Goal: Task Accomplishment & Management: Manage account settings

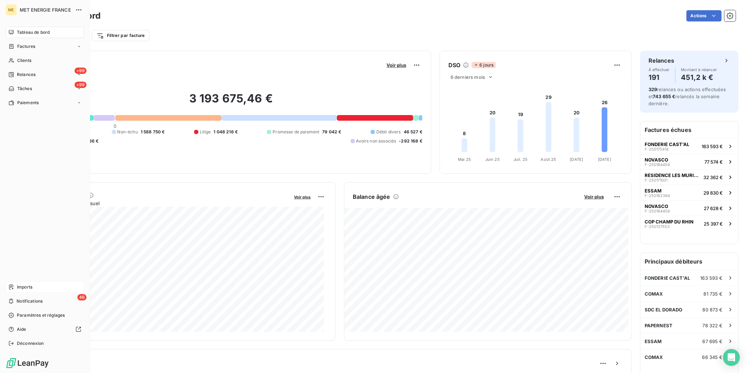
click at [27, 290] on span "Imports" at bounding box center [24, 287] width 15 height 6
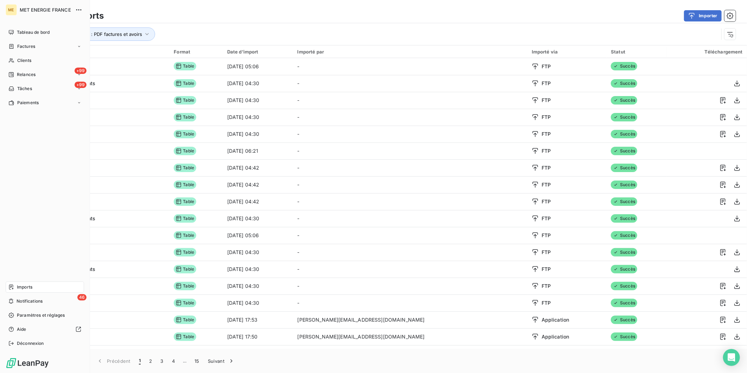
click at [22, 286] on span "Imports" at bounding box center [24, 287] width 15 height 6
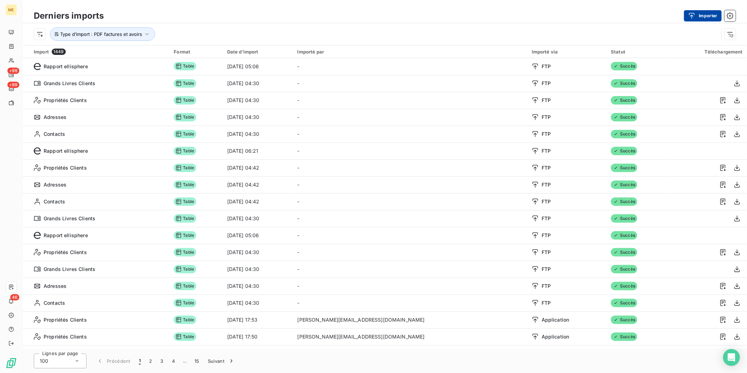
click at [700, 14] on button "Importer" at bounding box center [703, 15] width 38 height 11
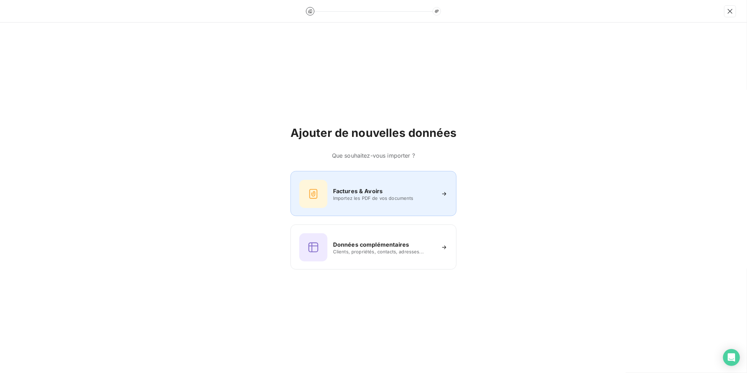
click at [370, 198] on span "Importez les PDF de vos documents" at bounding box center [384, 198] width 102 height 6
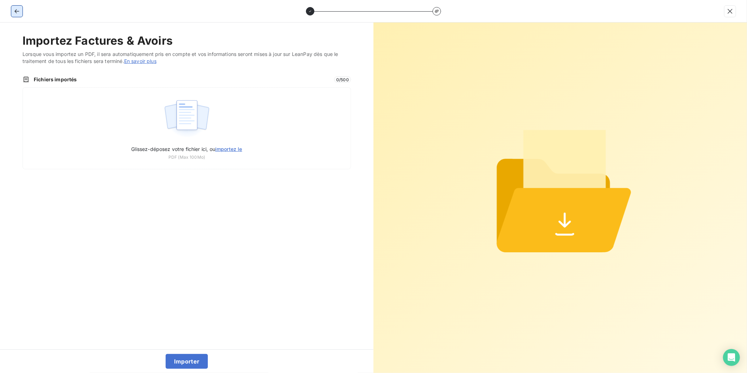
click at [18, 9] on icon "button" at bounding box center [16, 11] width 7 height 7
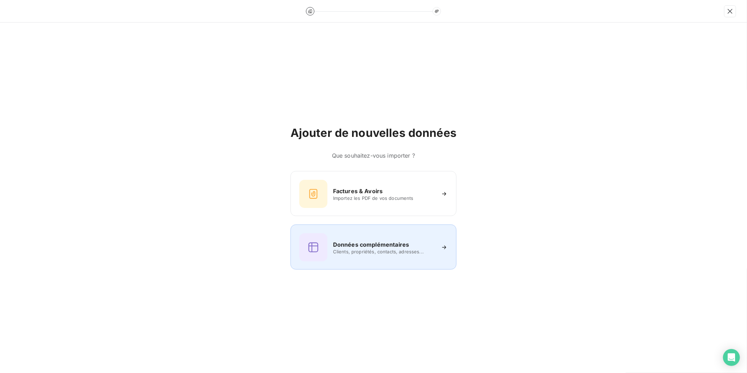
click at [330, 251] on div "Données complémentaires Clients, propriétés, contacts, adresses..." at bounding box center [373, 247] width 148 height 28
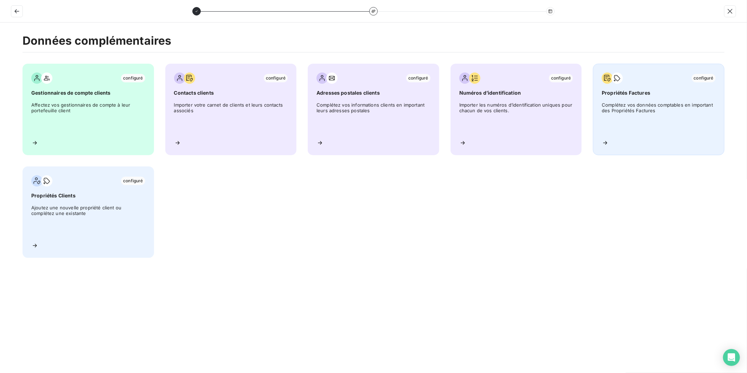
click at [634, 95] on span "Propriétés Factures" at bounding box center [658, 92] width 114 height 7
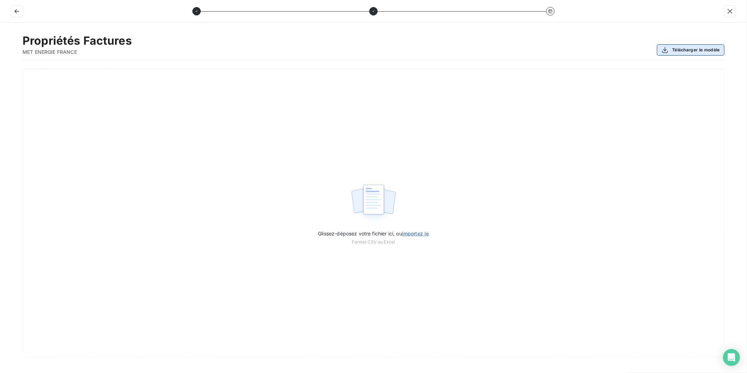
click at [690, 51] on button "Télécharger le modèle" at bounding box center [690, 49] width 67 height 11
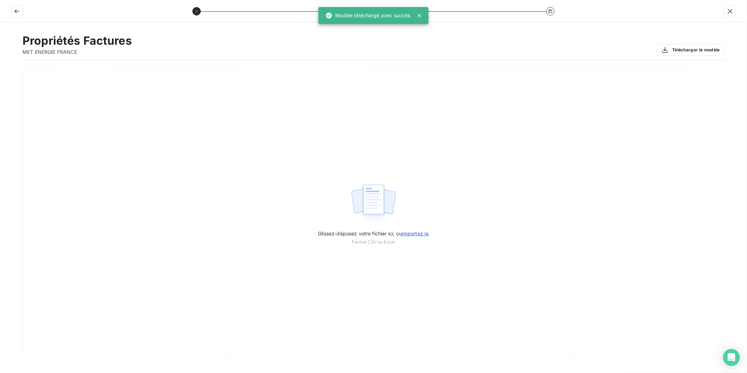
click at [385, 40] on div "Propriétés Factures MET ENERGIE FRANCE Télécharger le modèle" at bounding box center [373, 47] width 702 height 26
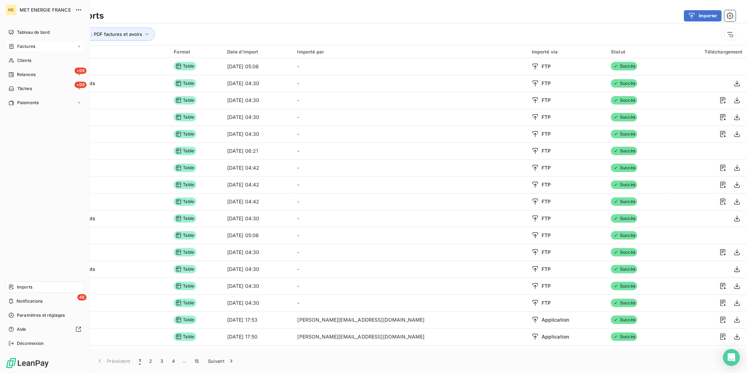
click at [30, 47] on span "Factures" at bounding box center [26, 46] width 18 height 6
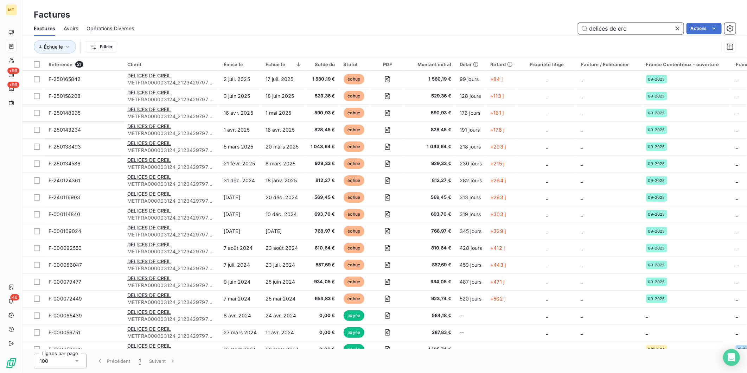
click at [632, 28] on input "delices de cre" at bounding box center [630, 28] width 105 height 11
paste input "F-000027052"
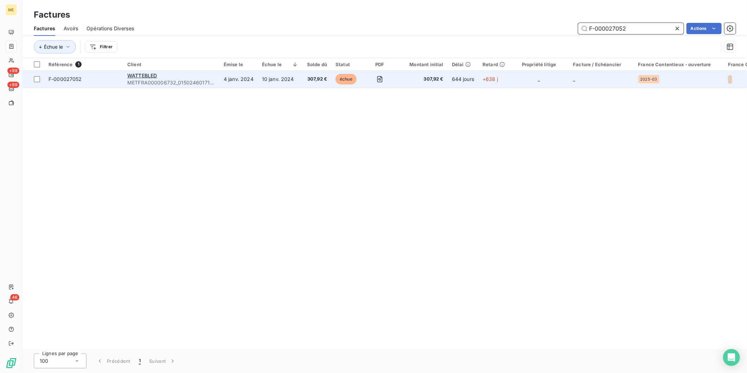
type input "F-000027052"
click at [103, 83] on td "F-000027052" at bounding box center [83, 79] width 79 height 17
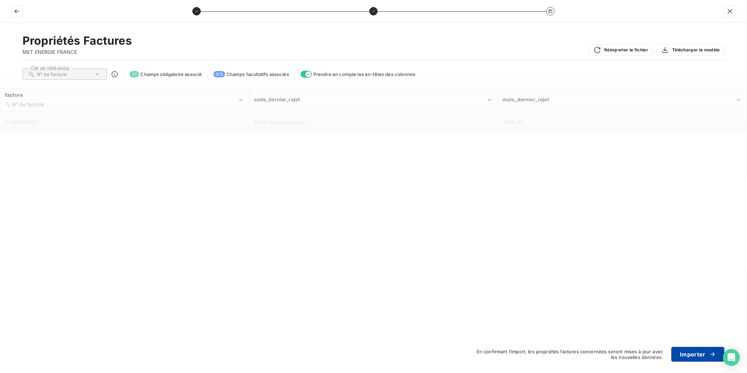
click at [691, 353] on button "Importer" at bounding box center [697, 354] width 53 height 15
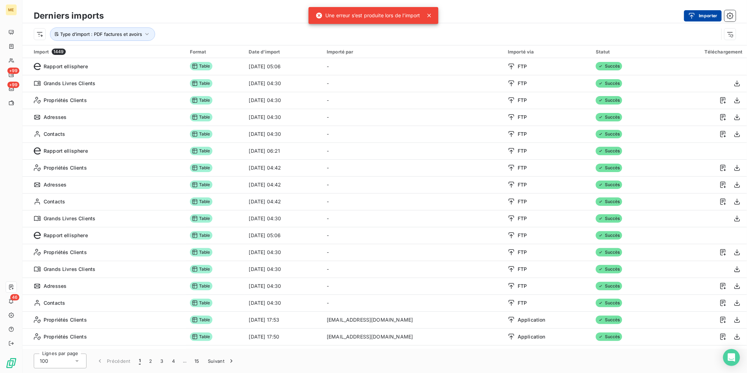
click at [700, 12] on button "Importer" at bounding box center [703, 15] width 38 height 11
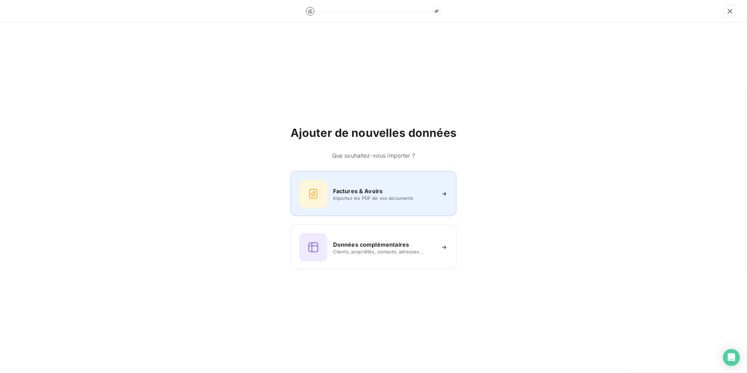
click at [364, 200] on span "Importez les PDF de vos documents" at bounding box center [384, 198] width 102 height 6
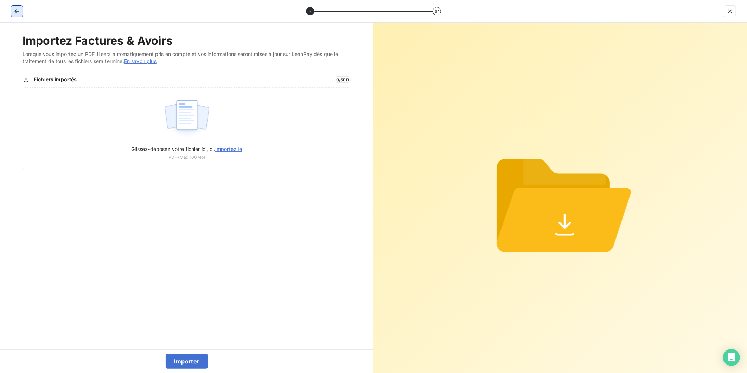
click at [17, 12] on icon "button" at bounding box center [16, 11] width 7 height 7
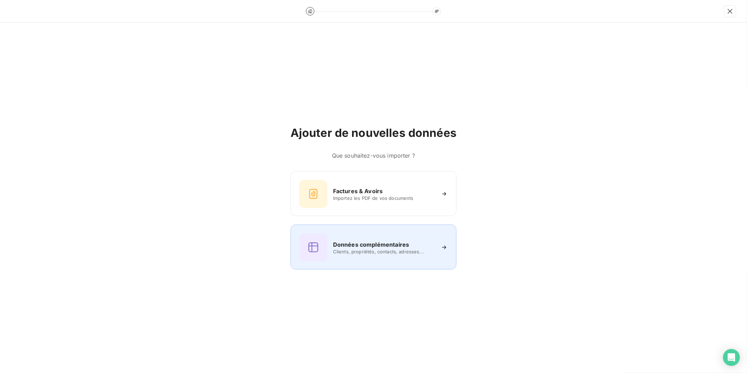
click at [394, 240] on h6 "Données complémentaires" at bounding box center [371, 244] width 76 height 8
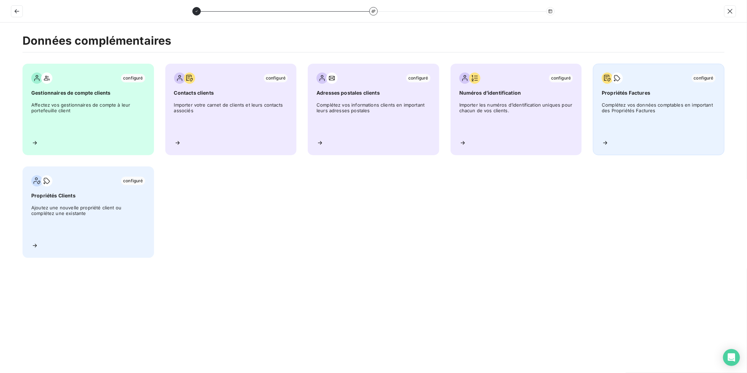
click at [652, 106] on span "Complétez vos données comptables en important des Propriétés Factures" at bounding box center [658, 118] width 114 height 32
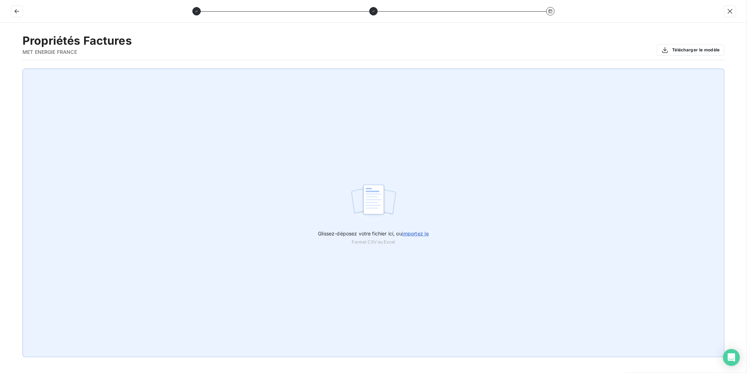
click at [420, 230] on label "Glissez-déposez votre fichier ici, ou importez le" at bounding box center [373, 231] width 111 height 13
click at [0, 69] on input "Glissez-déposez votre fichier ici, ou importez le" at bounding box center [0, 69] width 0 height 0
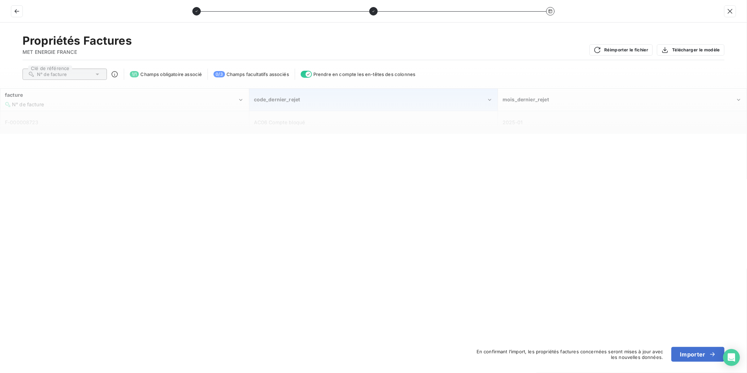
click at [264, 102] on span "code_dernier_rejet" at bounding box center [277, 99] width 46 height 6
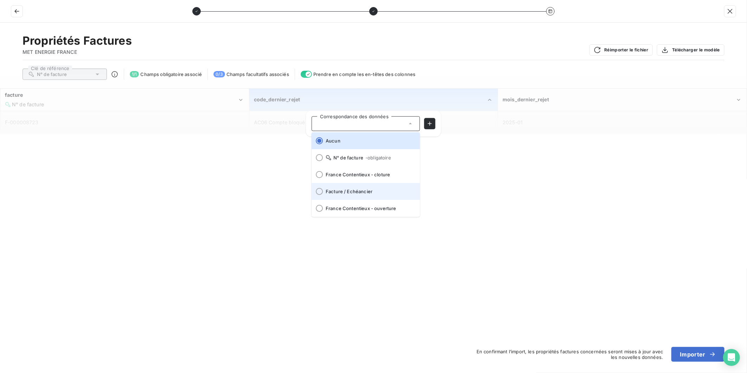
scroll to position [2, 0]
click at [363, 255] on div "Propriétés Factures MET ENERGIE FRANCE Réimporter le fichier Télécharger le mod…" at bounding box center [373, 197] width 747 height 350
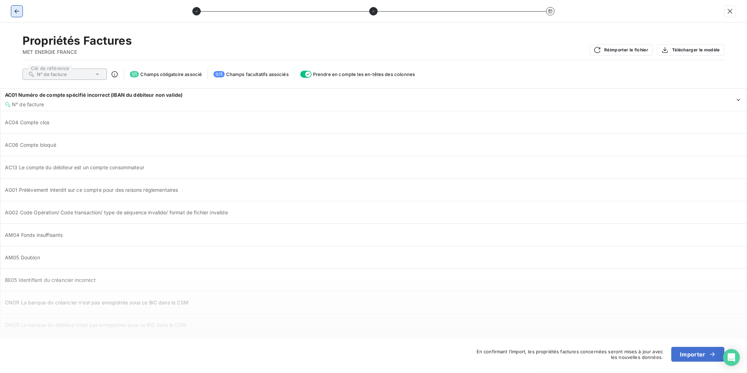
click at [15, 6] on button "button" at bounding box center [16, 11] width 11 height 11
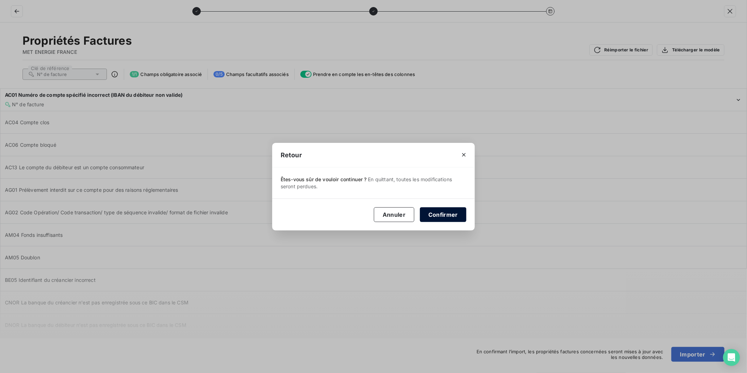
click at [451, 209] on button "Confirmer" at bounding box center [443, 214] width 46 height 15
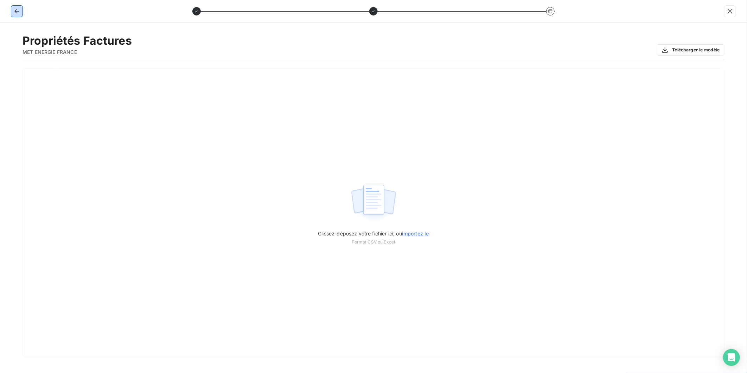
drag, startPoint x: 15, startPoint y: 13, endPoint x: 31, endPoint y: 16, distance: 16.1
click at [16, 14] on icon "button" at bounding box center [16, 11] width 7 height 7
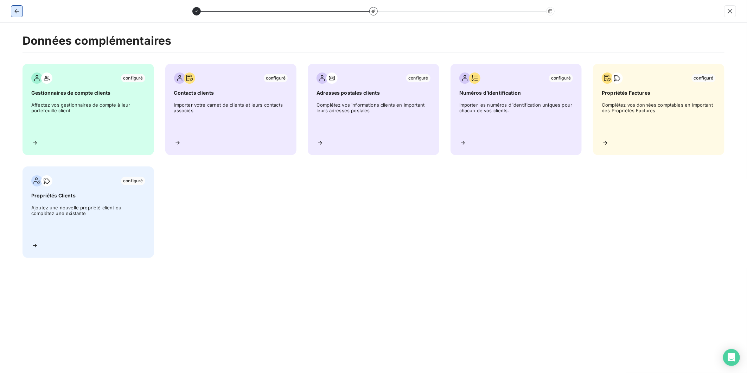
click at [16, 11] on icon "button" at bounding box center [16, 11] width 7 height 7
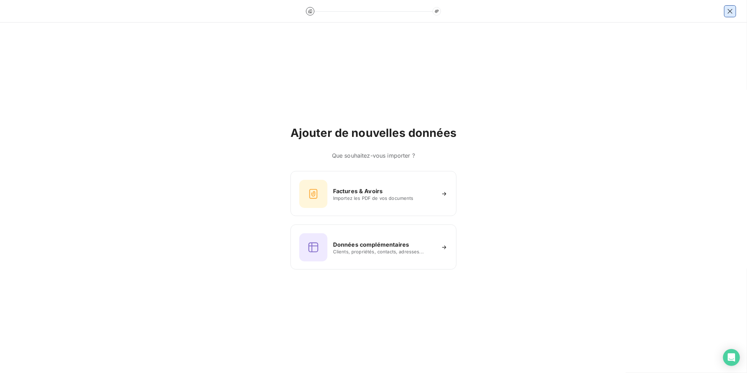
click at [732, 10] on icon "button" at bounding box center [729, 11] width 7 height 7
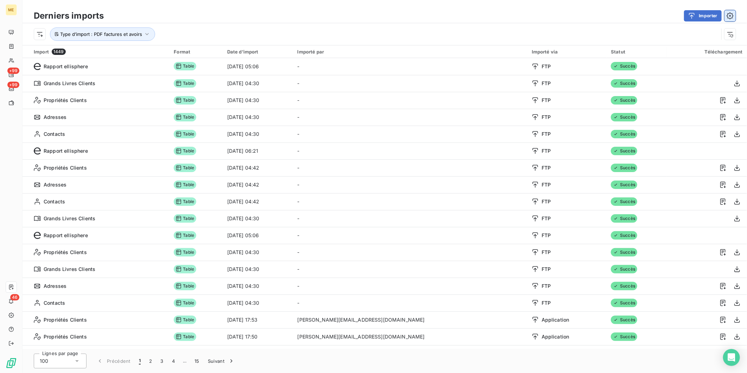
click at [728, 14] on icon "button" at bounding box center [729, 15] width 7 height 7
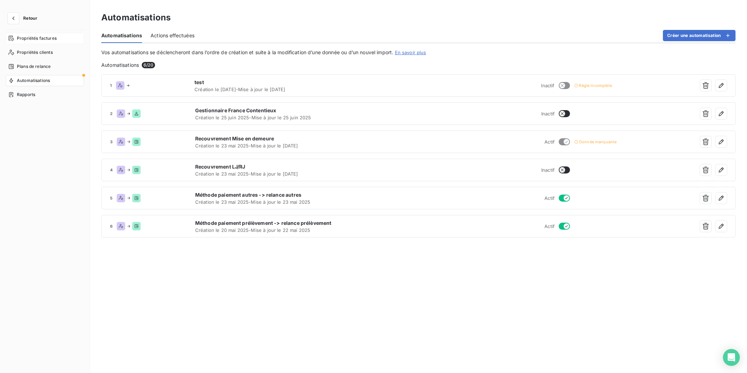
click at [41, 39] on span "Propriétés factures" at bounding box center [37, 38] width 40 height 6
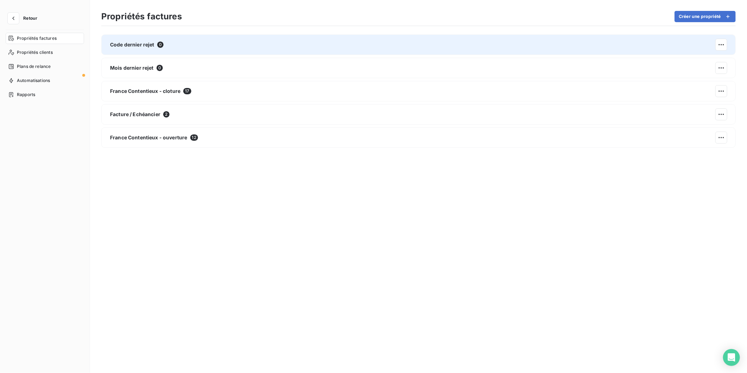
click at [167, 46] on div "Code dernier rejet 0" at bounding box center [418, 44] width 634 height 20
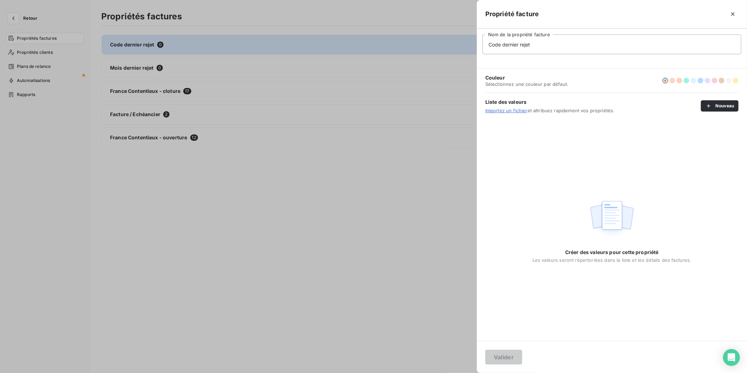
click at [291, 252] on div at bounding box center [373, 186] width 747 height 373
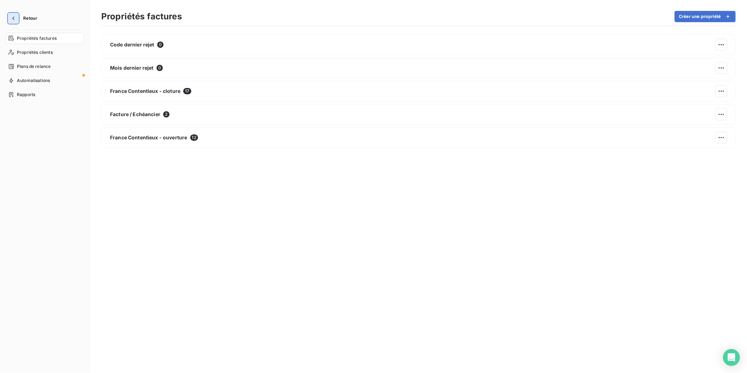
click at [14, 15] on button "button" at bounding box center [13, 18] width 11 height 11
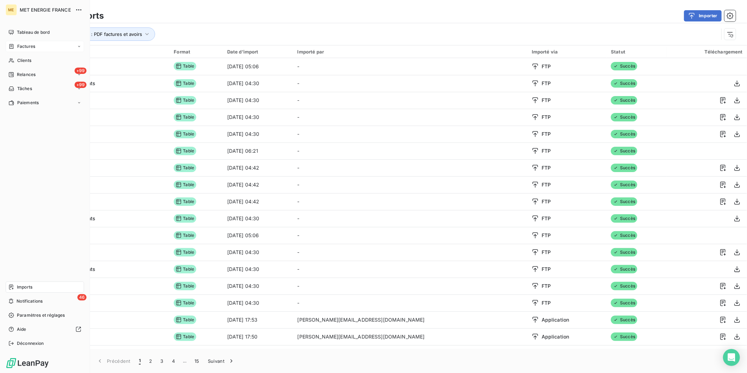
click at [35, 49] on div "Factures" at bounding box center [45, 46] width 78 height 11
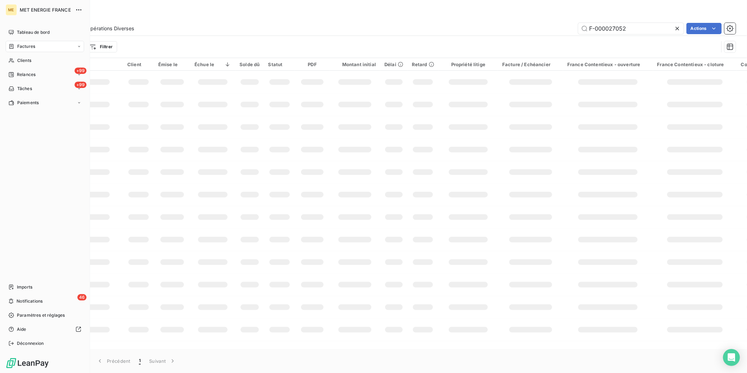
click at [27, 47] on span "Factures" at bounding box center [26, 46] width 18 height 6
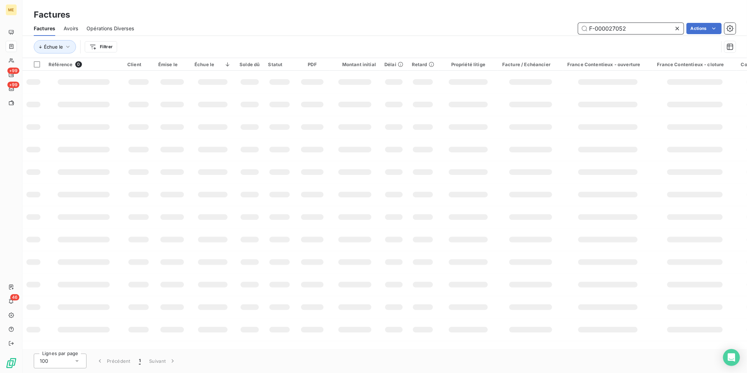
click at [614, 31] on input "F-000027052" at bounding box center [630, 28] width 105 height 11
paste input "08723"
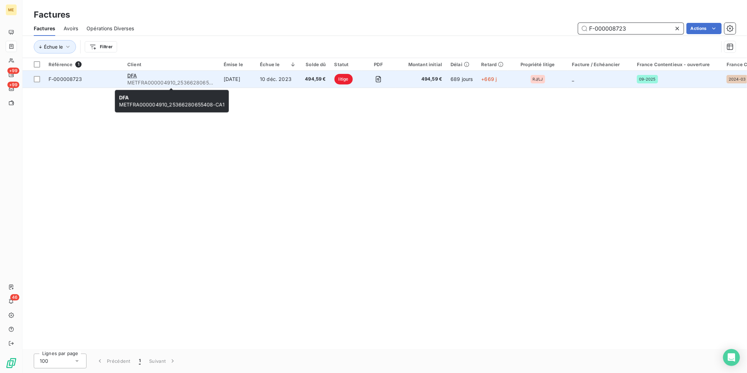
type input "F-000008723"
click at [177, 74] on div "DFA" at bounding box center [171, 75] width 88 height 7
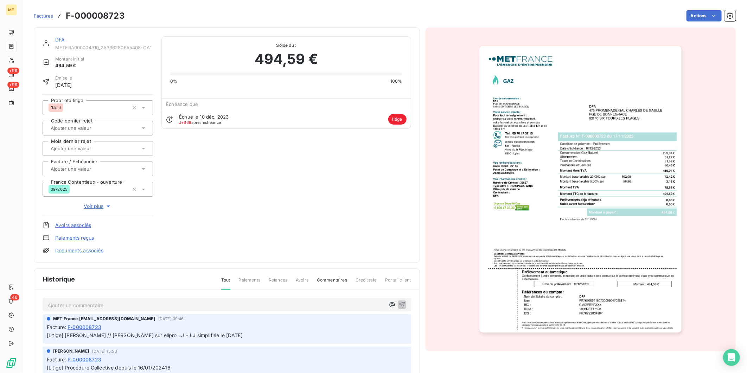
click at [98, 206] on span "Voir plus" at bounding box center [98, 205] width 28 height 7
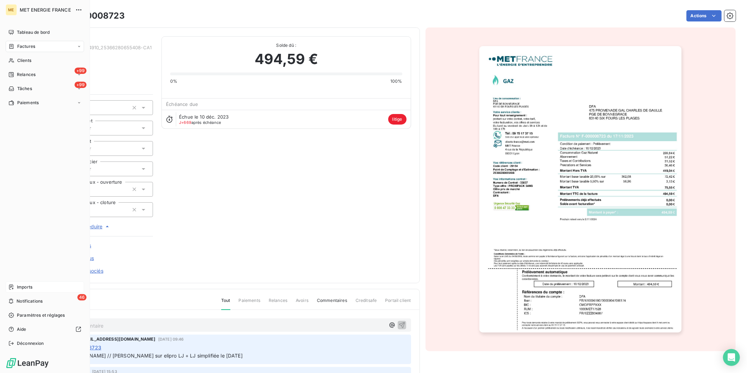
click at [26, 290] on div "Imports" at bounding box center [45, 286] width 78 height 11
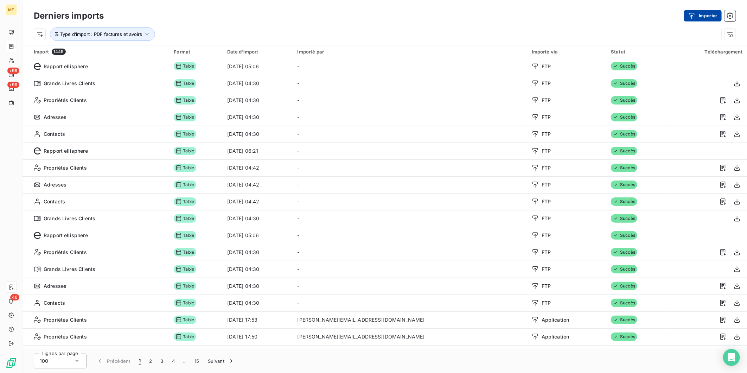
click at [707, 14] on button "Importer" at bounding box center [703, 15] width 38 height 11
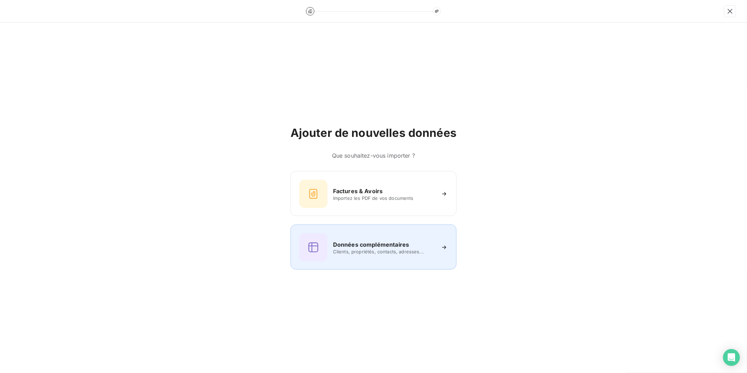
click at [380, 251] on span "Clients, propriétés, contacts, adresses..." at bounding box center [384, 251] width 102 height 6
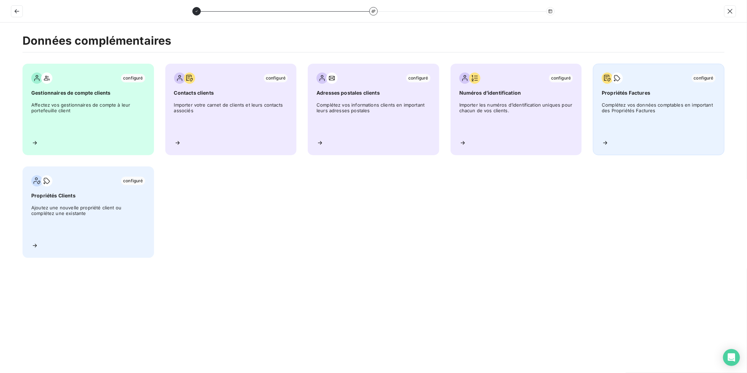
click at [631, 104] on span "Complétez vos données comptables en important des Propriétés Factures" at bounding box center [658, 118] width 114 height 32
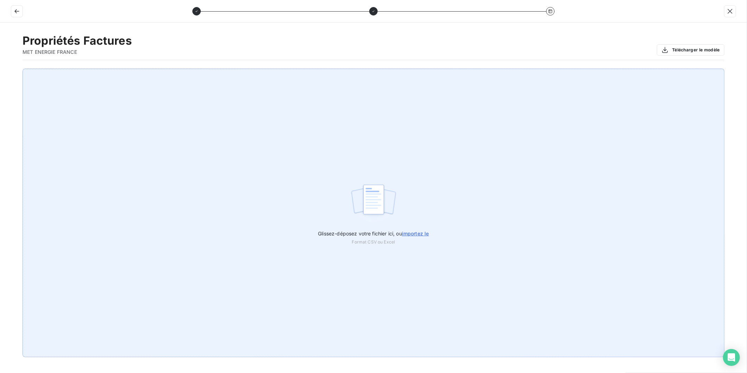
click at [423, 233] on span "importez le" at bounding box center [415, 233] width 27 height 6
click at [0, 69] on input "Glissez-déposez votre fichier ici, ou importez le" at bounding box center [0, 69] width 0 height 0
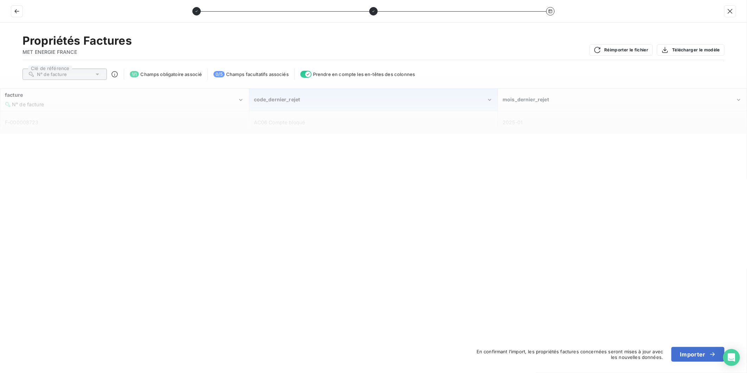
click at [339, 102] on div "code_dernier_rejet" at bounding box center [370, 99] width 232 height 7
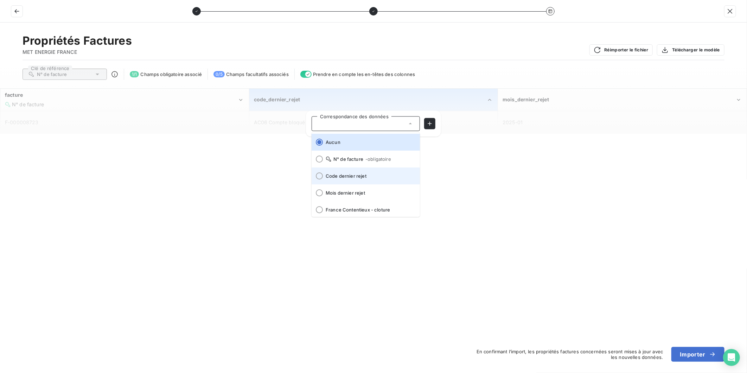
click at [358, 177] on span "Code dernier rejet" at bounding box center [369, 176] width 89 height 6
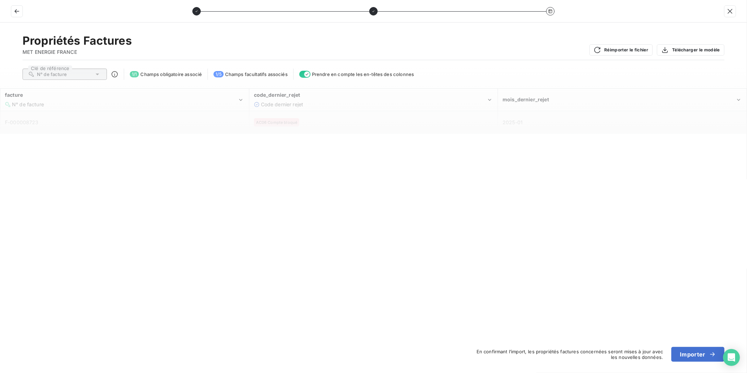
click at [549, 111] on td "2025-01" at bounding box center [622, 122] width 249 height 22
click at [542, 108] on div "mois_dernier_rejet" at bounding box center [622, 99] width 248 height 21
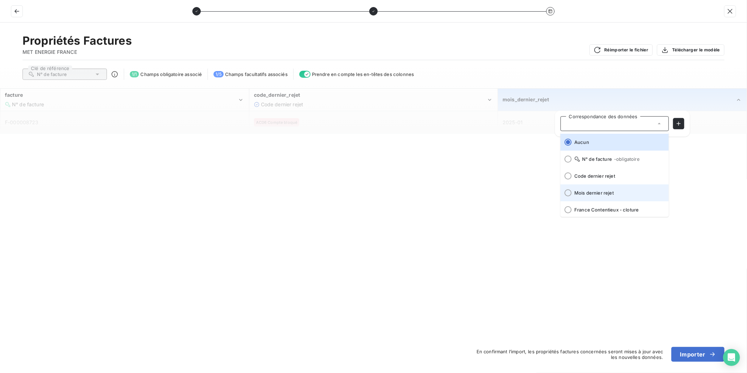
click at [603, 191] on span "Mois dernier rejet" at bounding box center [618, 193] width 89 height 6
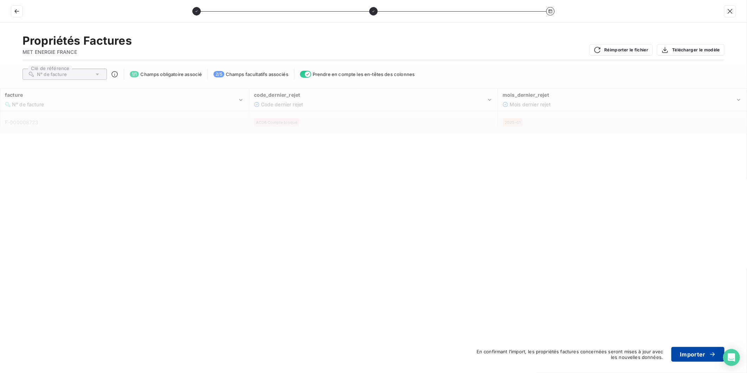
click at [695, 354] on button "Importer" at bounding box center [697, 354] width 53 height 15
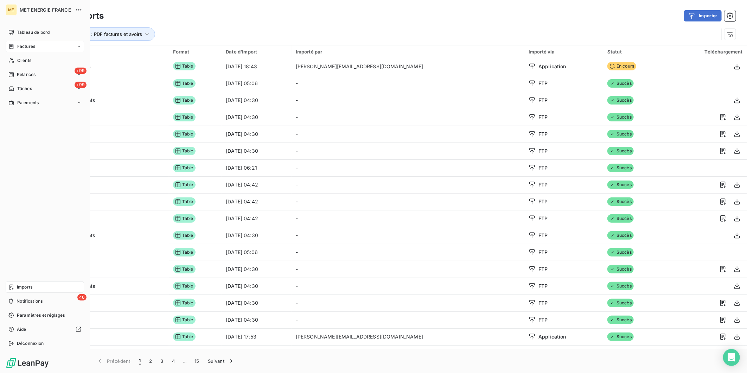
click at [29, 45] on span "Factures" at bounding box center [26, 46] width 18 height 6
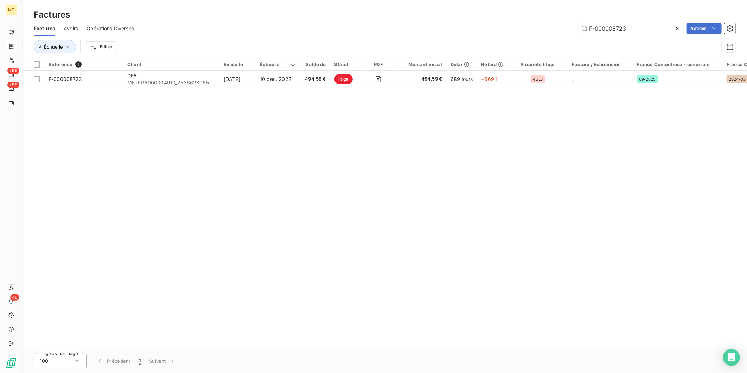
click at [615, 345] on div "Référence 1 Client Émise le Échue le Solde dû Statut PDF Montant initial Délai …" at bounding box center [384, 203] width 724 height 291
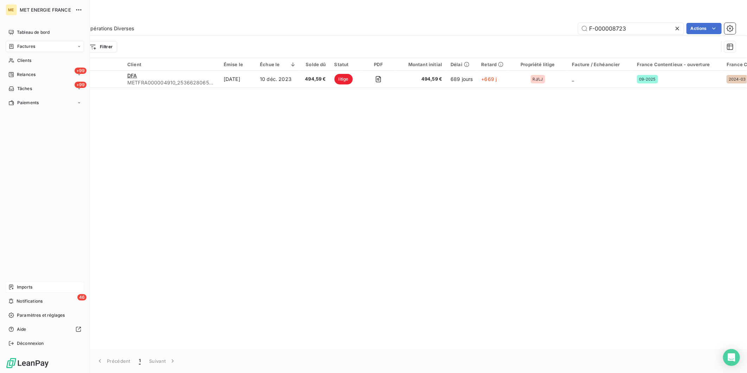
click at [38, 286] on div "Imports" at bounding box center [45, 286] width 78 height 11
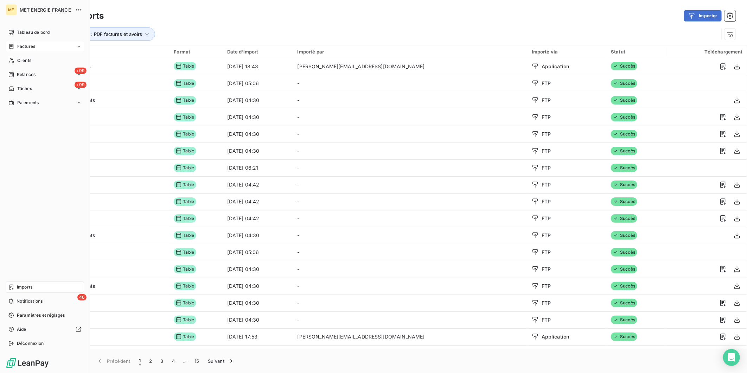
click at [27, 47] on span "Factures" at bounding box center [26, 46] width 18 height 6
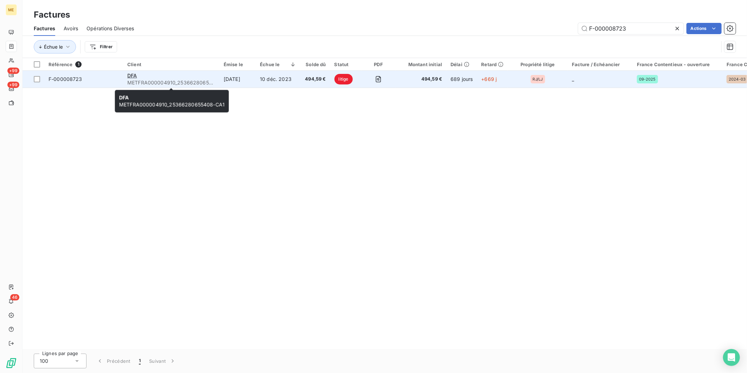
click at [190, 80] on span "METFRA000004910_25366280655408-CA1" at bounding box center [171, 82] width 88 height 7
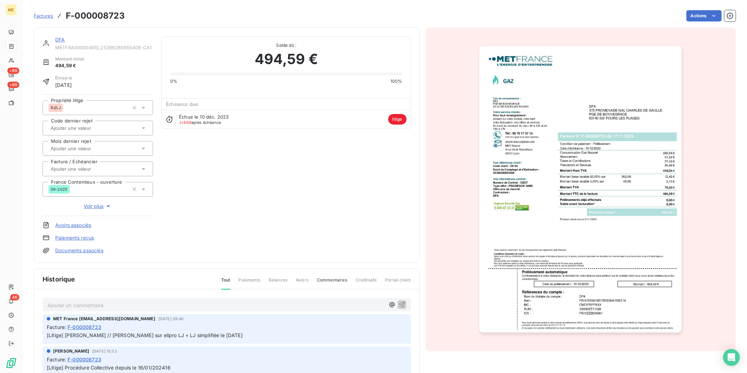
click at [101, 203] on span "Voir plus" at bounding box center [98, 205] width 28 height 7
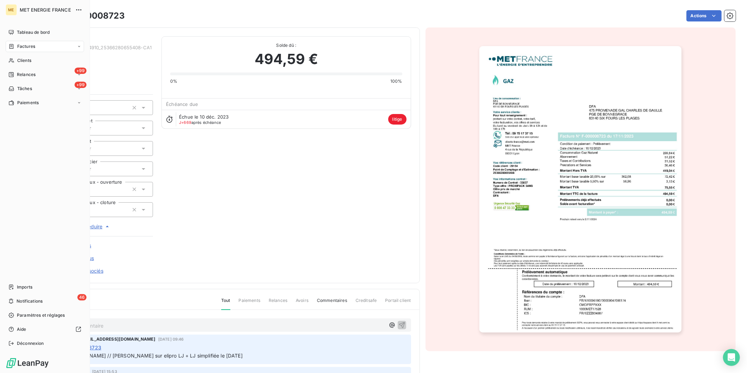
click at [31, 47] on span "Factures" at bounding box center [26, 46] width 18 height 6
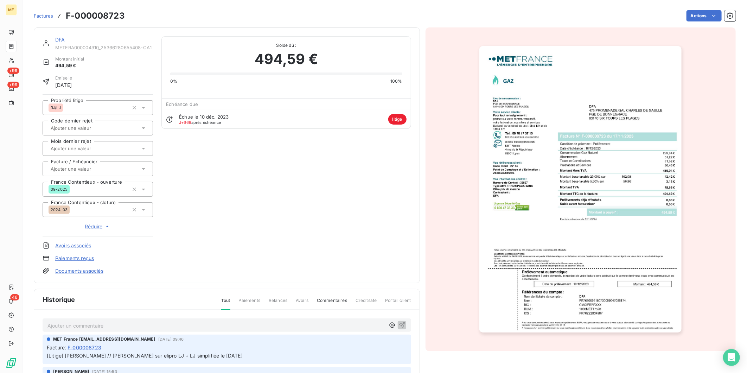
click at [40, 16] on span "Factures" at bounding box center [43, 16] width 19 height 6
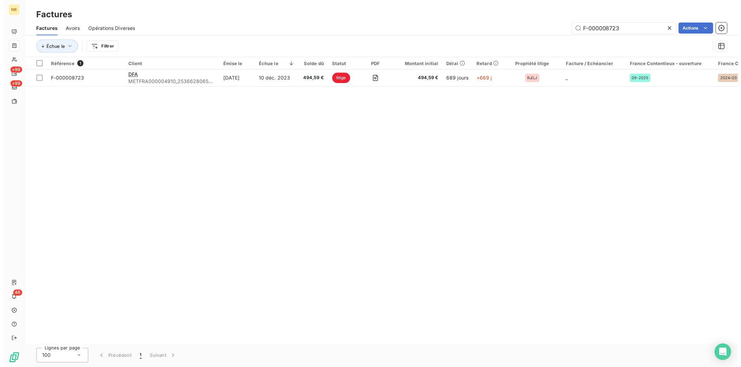
scroll to position [0, 197]
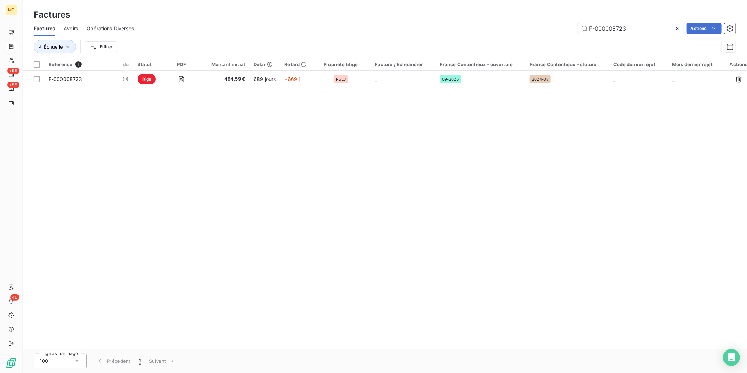
click at [677, 30] on icon at bounding box center [676, 28] width 7 height 7
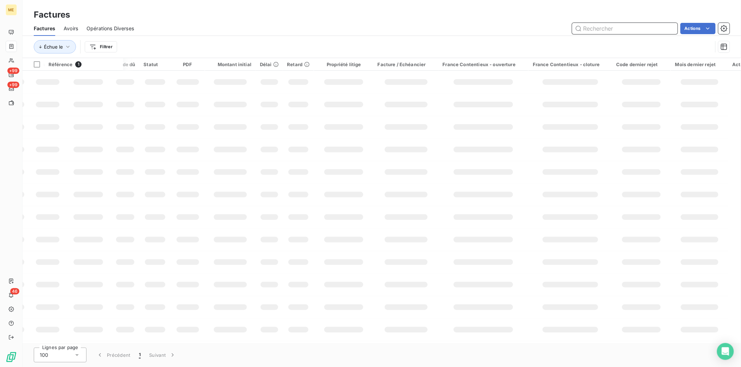
click at [631, 30] on input "text" at bounding box center [624, 28] width 105 height 11
paste input "F-000008723"
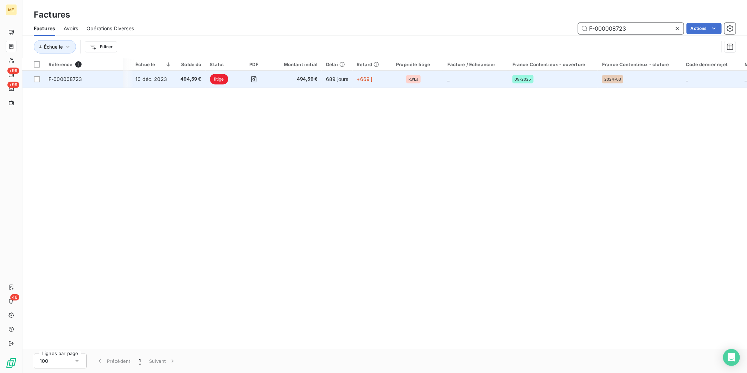
type input "F-000008723"
click at [436, 85] on td "RJ/LJ" at bounding box center [412, 79] width 59 height 17
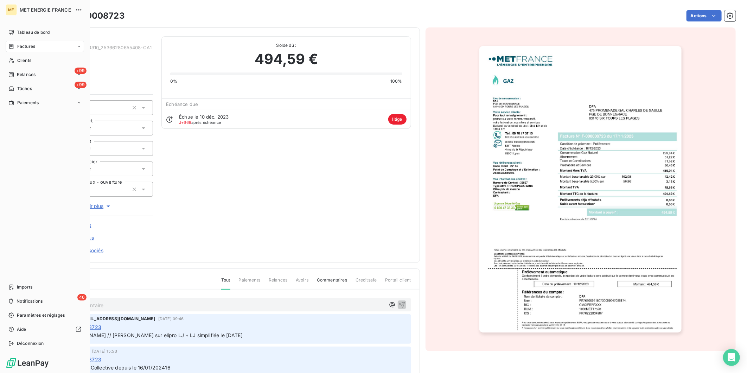
click at [31, 280] on div "Tableau de bord Factures Clients +99 Relances +99 Tâches Paiements Imports 46 N…" at bounding box center [45, 188] width 78 height 322
click at [41, 287] on div "Imports" at bounding box center [45, 286] width 78 height 11
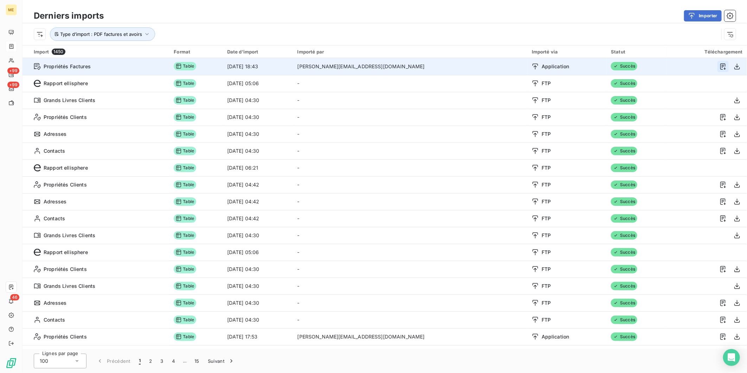
click at [719, 65] on icon "button" at bounding box center [722, 66] width 7 height 7
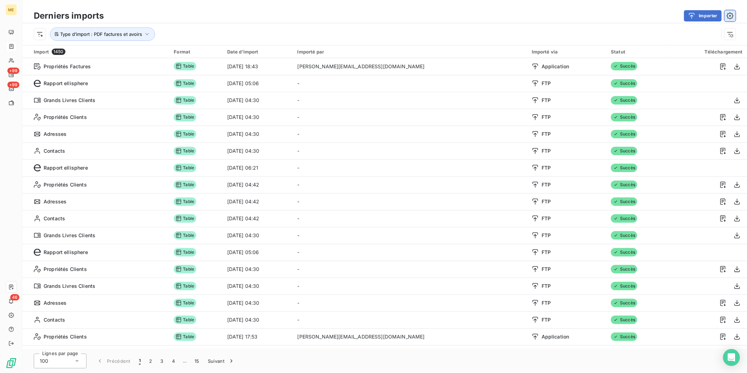
click at [727, 14] on icon "button" at bounding box center [729, 15] width 7 height 7
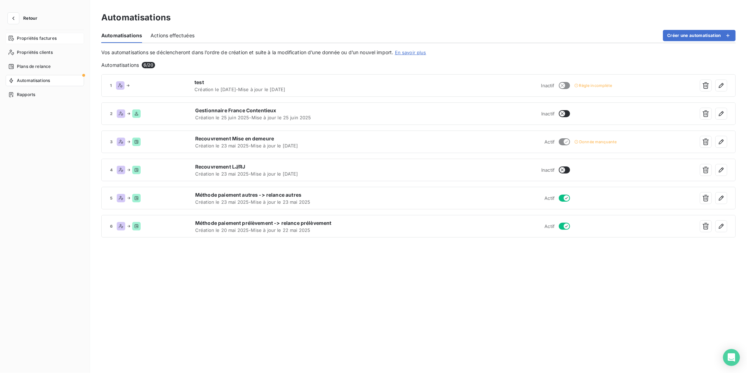
click at [36, 39] on span "Propriétés factures" at bounding box center [37, 38] width 40 height 6
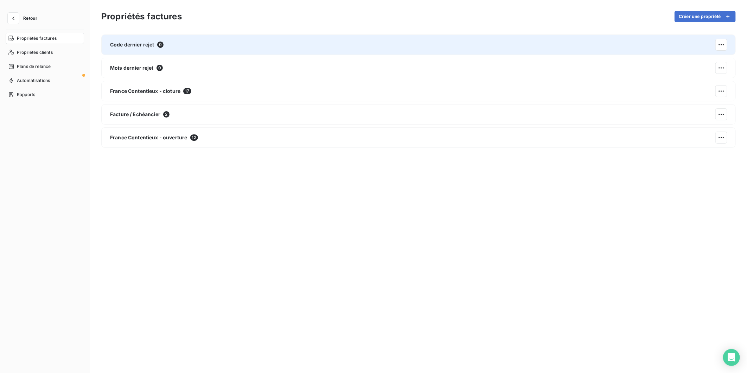
click at [154, 48] on span "Code dernier rejet" at bounding box center [132, 44] width 44 height 7
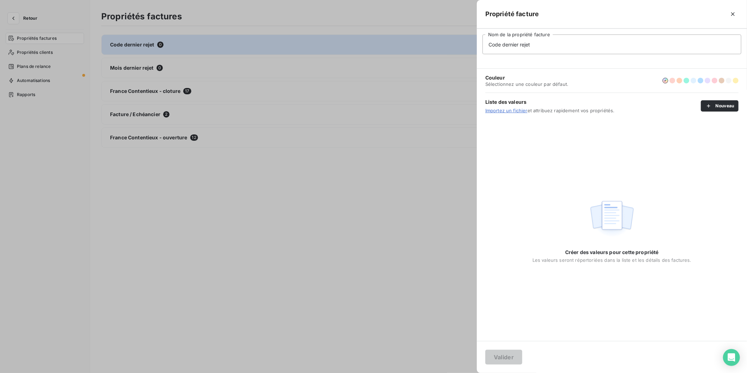
click at [506, 110] on link "Importez un fichier" at bounding box center [506, 111] width 42 height 6
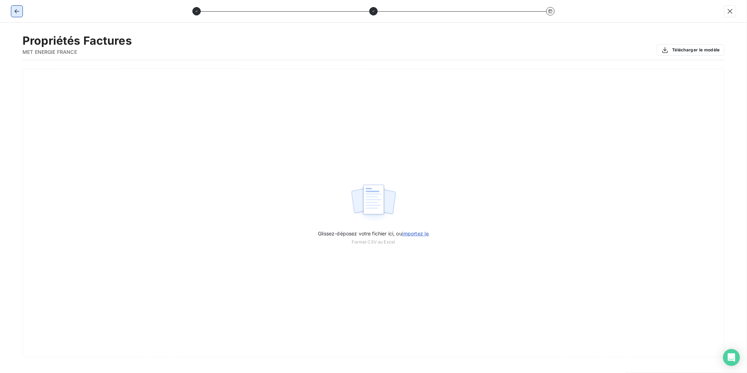
click at [18, 11] on icon "button" at bounding box center [16, 11] width 7 height 7
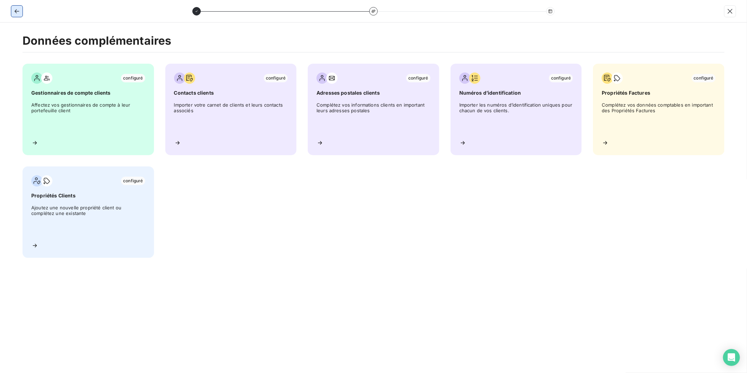
click at [19, 11] on icon "button" at bounding box center [16, 11] width 7 height 7
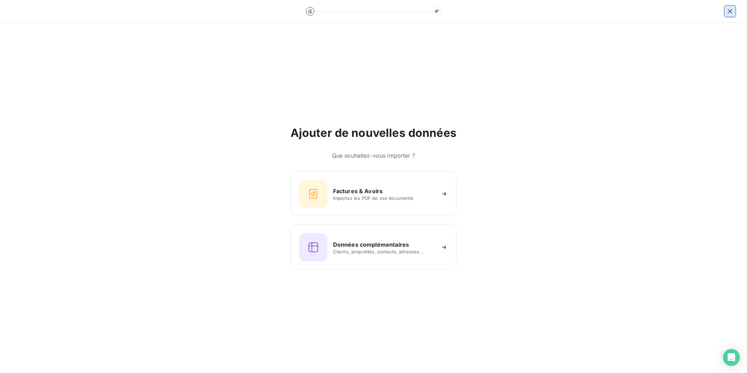
click at [728, 11] on icon "button" at bounding box center [729, 11] width 7 height 7
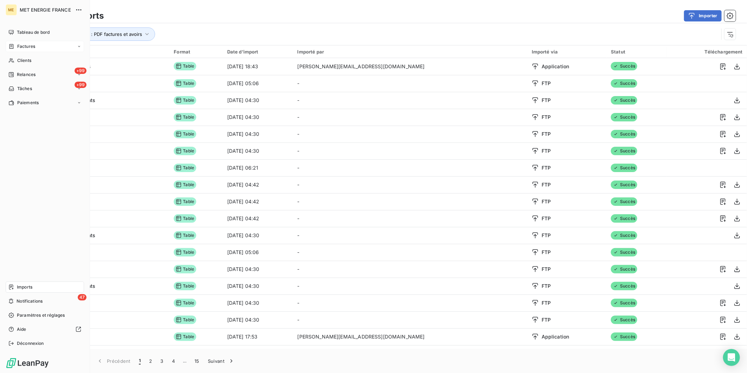
click at [22, 49] on span "Factures" at bounding box center [26, 46] width 18 height 6
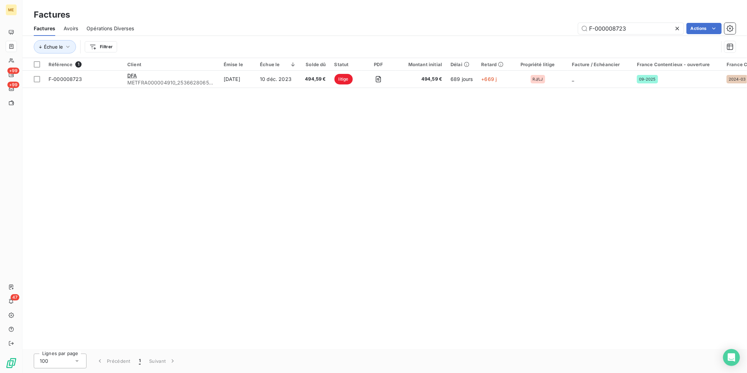
click at [625, 344] on div "Référence 1 Client Émise le Échue le Solde dû Statut PDF Montant initial Délai …" at bounding box center [384, 203] width 724 height 291
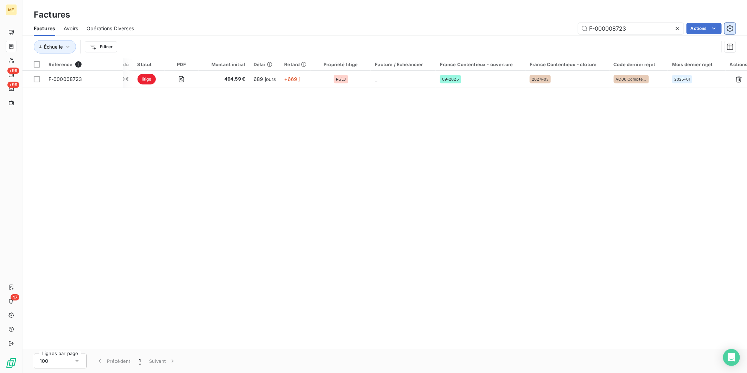
click at [734, 24] on button "button" at bounding box center [729, 28] width 11 height 11
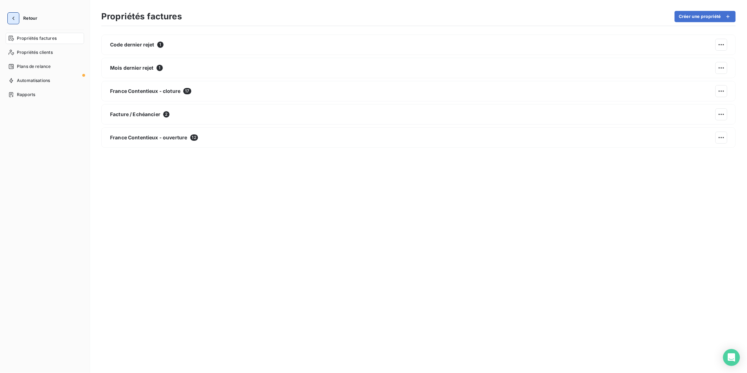
click at [14, 18] on icon "button" at bounding box center [13, 18] width 7 height 7
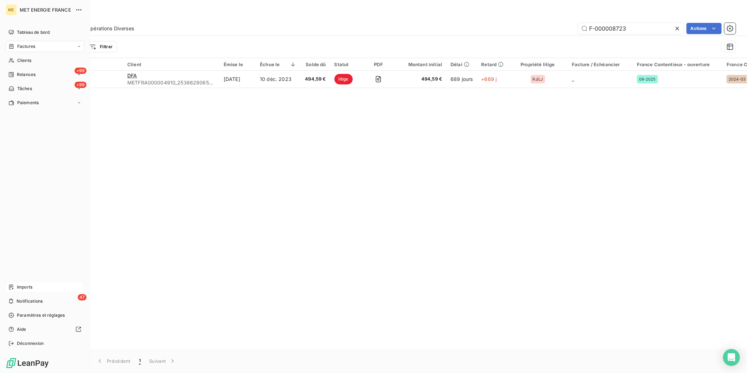
click at [24, 289] on span "Imports" at bounding box center [24, 287] width 15 height 6
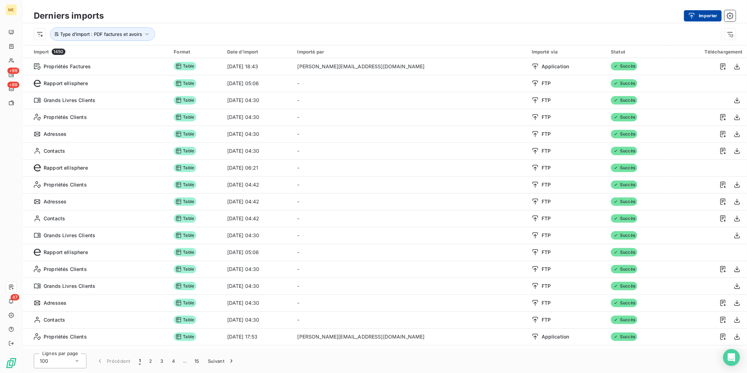
click at [693, 15] on icon "button" at bounding box center [691, 15] width 7 height 7
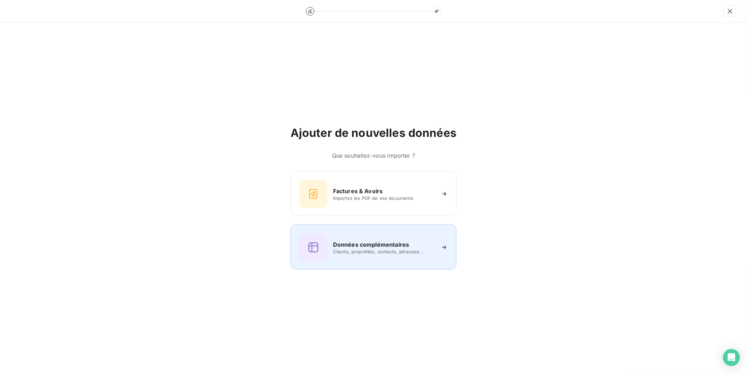
click at [394, 246] on h6 "Données complémentaires" at bounding box center [371, 244] width 76 height 8
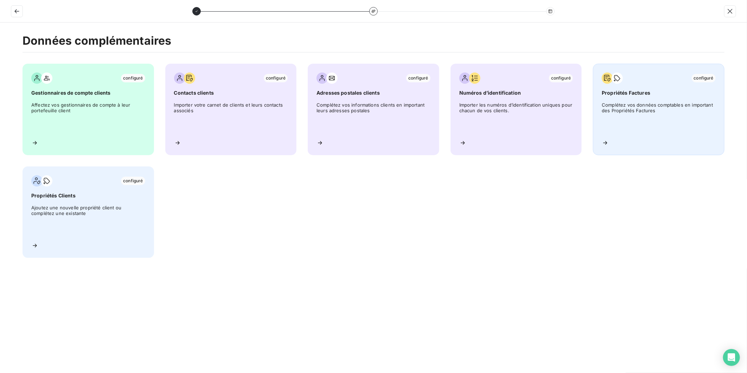
click at [651, 89] on span "Propriétés Factures" at bounding box center [658, 92] width 114 height 7
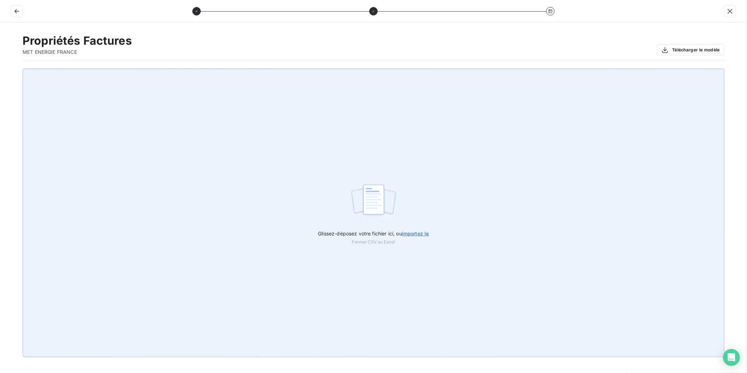
click at [422, 231] on span "importez le" at bounding box center [415, 233] width 27 height 6
click at [0, 69] on input "Glissez-déposez votre fichier ici, ou importez le" at bounding box center [0, 69] width 0 height 0
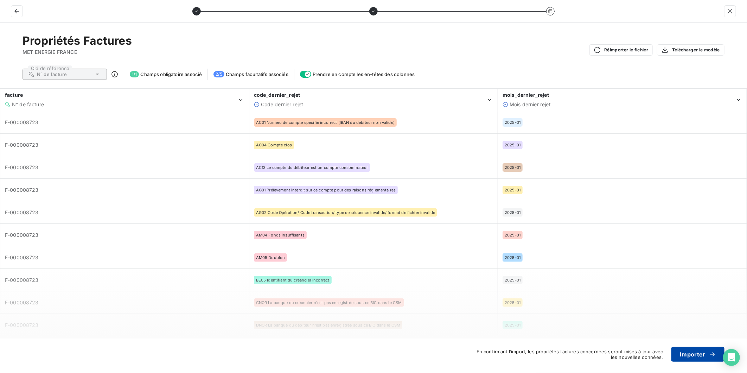
click at [687, 354] on button "Importer" at bounding box center [697, 354] width 53 height 15
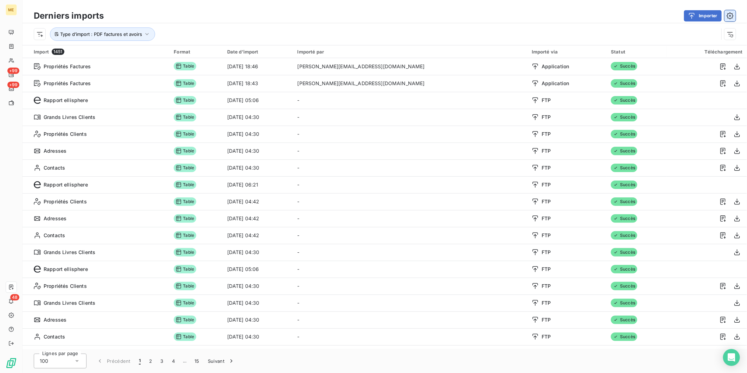
click at [730, 19] on button "button" at bounding box center [729, 15] width 11 height 11
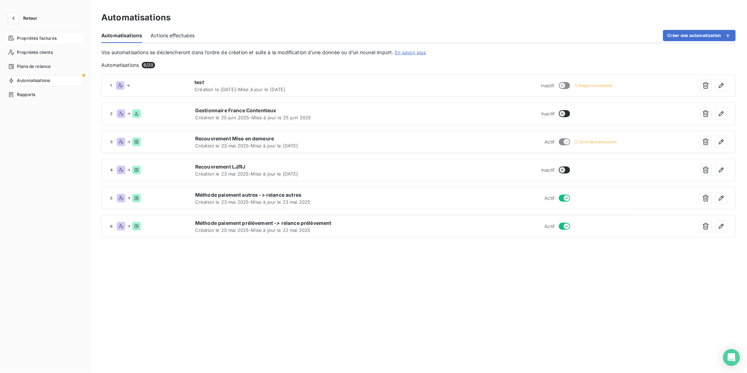
click at [40, 39] on span "Propriétés factures" at bounding box center [37, 38] width 40 height 6
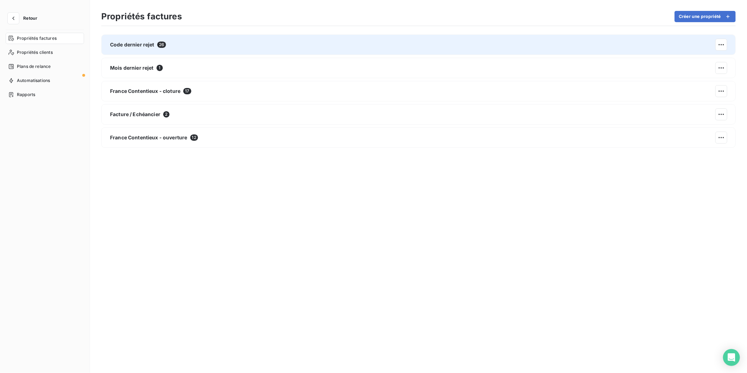
click at [241, 43] on div "Code dernier rejet 26" at bounding box center [418, 44] width 634 height 20
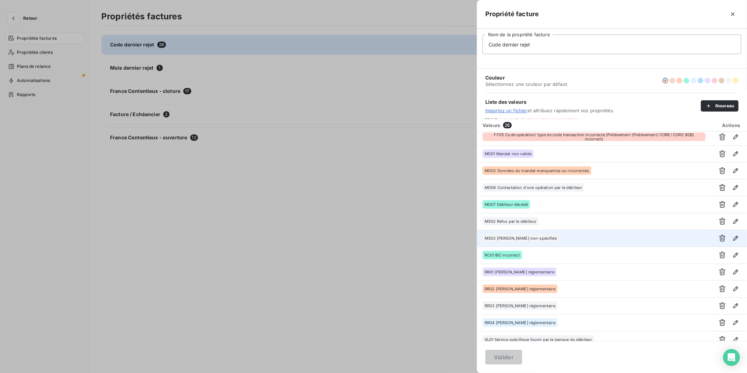
scroll to position [230, 0]
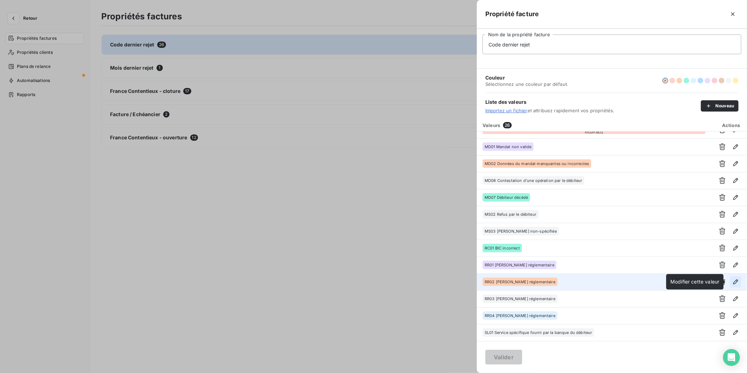
click at [733, 280] on icon "button" at bounding box center [735, 281] width 5 height 5
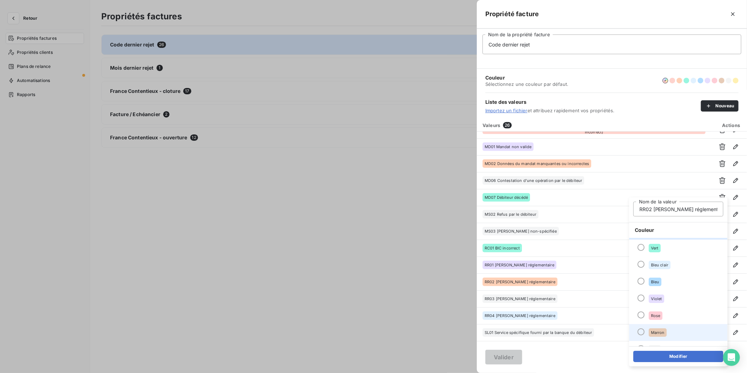
scroll to position [60, 0]
click at [662, 323] on li "Gris" at bounding box center [678, 320] width 98 height 17
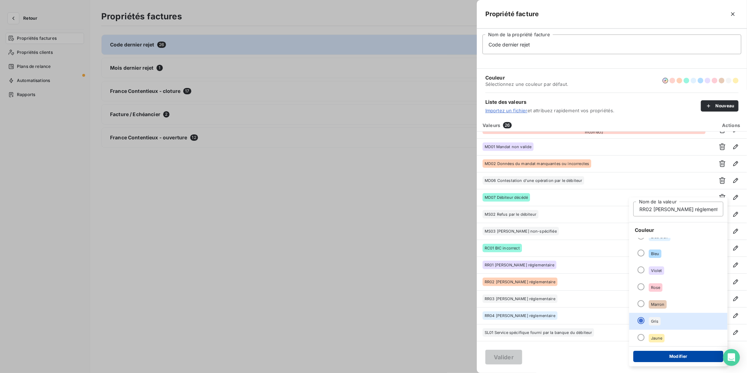
click at [665, 355] on button "Modifier" at bounding box center [678, 355] width 90 height 11
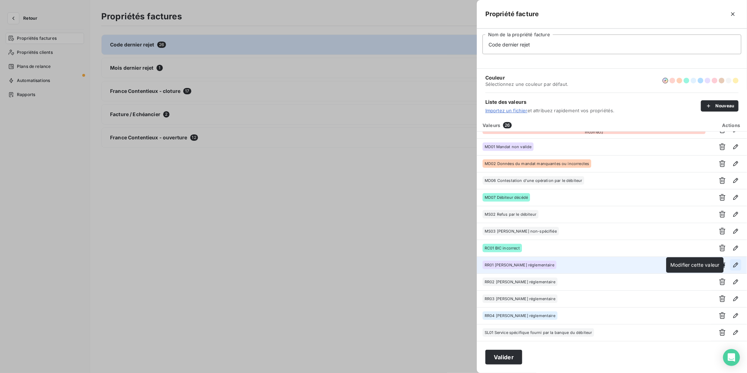
click at [733, 263] on icon "button" at bounding box center [735, 264] width 5 height 5
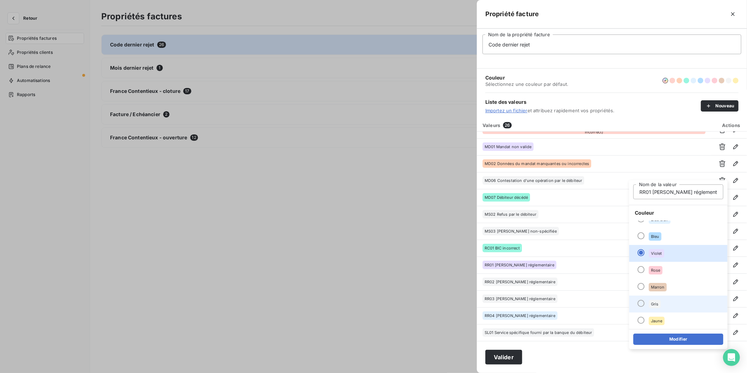
click at [663, 301] on li "Gris" at bounding box center [678, 303] width 98 height 17
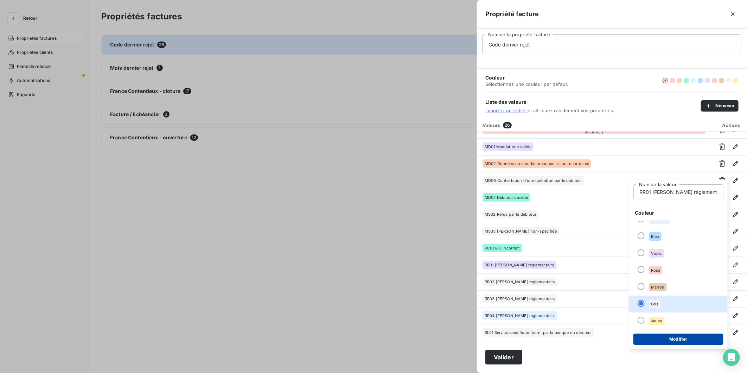
click at [666, 339] on button "Modifier" at bounding box center [678, 338] width 90 height 11
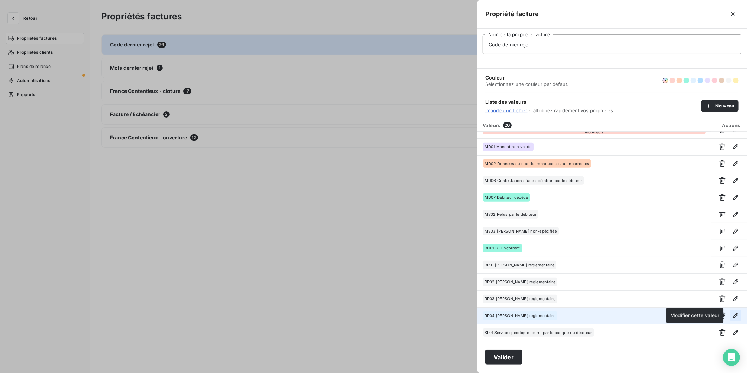
click at [735, 317] on icon "button" at bounding box center [735, 315] width 7 height 7
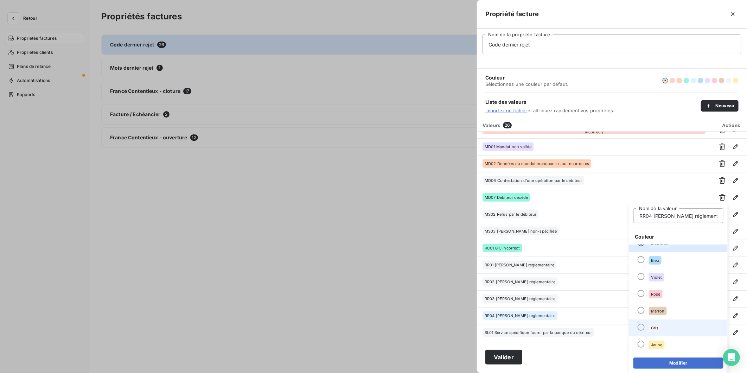
click at [672, 333] on li "Gris" at bounding box center [678, 327] width 98 height 17
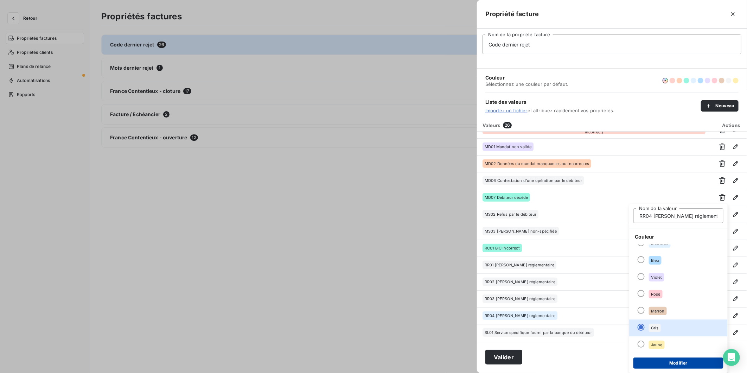
click at [684, 361] on button "Modifier" at bounding box center [678, 362] width 90 height 11
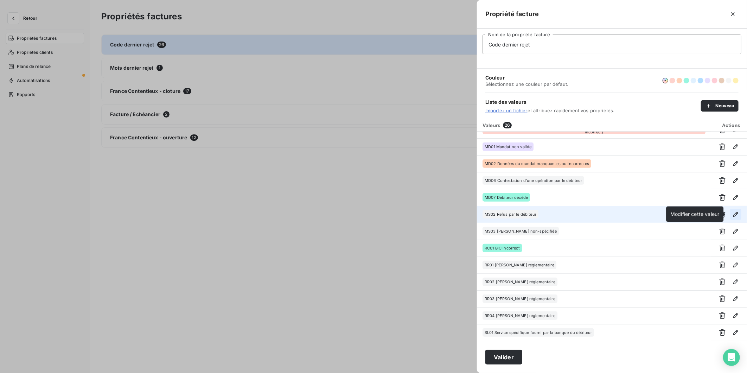
click at [733, 213] on icon "button" at bounding box center [735, 214] width 7 height 7
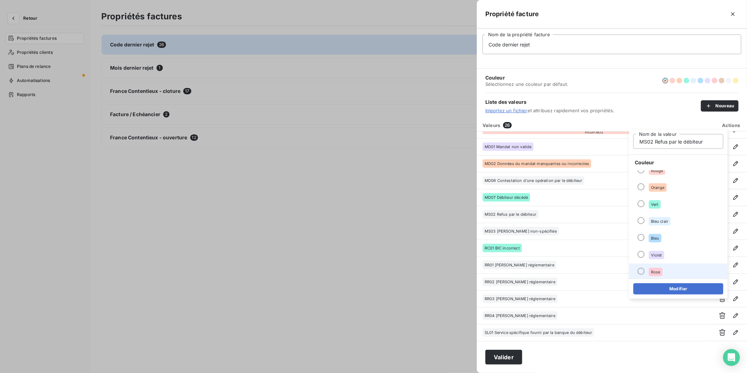
scroll to position [0, 0]
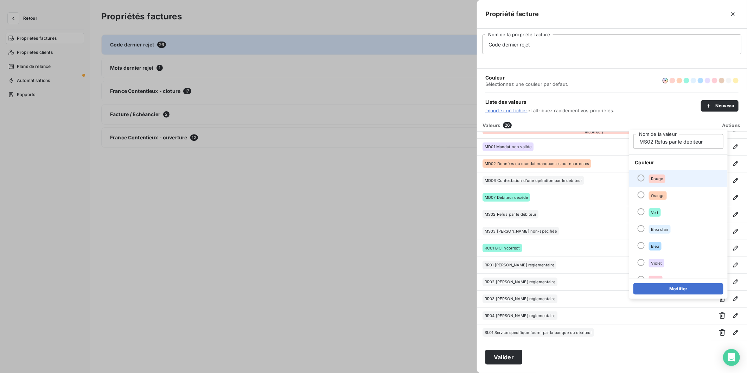
click at [666, 181] on li "Rouge" at bounding box center [678, 178] width 98 height 17
click at [676, 293] on button "Modifier" at bounding box center [678, 288] width 90 height 11
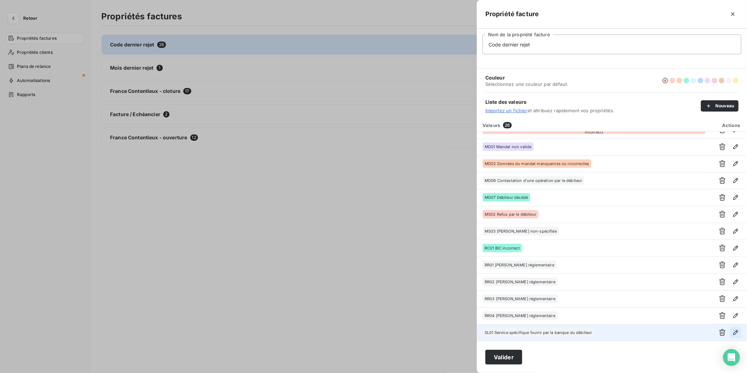
click at [732, 330] on icon "button" at bounding box center [735, 332] width 7 height 7
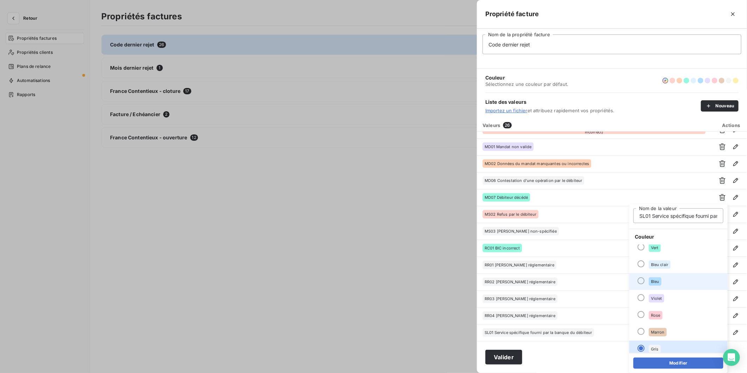
click at [671, 279] on li "Bleu" at bounding box center [678, 281] width 98 height 17
click at [666, 360] on button "Modifier" at bounding box center [678, 362] width 90 height 11
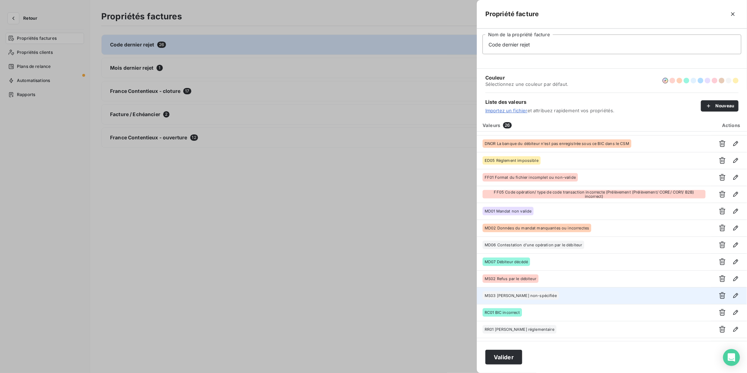
scroll to position [151, 0]
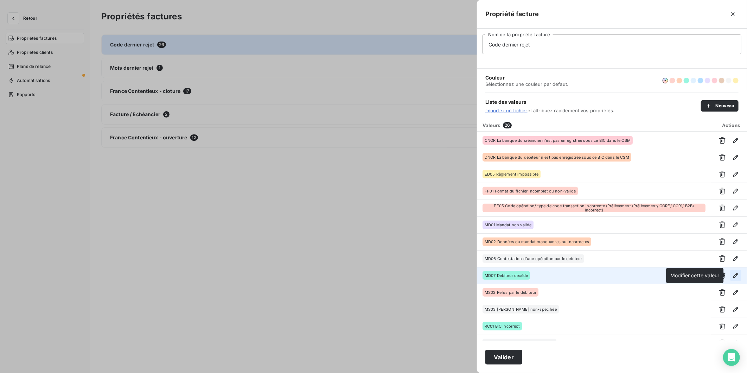
click at [733, 273] on icon "button" at bounding box center [735, 275] width 5 height 5
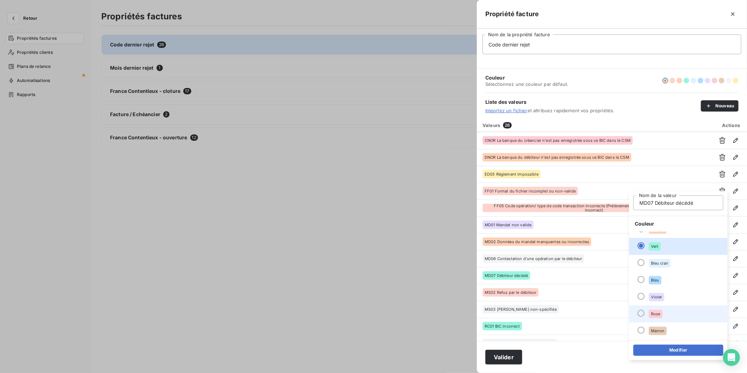
scroll to position [60, 0]
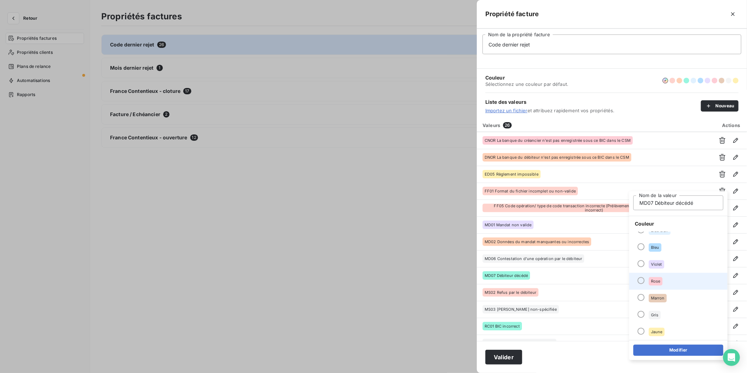
click at [666, 279] on li "Rose" at bounding box center [678, 280] width 98 height 17
click at [672, 293] on li "Marron" at bounding box center [678, 297] width 98 height 17
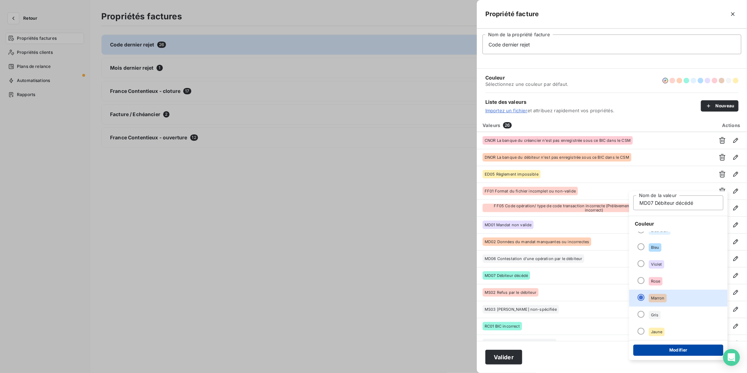
click at [673, 347] on button "Modifier" at bounding box center [678, 349] width 90 height 11
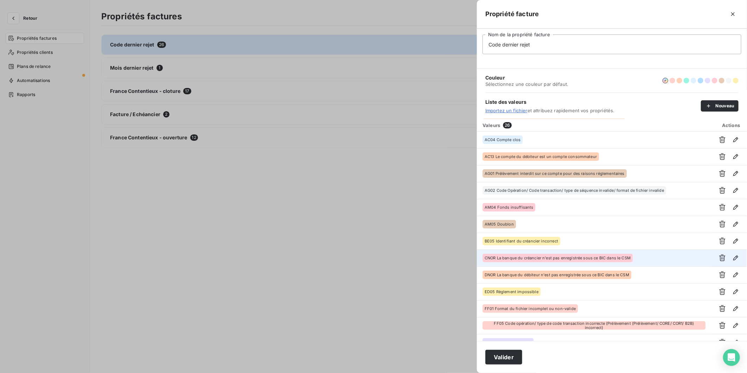
scroll to position [112, 0]
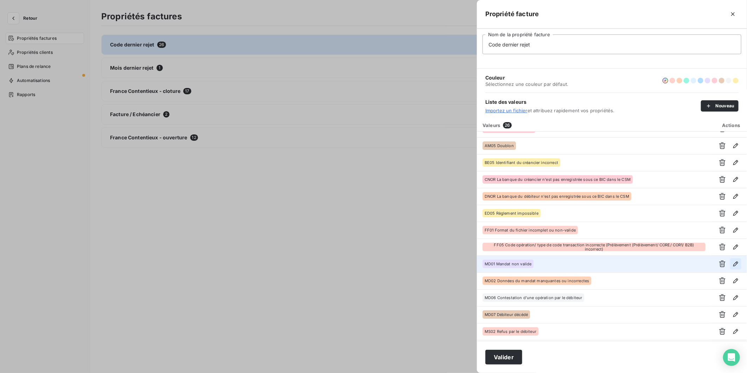
click at [733, 262] on icon "button" at bounding box center [735, 263] width 5 height 5
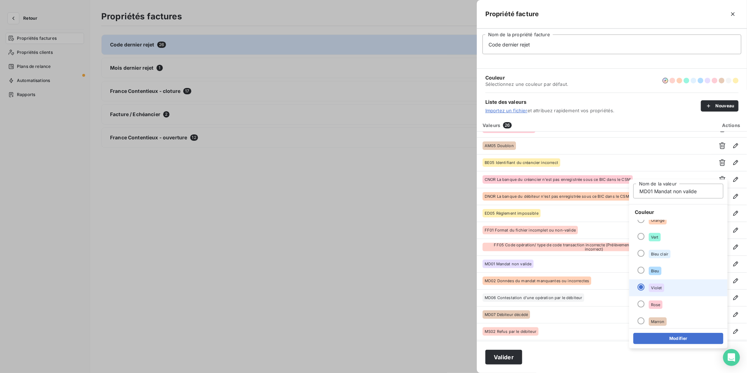
scroll to position [60, 0]
click at [668, 287] on li "Marron" at bounding box center [678, 286] width 98 height 17
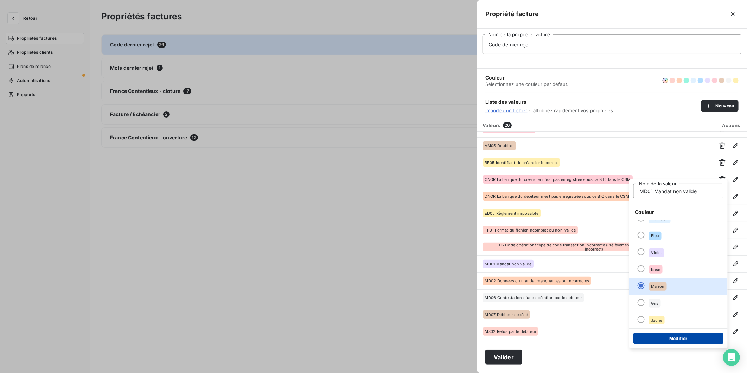
click at [682, 333] on button "Modifier" at bounding box center [678, 338] width 90 height 11
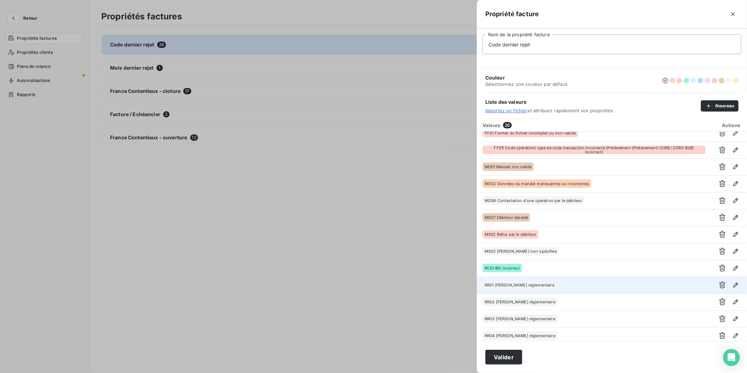
scroll to position [191, 0]
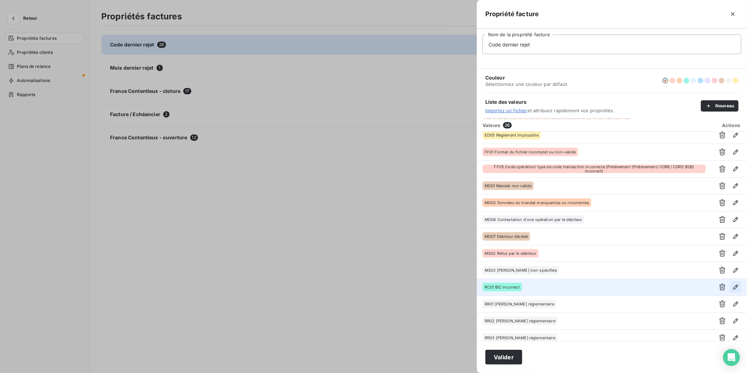
click at [735, 289] on icon "button" at bounding box center [735, 286] width 7 height 7
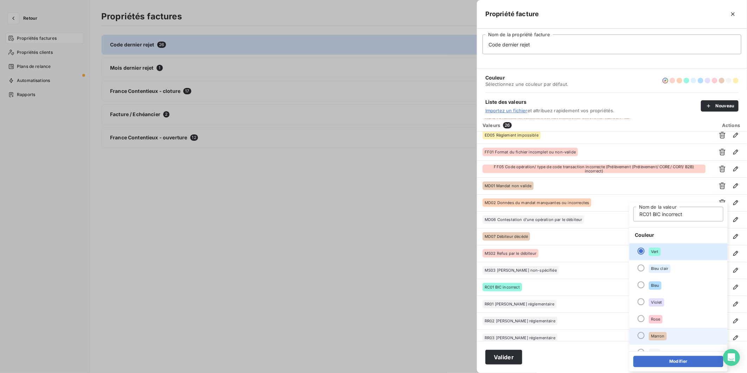
scroll to position [60, 0]
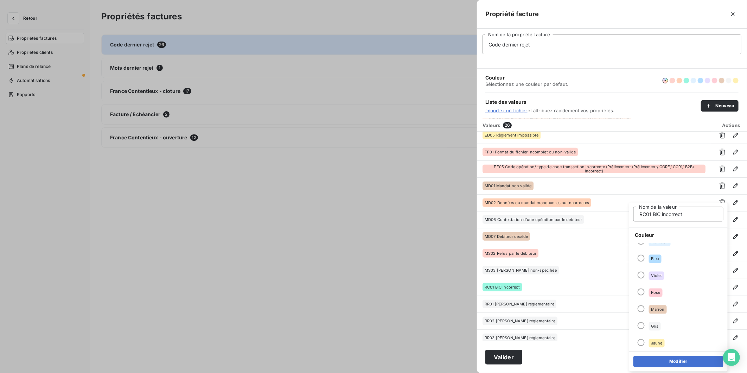
drag, startPoint x: 673, startPoint y: 306, endPoint x: 675, endPoint y: 352, distance: 46.1
click at [673, 306] on li "Marron" at bounding box center [678, 309] width 98 height 17
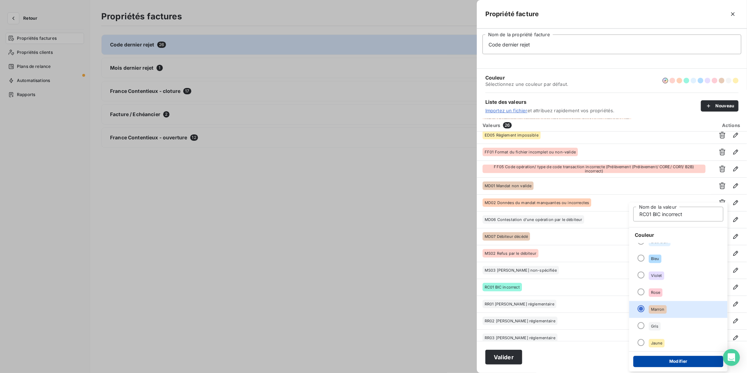
click at [676, 361] on button "Modifier" at bounding box center [678, 361] width 90 height 11
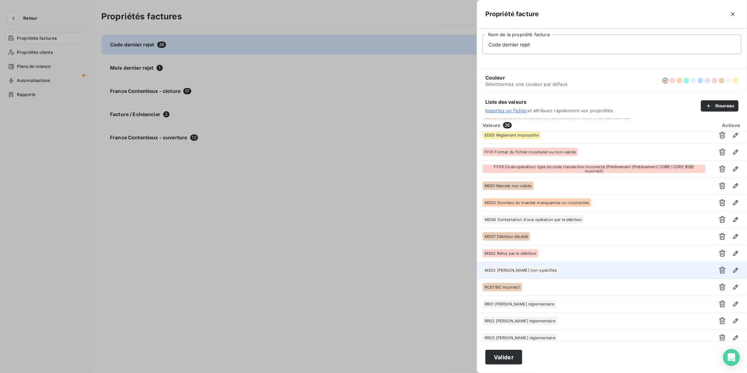
scroll to position [151, 0]
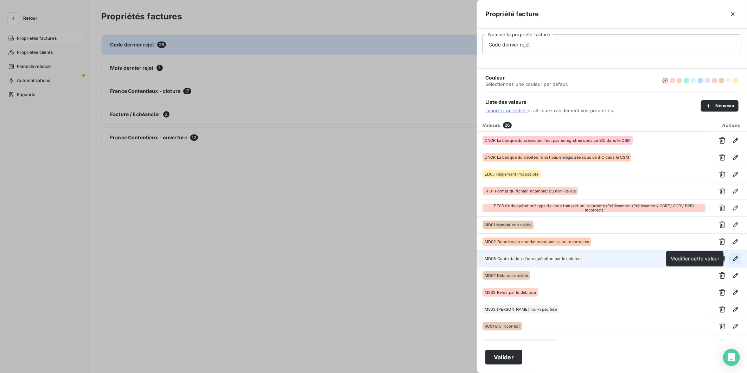
click at [733, 258] on icon "button" at bounding box center [735, 258] width 5 height 5
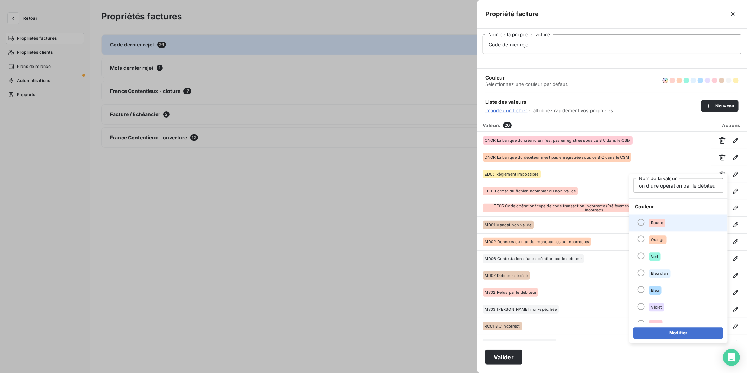
scroll to position [0, 0]
click at [659, 223] on span "Rouge" at bounding box center [657, 222] width 12 height 4
click at [686, 332] on button "Modifier" at bounding box center [678, 332] width 90 height 11
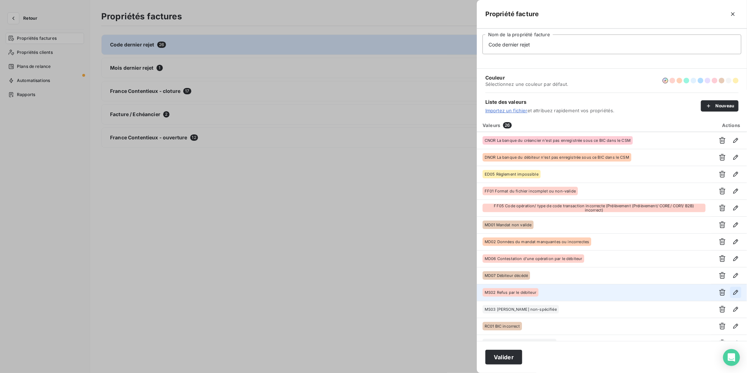
click at [735, 291] on icon "button" at bounding box center [735, 292] width 5 height 5
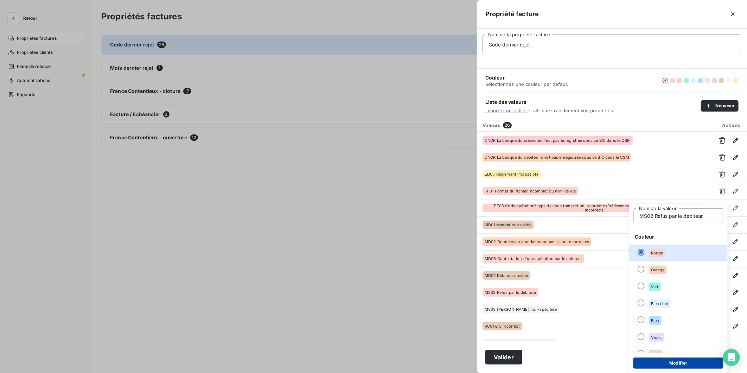
click at [695, 357] on button "Modifier" at bounding box center [678, 362] width 90 height 11
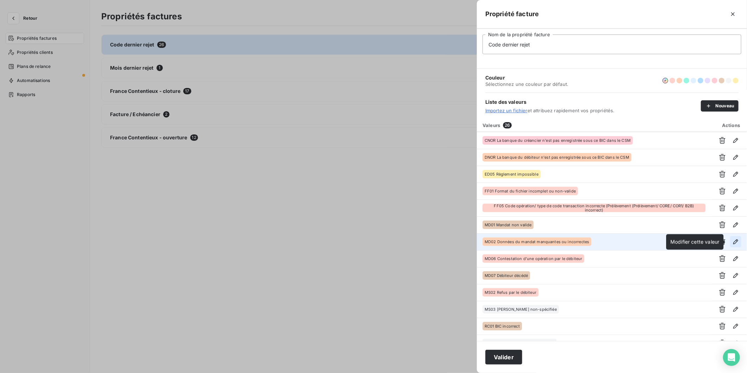
click at [734, 241] on icon "button" at bounding box center [735, 241] width 5 height 5
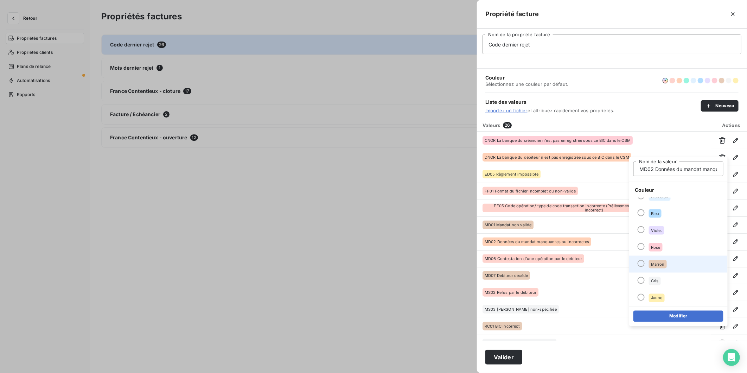
click at [677, 263] on li "Marron" at bounding box center [678, 264] width 98 height 17
click at [688, 314] on button "Modifier" at bounding box center [678, 315] width 90 height 11
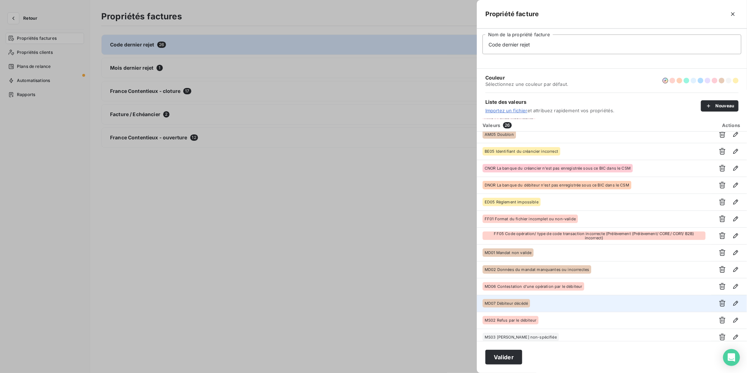
scroll to position [112, 0]
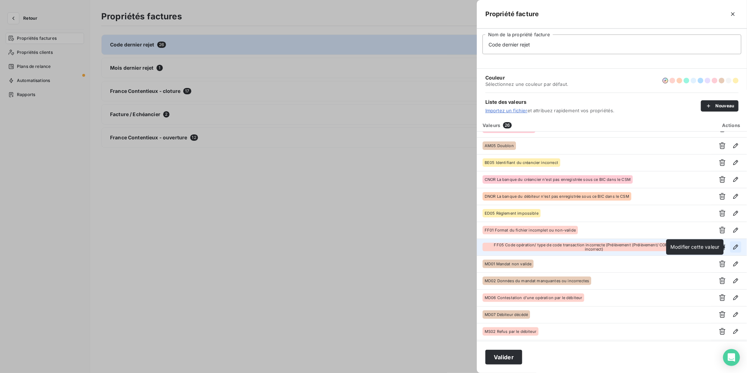
click at [732, 245] on icon "button" at bounding box center [735, 246] width 7 height 7
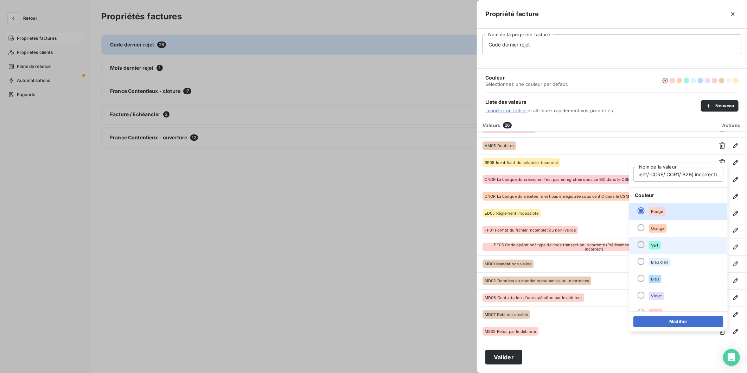
scroll to position [0, 0]
click at [685, 247] on li "Vert" at bounding box center [678, 245] width 98 height 17
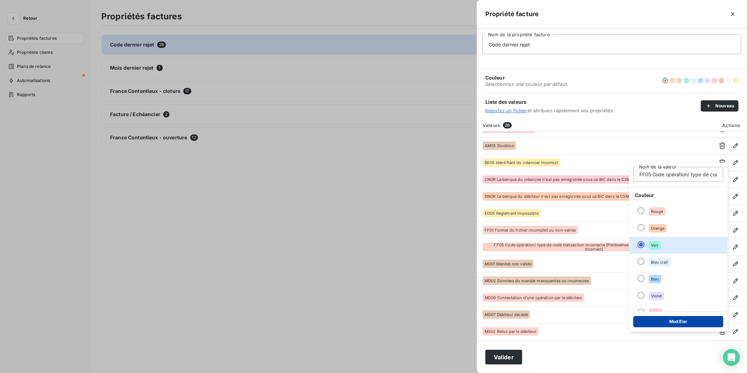
click at [679, 323] on button "Modifier" at bounding box center [678, 321] width 90 height 11
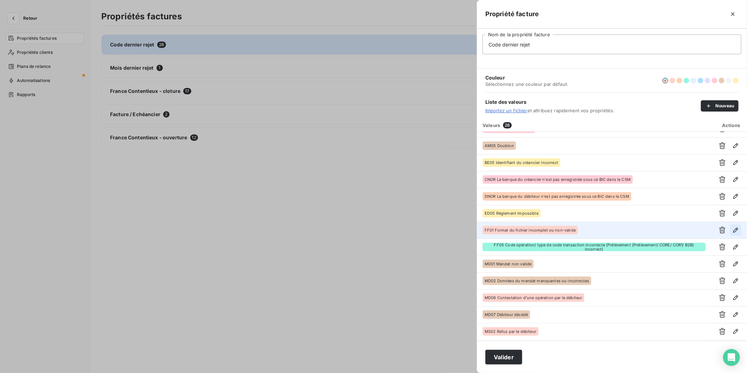
click at [734, 230] on icon "button" at bounding box center [735, 229] width 5 height 5
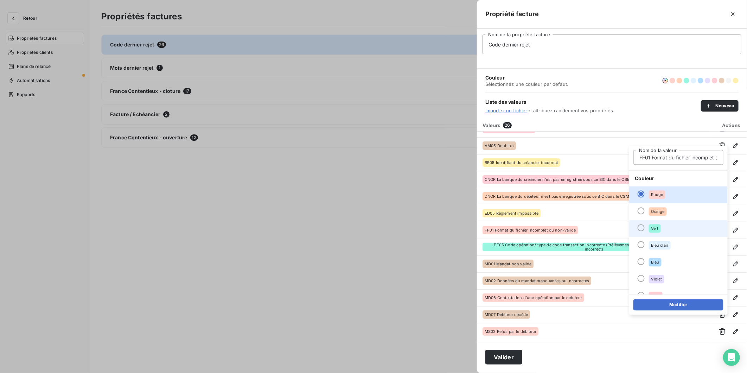
click at [669, 227] on li "Vert" at bounding box center [678, 228] width 98 height 17
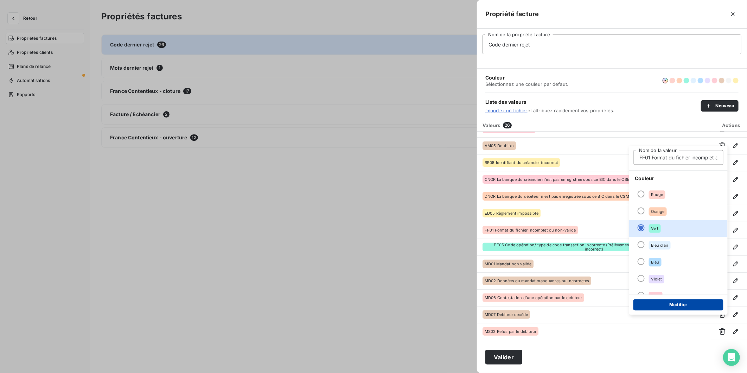
click at [680, 301] on button "Modifier" at bounding box center [678, 304] width 90 height 11
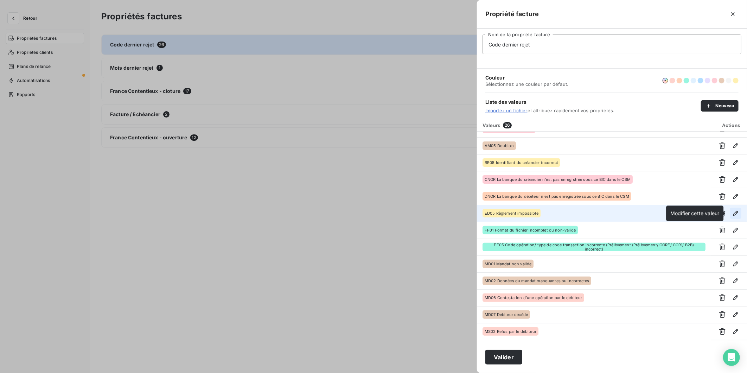
click at [733, 212] on icon "button" at bounding box center [735, 213] width 5 height 5
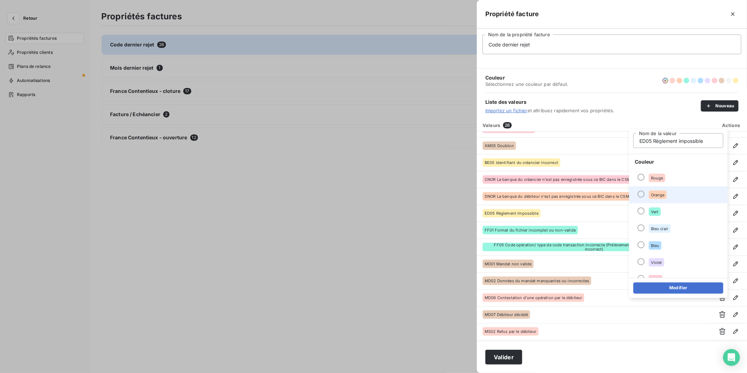
click at [676, 193] on li "Orange" at bounding box center [678, 194] width 98 height 17
click at [683, 283] on button "Modifier" at bounding box center [678, 287] width 90 height 11
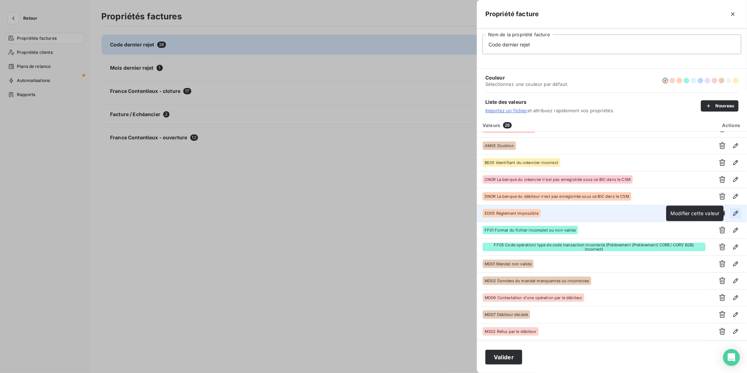
click at [732, 212] on icon "button" at bounding box center [735, 212] width 7 height 7
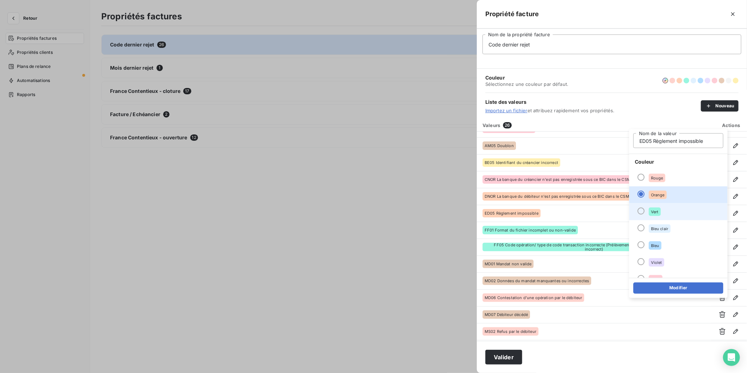
click at [679, 212] on li "Vert" at bounding box center [678, 211] width 98 height 17
click at [676, 284] on button "Modifier" at bounding box center [678, 287] width 90 height 11
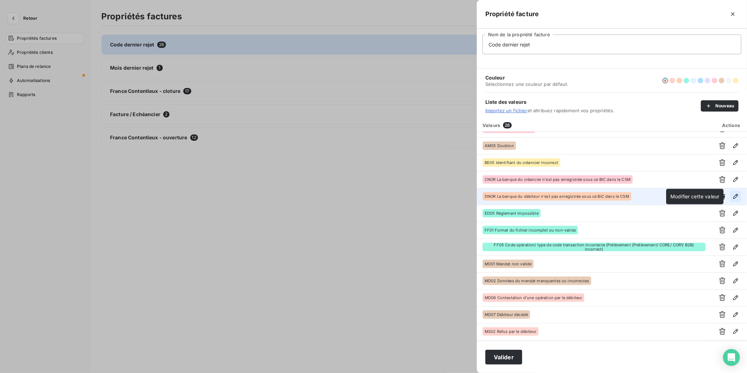
click at [732, 195] on icon "button" at bounding box center [735, 196] width 7 height 7
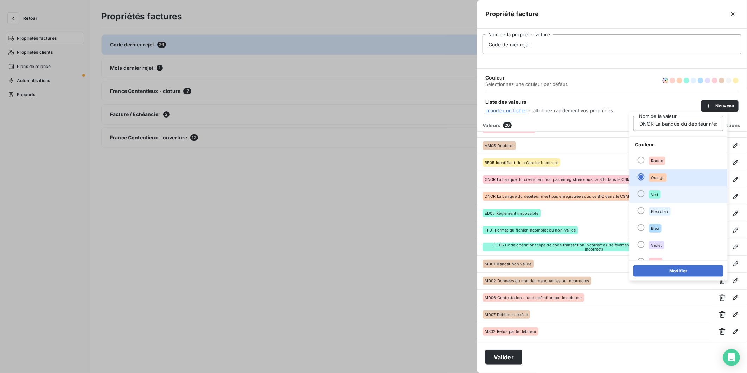
click at [683, 193] on li "Vert" at bounding box center [678, 194] width 98 height 17
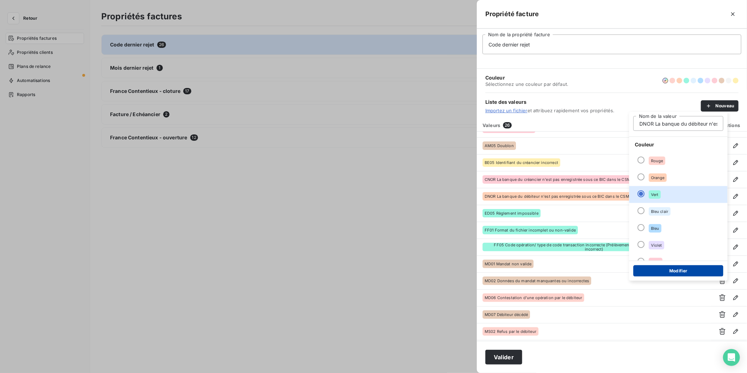
click at [677, 271] on button "Modifier" at bounding box center [678, 270] width 90 height 11
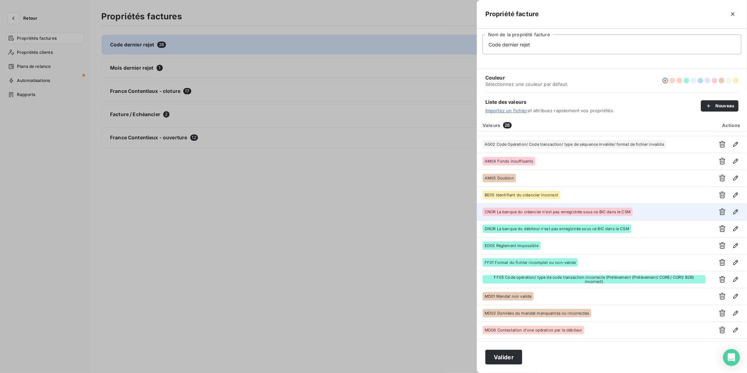
scroll to position [73, 0]
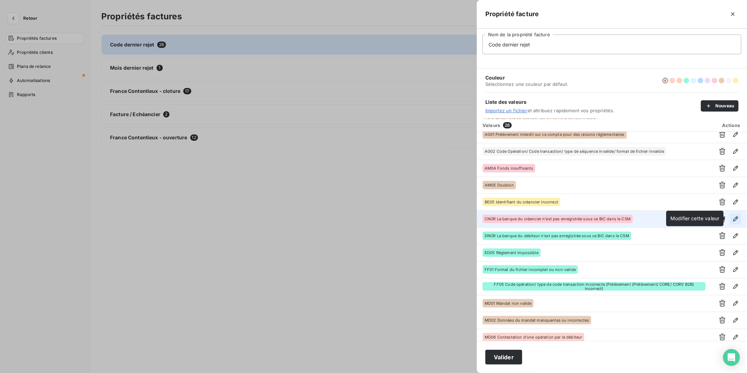
click at [732, 217] on icon "button" at bounding box center [735, 218] width 7 height 7
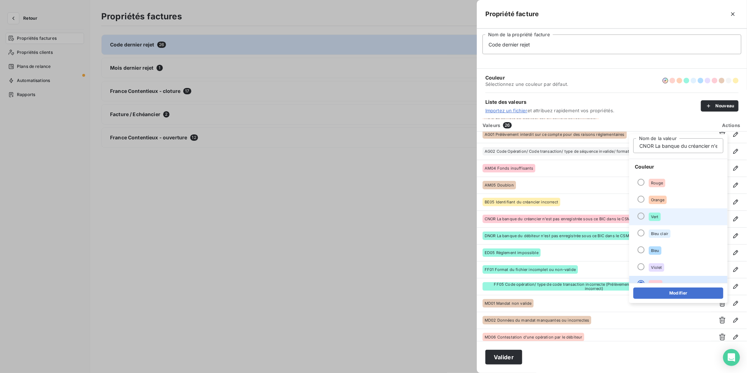
scroll to position [0, 103]
click at [678, 218] on li "Vert" at bounding box center [678, 216] width 98 height 17
click at [672, 291] on button "Modifier" at bounding box center [678, 292] width 90 height 11
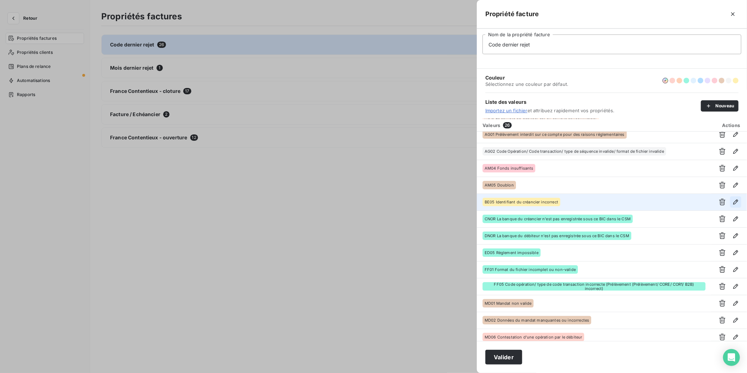
click at [735, 200] on icon "button" at bounding box center [735, 201] width 7 height 7
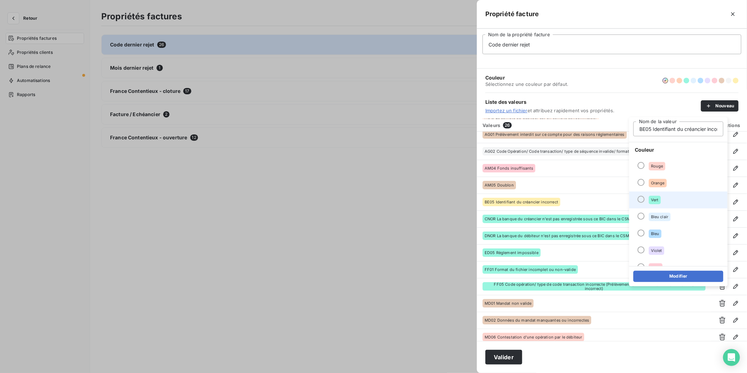
click at [666, 194] on li "Vert" at bounding box center [678, 199] width 98 height 17
click at [681, 275] on button "Modifier" at bounding box center [678, 275] width 90 height 11
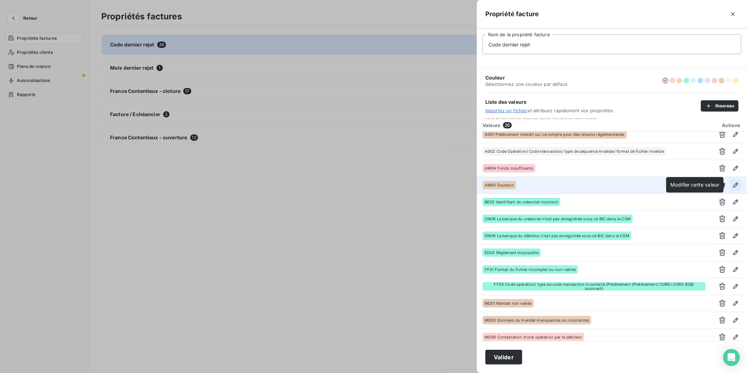
click at [732, 183] on icon "button" at bounding box center [735, 184] width 7 height 7
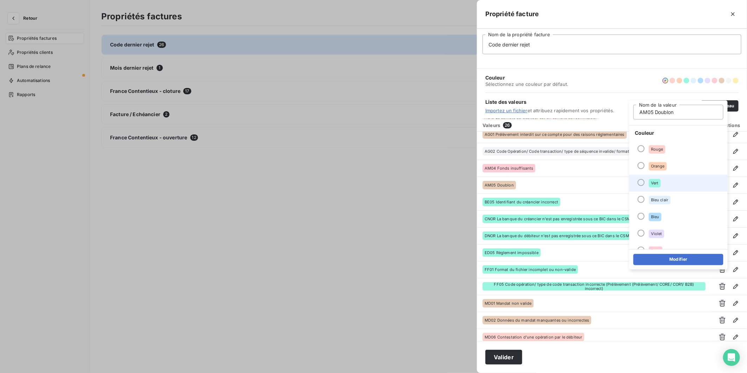
click at [679, 183] on li "Vert" at bounding box center [678, 183] width 98 height 17
click at [688, 260] on button "Modifier" at bounding box center [678, 259] width 90 height 11
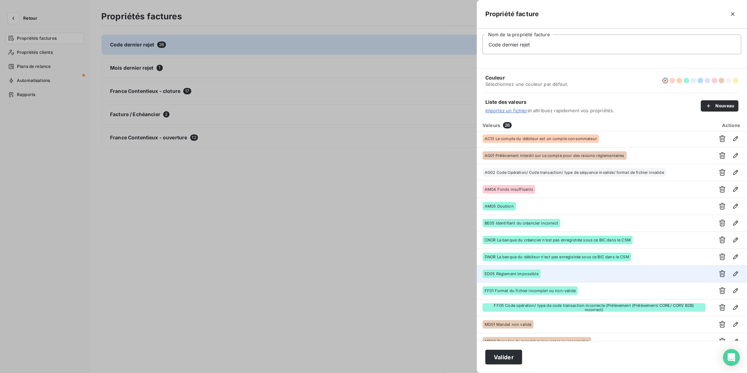
scroll to position [34, 0]
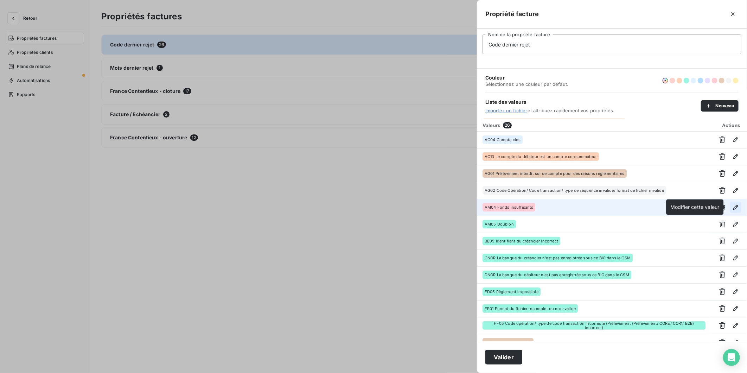
click at [732, 206] on icon "button" at bounding box center [735, 207] width 7 height 7
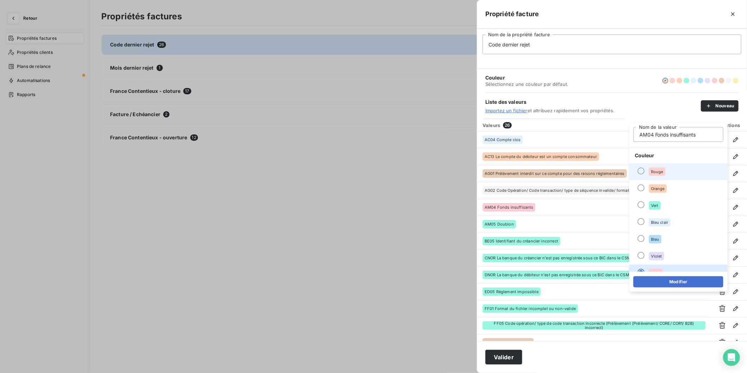
click at [672, 173] on li "Rouge" at bounding box center [678, 171] width 98 height 17
click at [680, 277] on button "Modifier" at bounding box center [678, 281] width 90 height 11
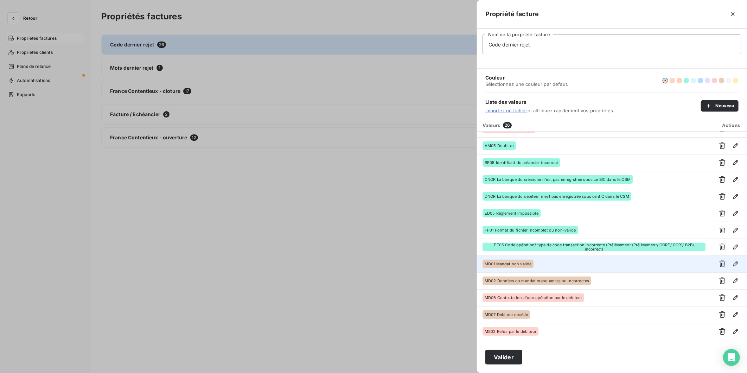
scroll to position [0, 0]
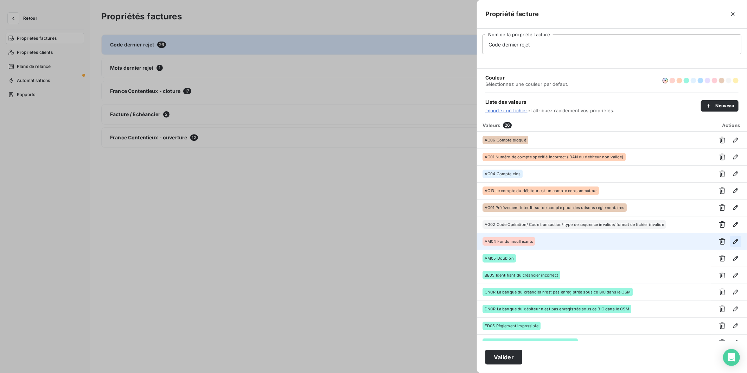
click at [734, 239] on icon "button" at bounding box center [735, 241] width 5 height 5
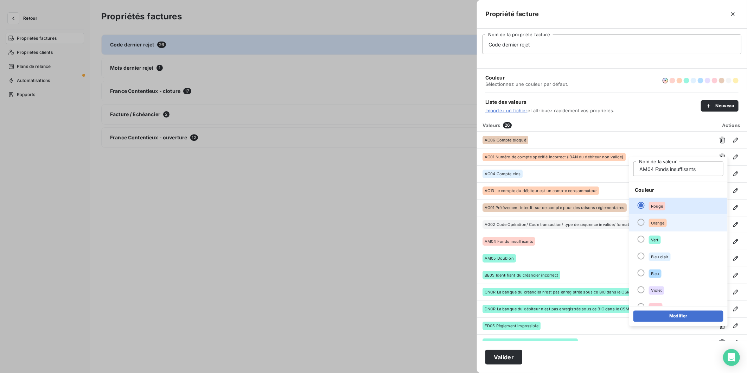
click at [670, 222] on li "Orange" at bounding box center [678, 222] width 98 height 17
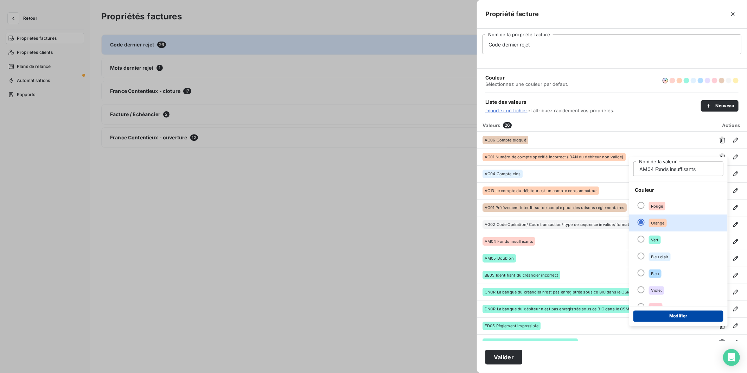
click at [686, 314] on button "Modifier" at bounding box center [678, 315] width 90 height 11
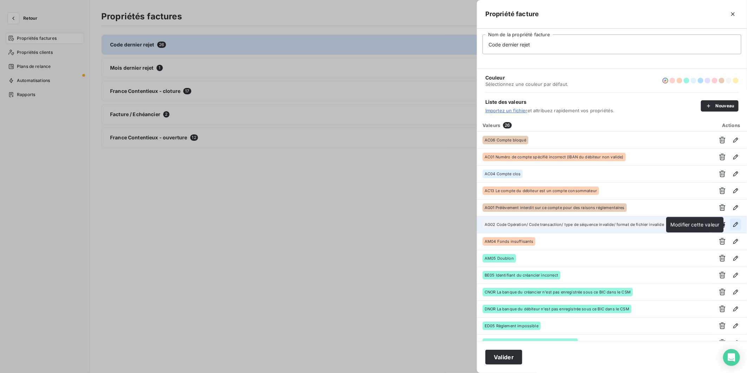
click at [732, 222] on icon "button" at bounding box center [735, 224] width 7 height 7
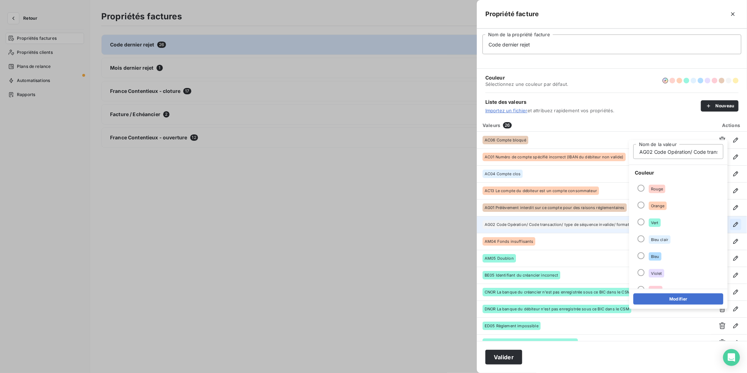
scroll to position [0, 141]
click at [668, 223] on li "Vert" at bounding box center [678, 222] width 98 height 17
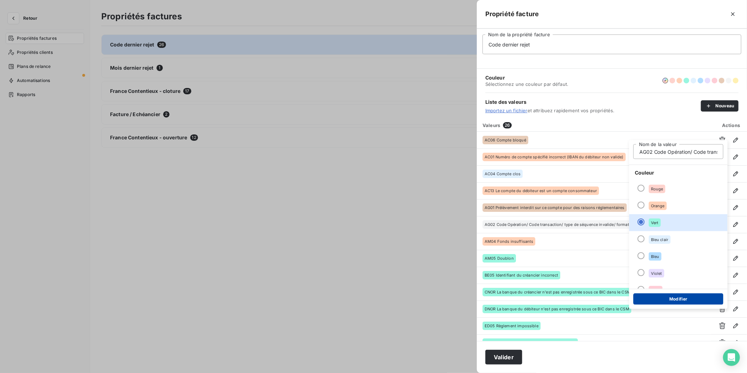
click at [679, 299] on button "Modifier" at bounding box center [678, 298] width 90 height 11
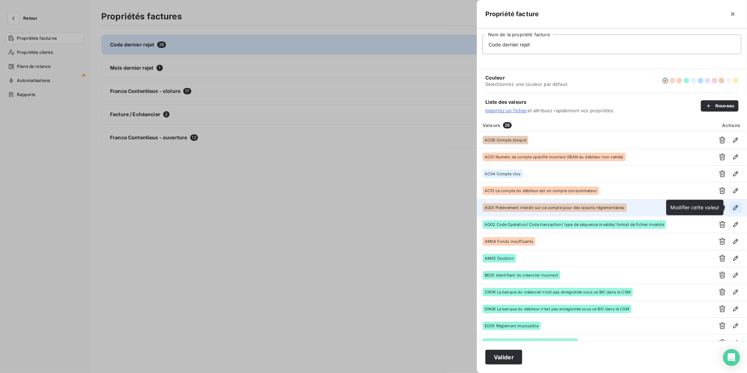
click at [733, 208] on icon "button" at bounding box center [735, 207] width 5 height 5
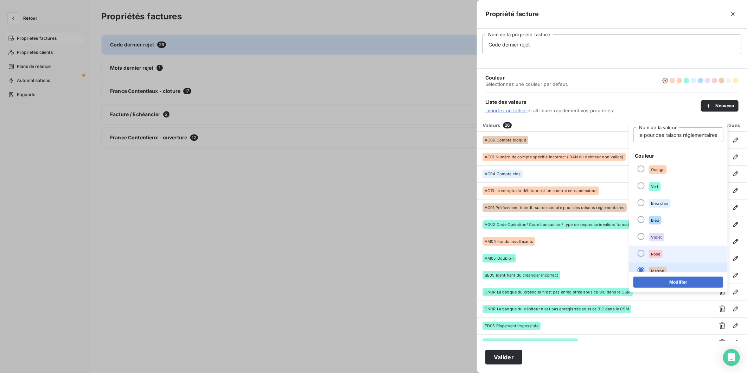
scroll to position [39, 0]
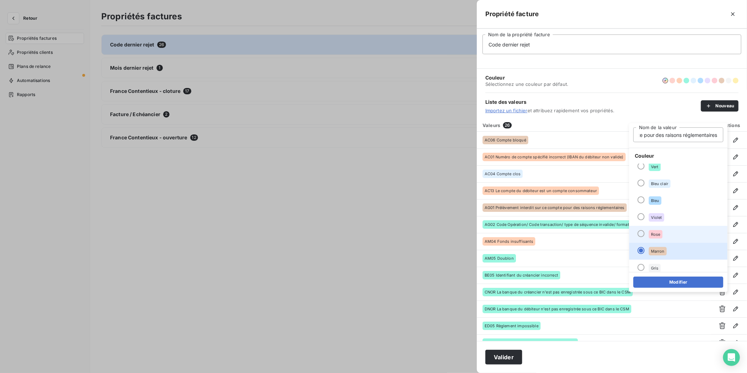
click at [672, 229] on li "Rose" at bounding box center [678, 234] width 98 height 17
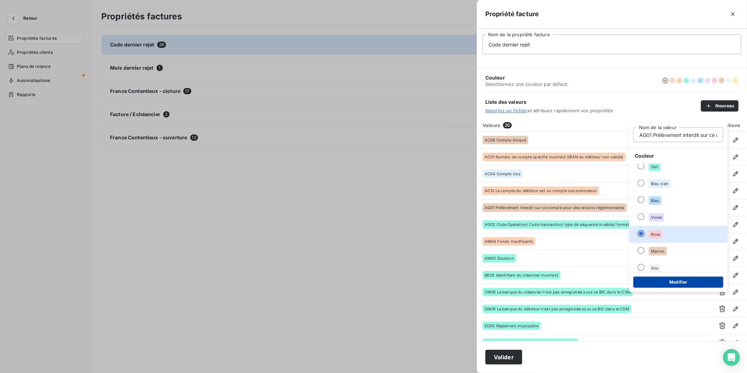
click at [685, 277] on button "Modifier" at bounding box center [678, 281] width 90 height 11
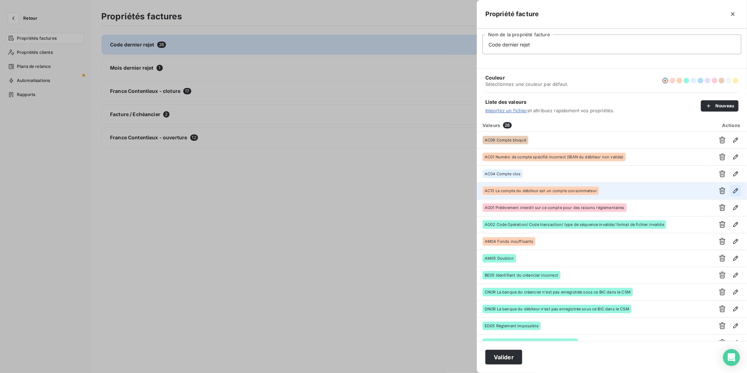
click at [733, 190] on icon "button" at bounding box center [735, 190] width 5 height 5
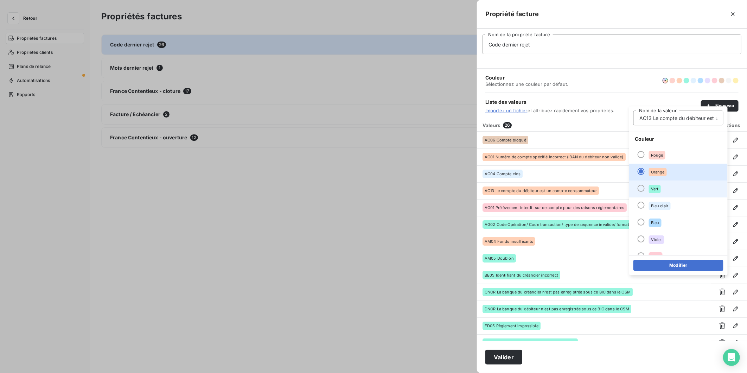
click at [681, 186] on li "Vert" at bounding box center [678, 188] width 98 height 17
click at [680, 262] on button "Modifier" at bounding box center [678, 264] width 90 height 11
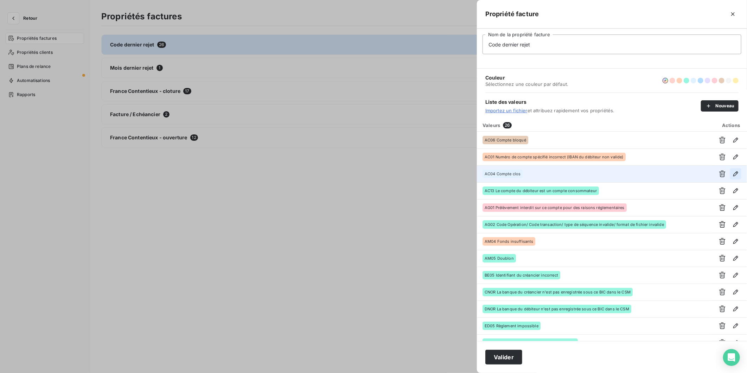
click at [733, 172] on icon "button" at bounding box center [735, 173] width 7 height 7
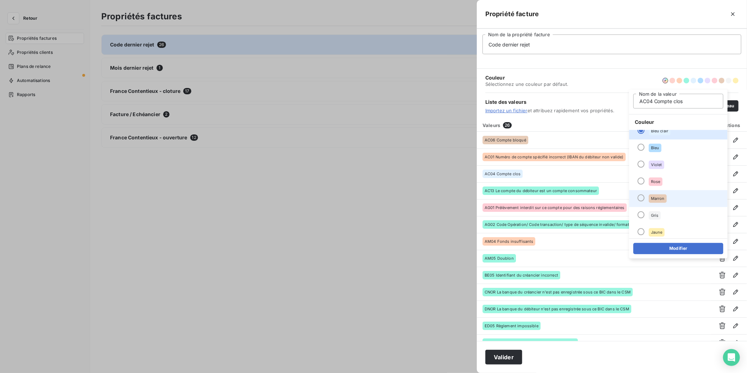
scroll to position [60, 0]
click at [677, 197] on li "Marron" at bounding box center [678, 196] width 98 height 17
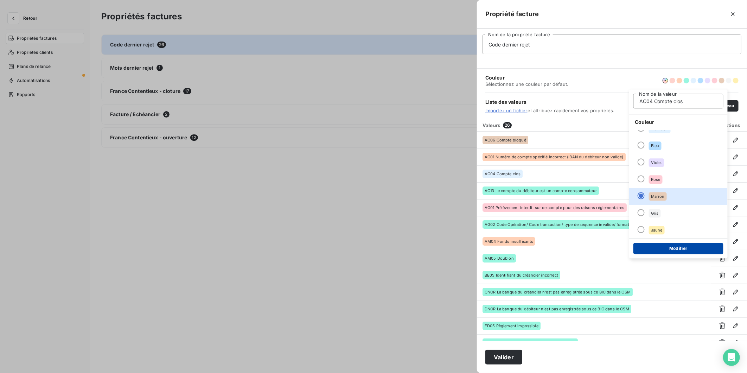
click at [686, 245] on button "Modifier" at bounding box center [678, 248] width 90 height 11
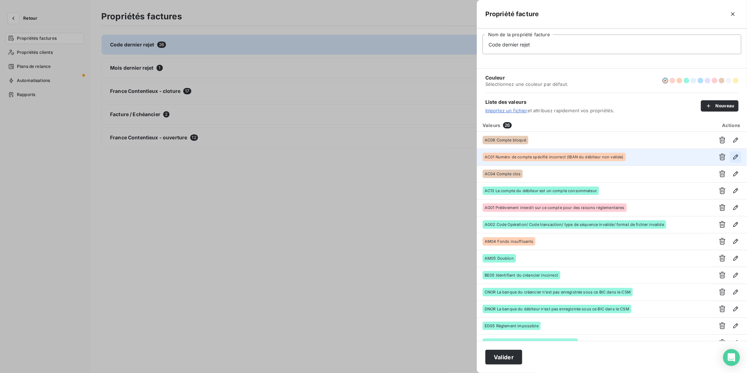
click at [736, 153] on icon "button" at bounding box center [735, 156] width 7 height 7
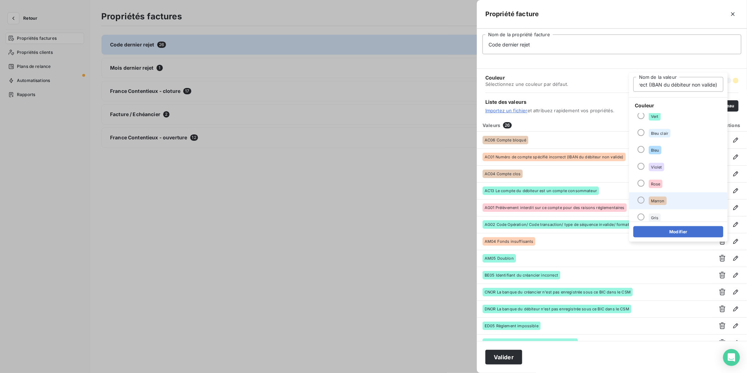
scroll to position [0, 0]
click at [683, 201] on li "Marron" at bounding box center [678, 200] width 98 height 17
click at [684, 237] on button "Modifier" at bounding box center [678, 231] width 90 height 11
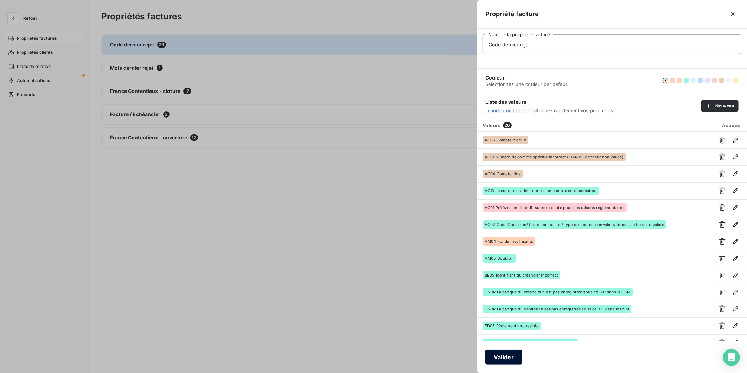
click at [506, 359] on button "Valider" at bounding box center [503, 356] width 37 height 15
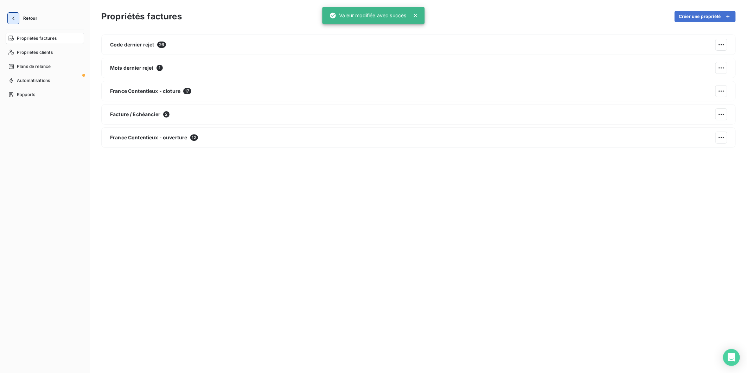
click at [13, 18] on icon "button" at bounding box center [13, 19] width 2 height 4
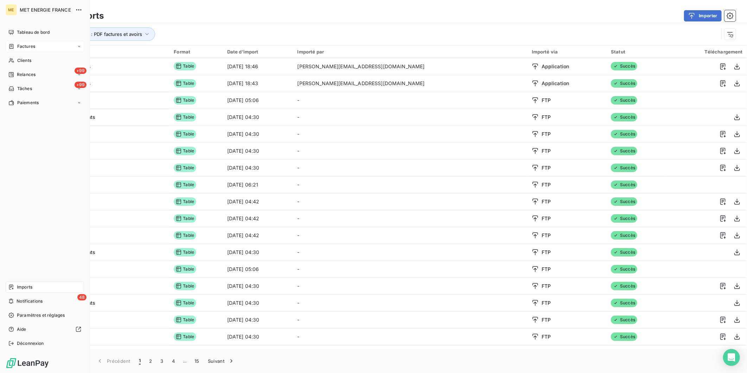
click at [18, 46] on span "Factures" at bounding box center [26, 46] width 18 height 6
click at [49, 60] on div "Factures" at bounding box center [49, 60] width 70 height 11
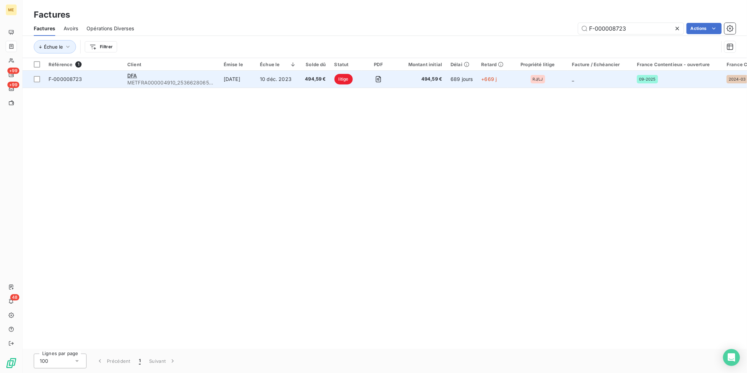
click at [80, 83] on td "F-000008723" at bounding box center [83, 79] width 79 height 17
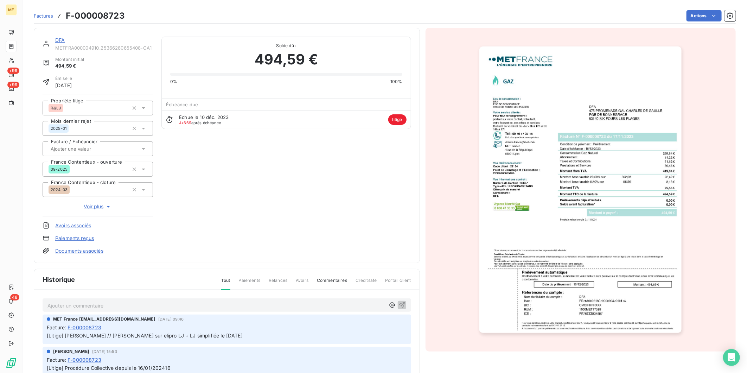
scroll to position [71, 0]
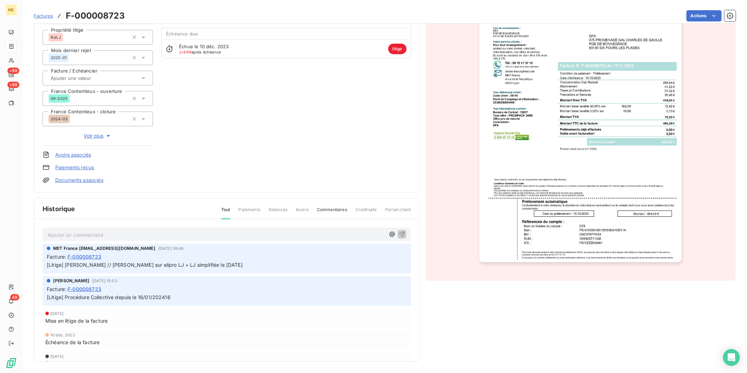
click at [99, 134] on span "Voir plus" at bounding box center [98, 135] width 28 height 7
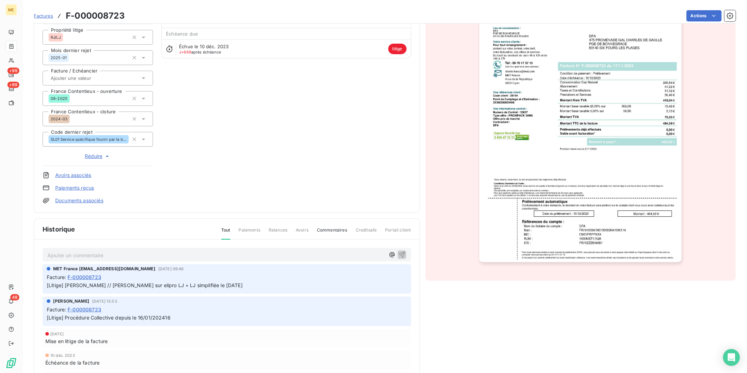
click at [142, 139] on icon at bounding box center [144, 139] width 4 height 2
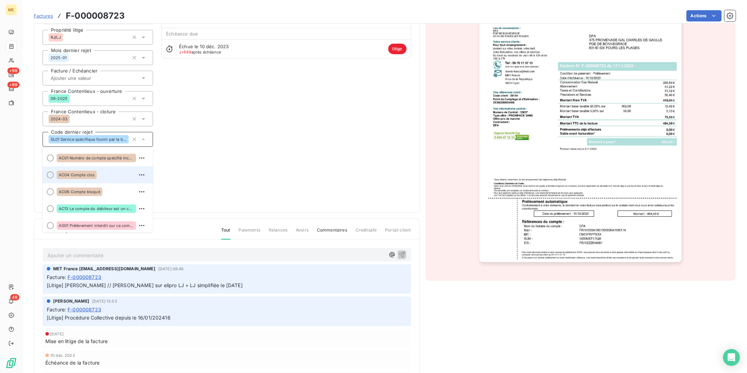
scroll to position [0, 0]
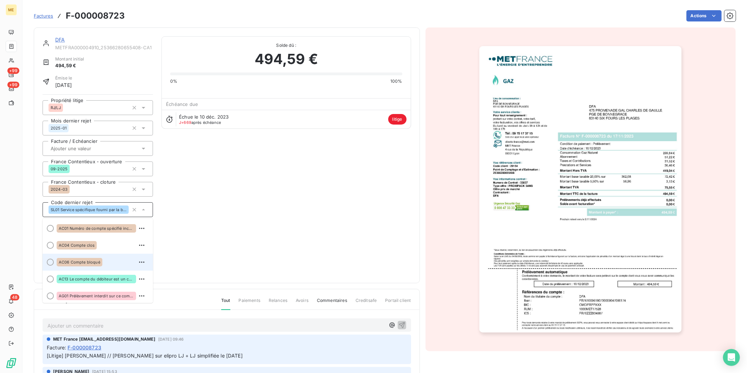
click at [48, 263] on div at bounding box center [50, 261] width 7 height 7
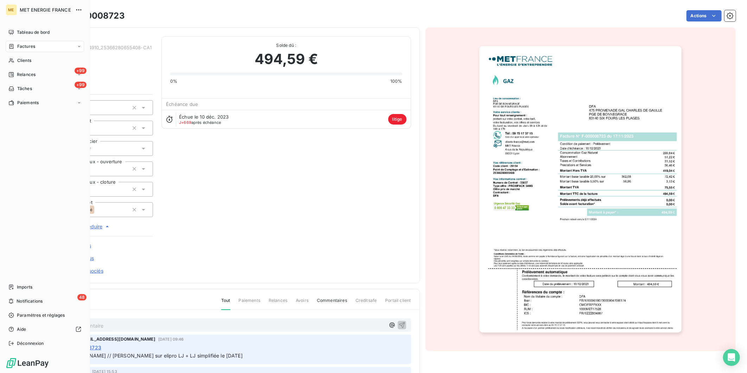
click at [33, 46] on span "Factures" at bounding box center [26, 46] width 18 height 6
click at [31, 62] on span "Factures" at bounding box center [26, 60] width 18 height 6
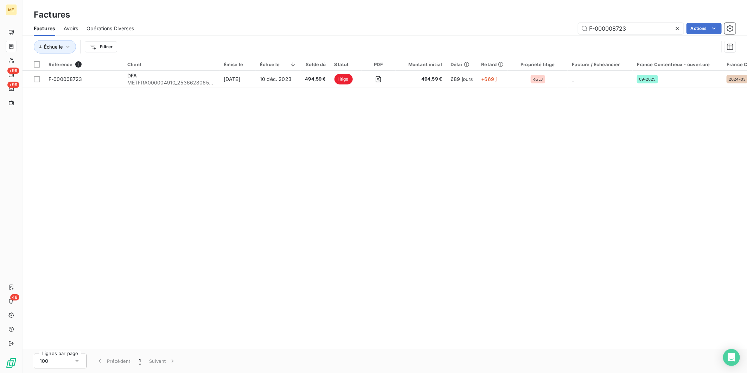
scroll to position [0, 197]
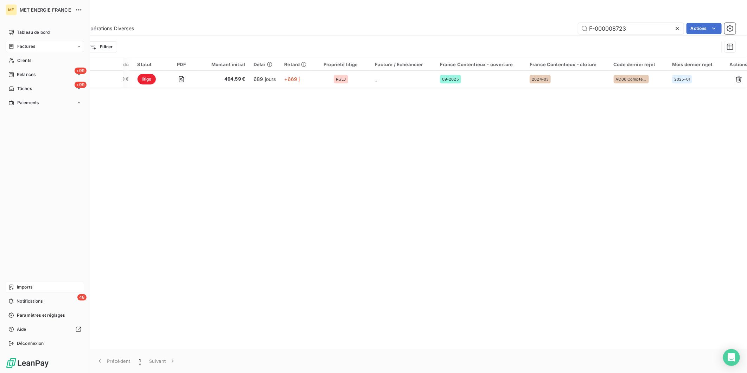
click at [35, 283] on div "Imports" at bounding box center [45, 286] width 78 height 11
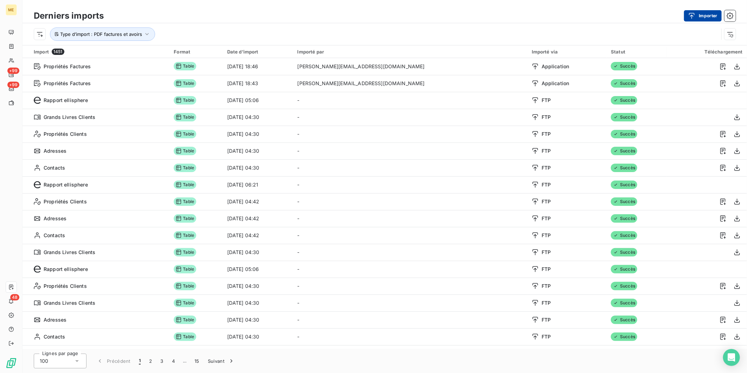
click at [699, 16] on button "Importer" at bounding box center [703, 15] width 38 height 11
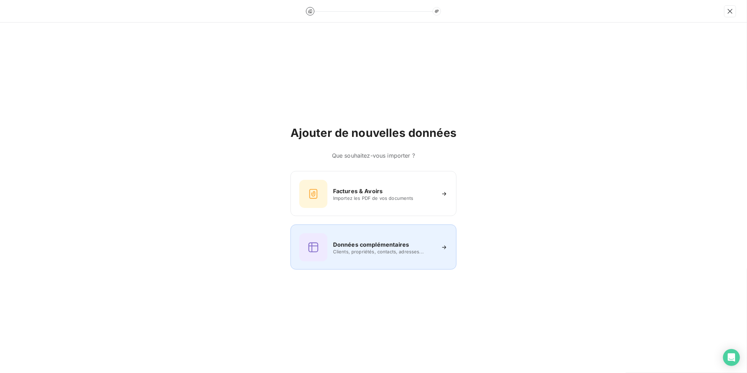
click at [373, 245] on h6 "Données complémentaires" at bounding box center [371, 244] width 76 height 8
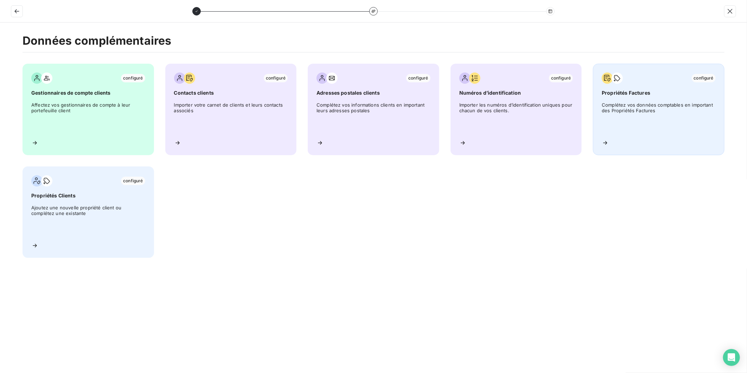
click at [663, 71] on div "configuré Propriétés Factures Complétez vos données comptables en important des…" at bounding box center [658, 109] width 131 height 91
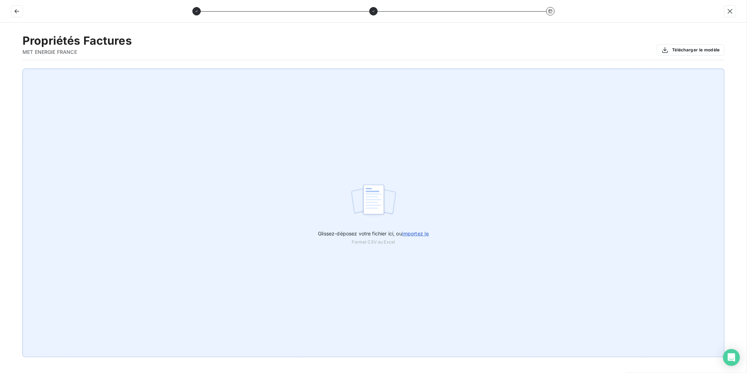
click at [415, 233] on span "importez le" at bounding box center [415, 233] width 27 height 6
click at [0, 69] on input "Glissez-déposez votre fichier ici, ou importez le" at bounding box center [0, 69] width 0 height 0
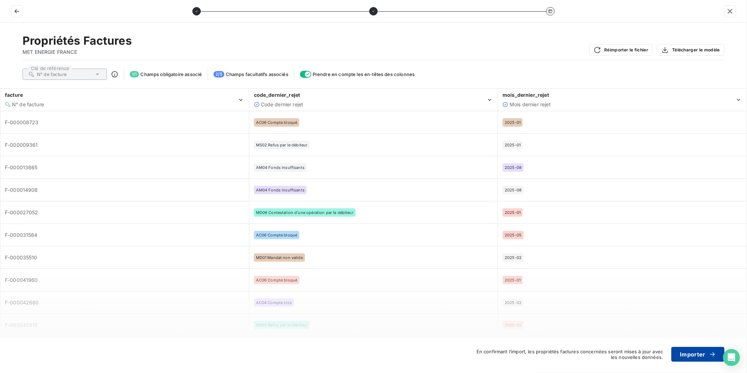
click at [684, 355] on button "Importer" at bounding box center [697, 354] width 53 height 15
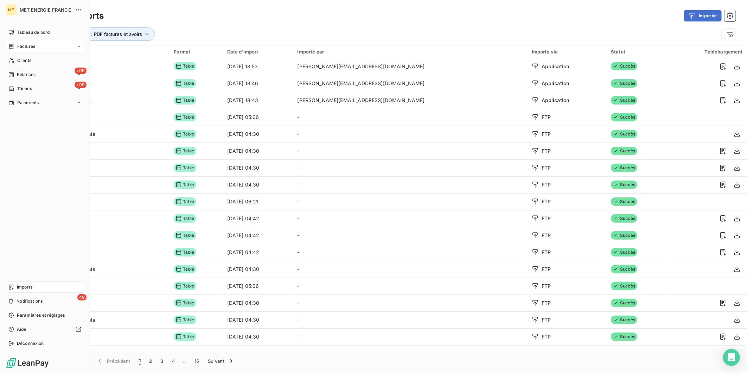
click at [33, 48] on span "Factures" at bounding box center [26, 46] width 18 height 6
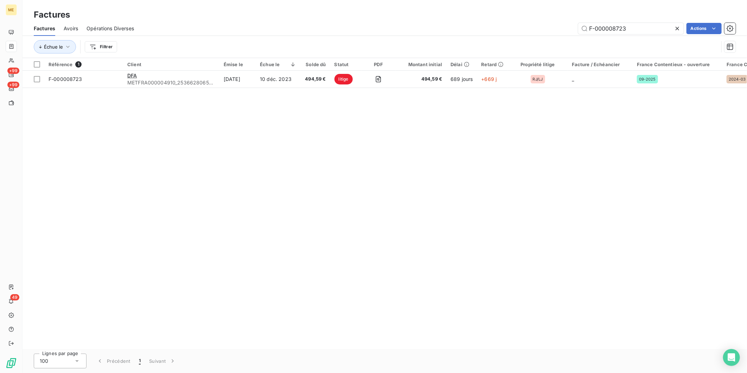
click at [676, 26] on icon at bounding box center [676, 28] width 7 height 7
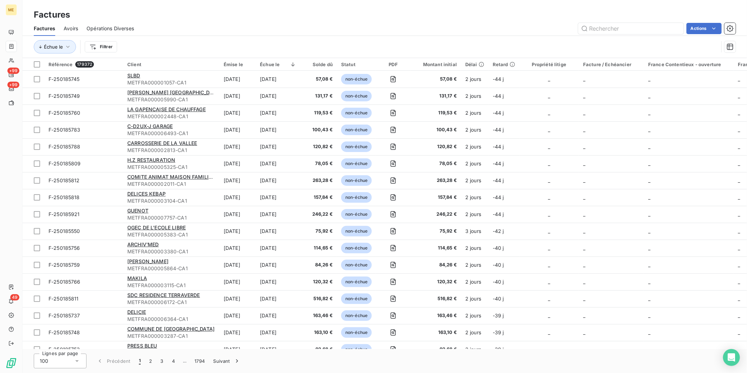
click at [646, 349] on div "Lignes par page 100 Précédent 1 2 3 4 … 1794 Suivant" at bounding box center [384, 361] width 724 height 24
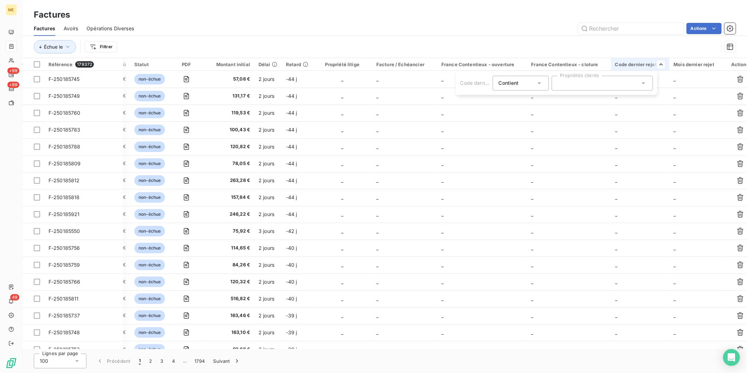
click at [540, 85] on icon at bounding box center [539, 82] width 7 height 7
click at [609, 83] on div at bounding box center [601, 83] width 101 height 15
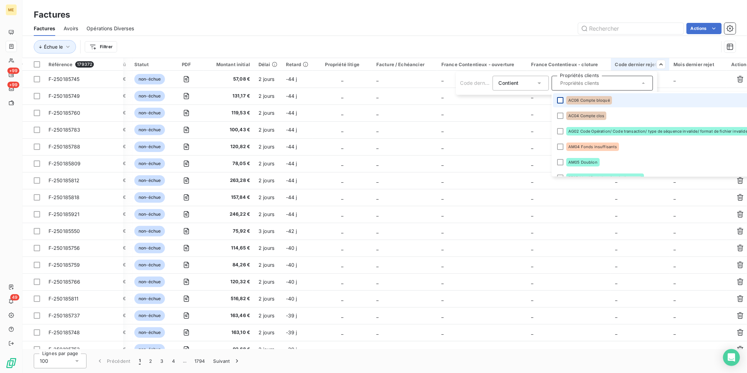
click at [561, 100] on div at bounding box center [560, 100] width 6 height 6
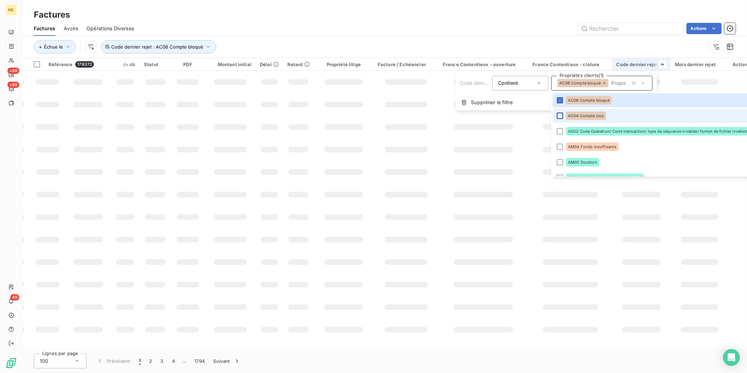
click at [561, 115] on div at bounding box center [560, 115] width 6 height 6
click at [560, 135] on li "AG02 Code Opération/ Code transaction/ type de séquence invalide/ format de fic…" at bounding box center [673, 131] width 241 height 14
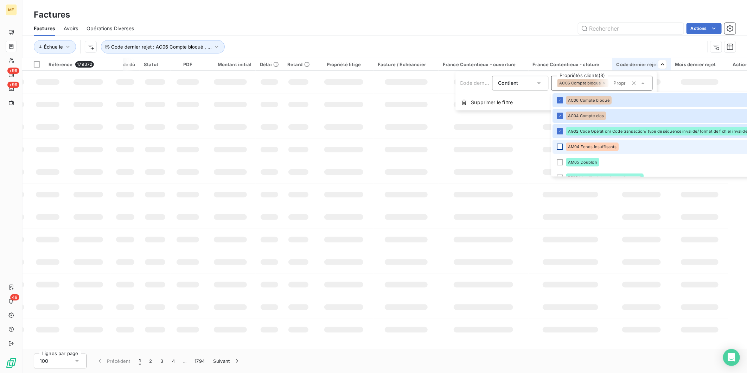
click at [560, 146] on div at bounding box center [560, 146] width 6 height 6
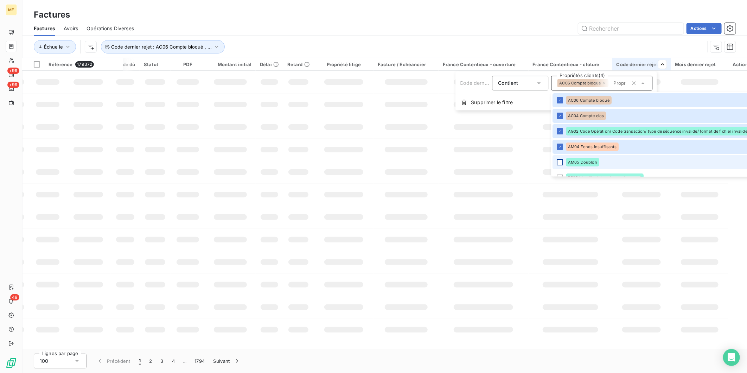
click at [560, 160] on div at bounding box center [560, 162] width 6 height 6
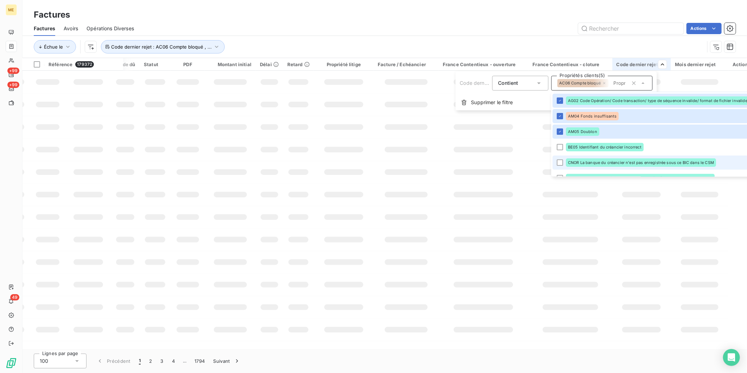
scroll to position [39, 0]
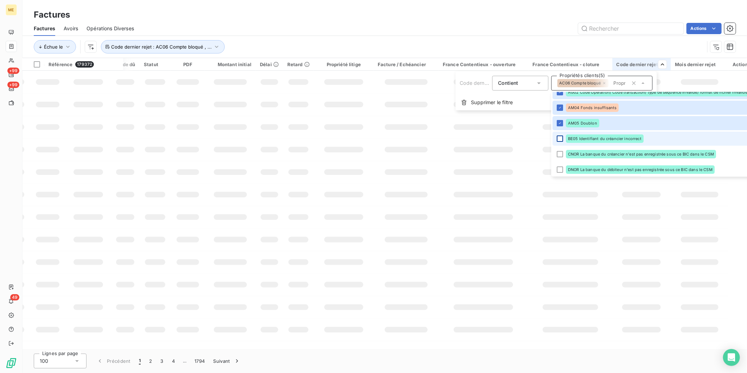
click at [560, 140] on div at bounding box center [560, 138] width 6 height 6
click at [561, 153] on div at bounding box center [560, 154] width 6 height 6
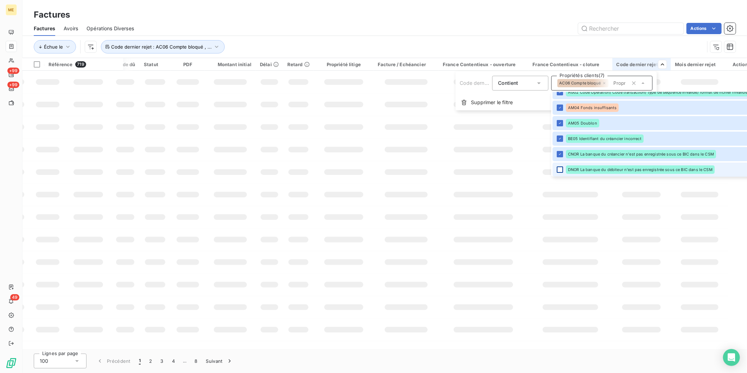
click at [561, 169] on div at bounding box center [560, 169] width 6 height 6
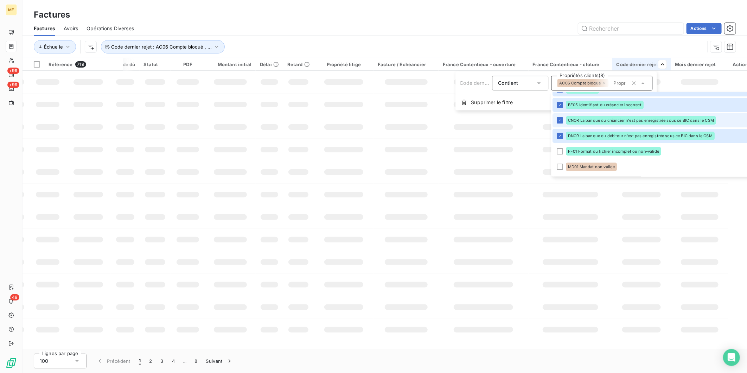
scroll to position [117, 0]
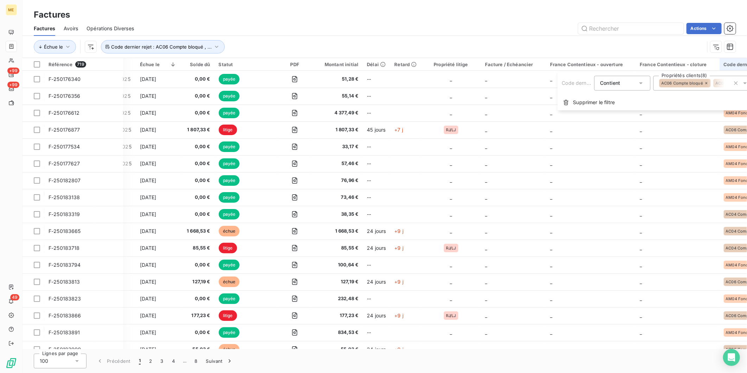
click at [744, 85] on icon at bounding box center [744, 82] width 7 height 7
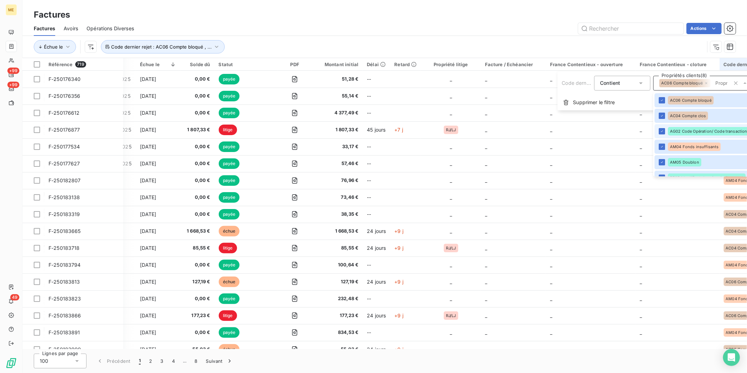
scroll to position [78, 0]
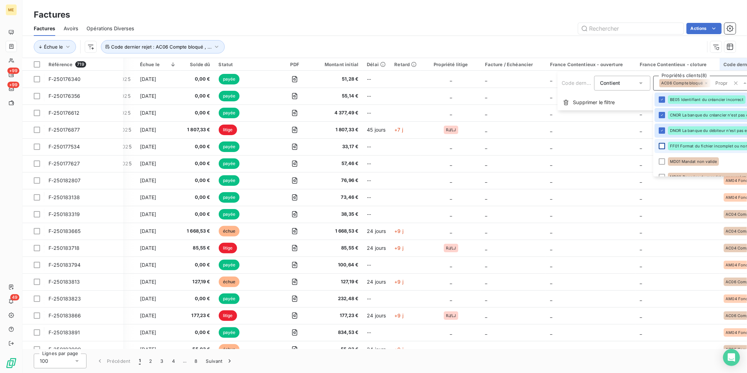
click at [662, 146] on div at bounding box center [662, 146] width 6 height 6
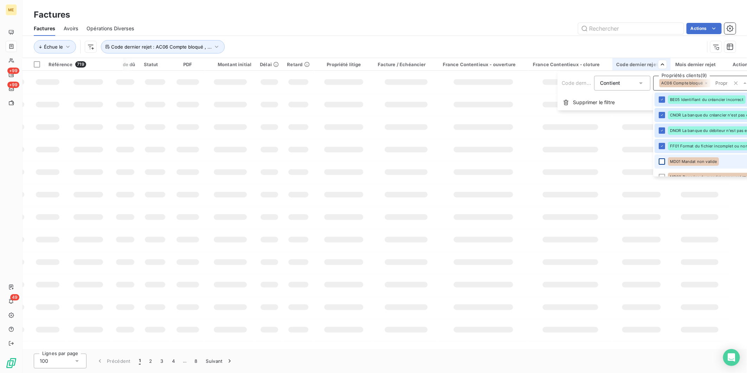
click at [661, 160] on div at bounding box center [662, 161] width 6 height 6
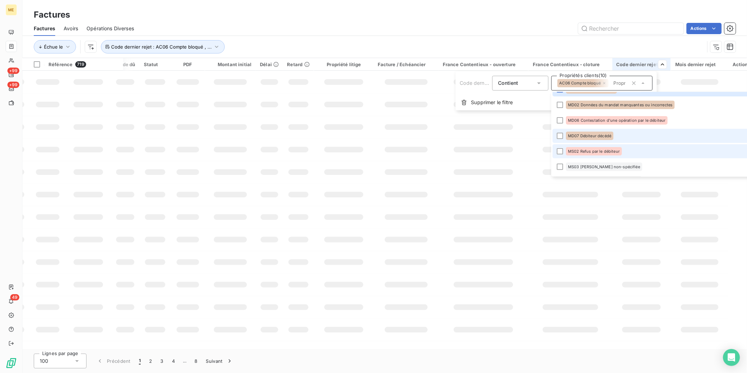
scroll to position [156, 0]
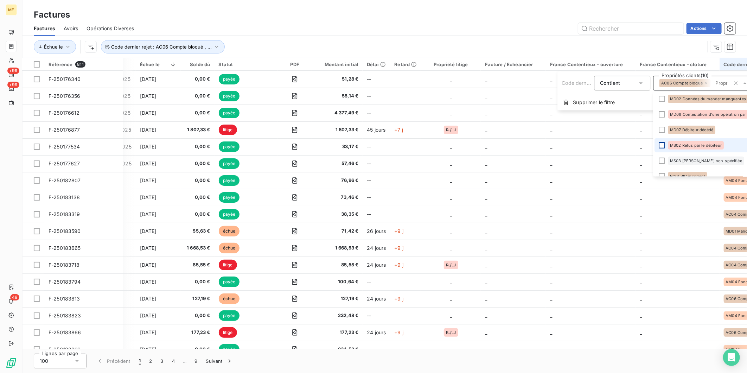
click at [663, 143] on div at bounding box center [662, 145] width 6 height 6
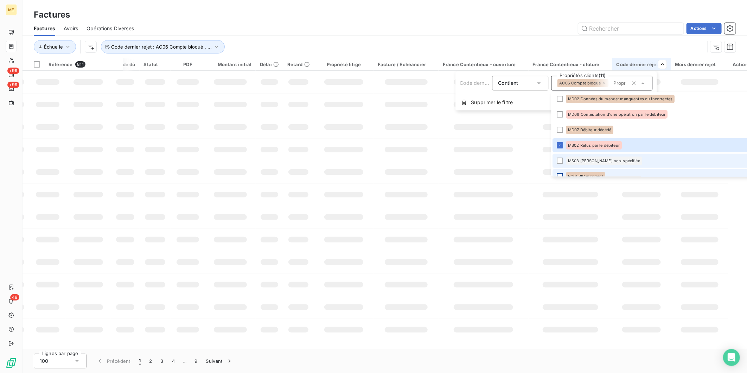
click at [559, 159] on div at bounding box center [560, 160] width 6 height 6
click at [561, 174] on div at bounding box center [560, 176] width 6 height 6
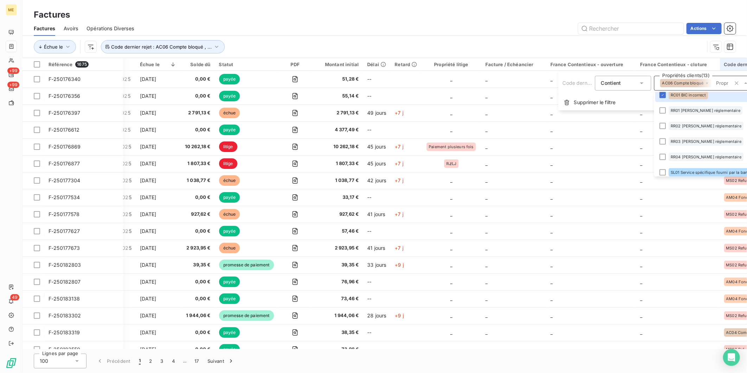
scroll to position [241, 0]
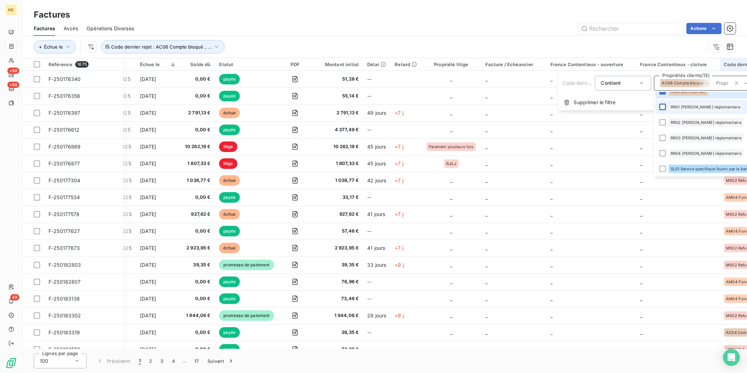
click at [661, 109] on div at bounding box center [662, 107] width 6 height 6
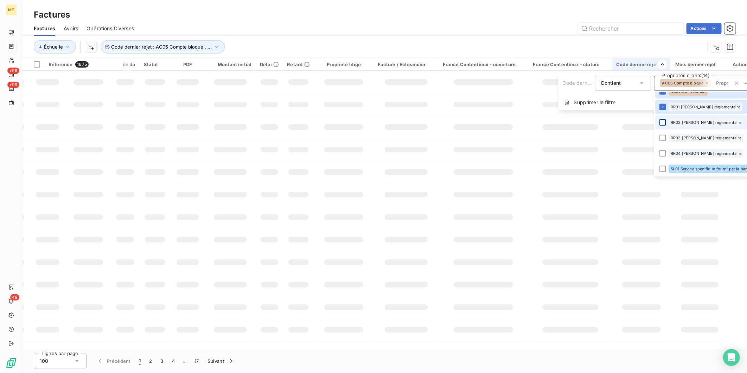
click at [663, 122] on div at bounding box center [662, 122] width 6 height 6
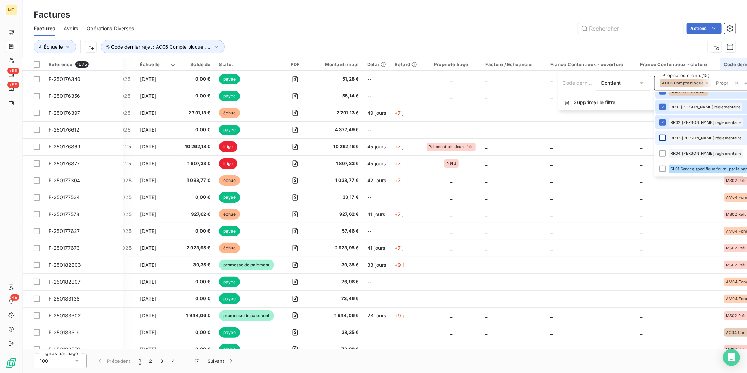
click at [665, 136] on div at bounding box center [662, 138] width 6 height 6
click at [664, 151] on div at bounding box center [662, 153] width 6 height 6
click at [663, 169] on div at bounding box center [662, 169] width 6 height 6
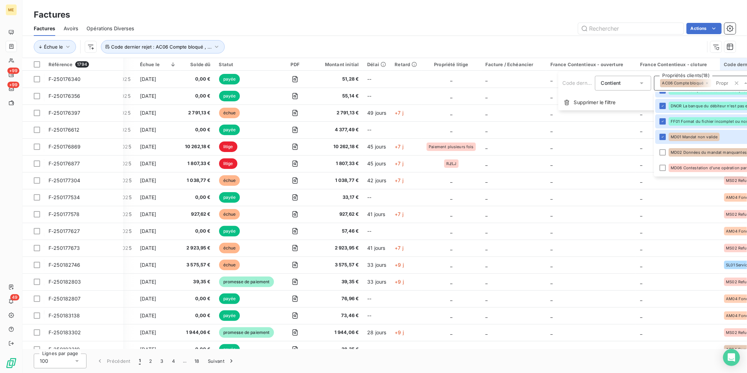
scroll to position [117, 0]
click at [664, 139] on div at bounding box center [662, 138] width 6 height 6
click at [659, 151] on div at bounding box center [662, 153] width 6 height 6
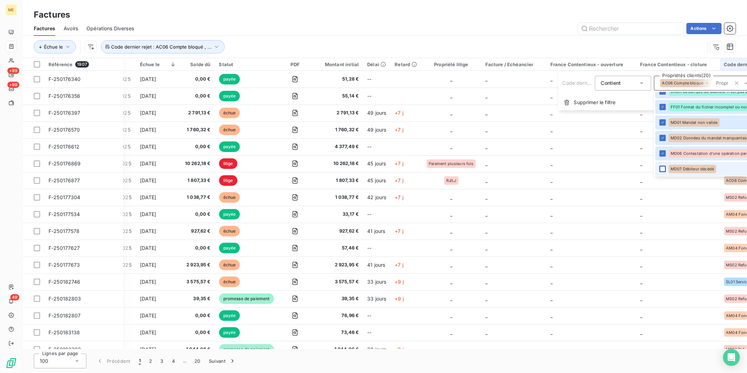
click at [663, 168] on div at bounding box center [662, 169] width 6 height 6
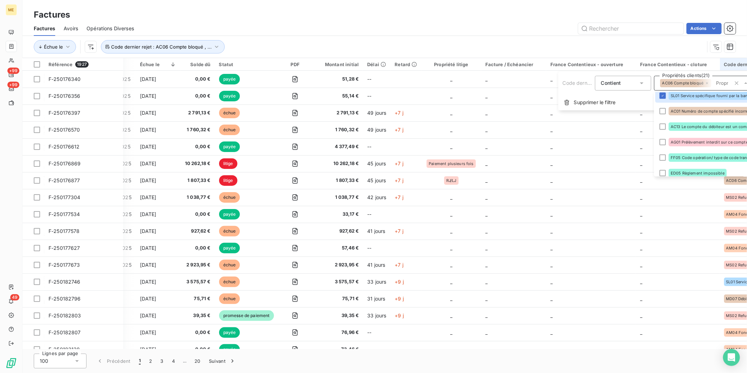
scroll to position [318, 0]
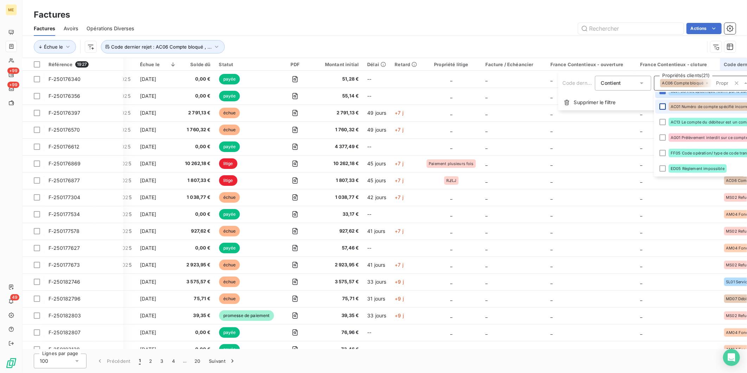
click at [665, 106] on div at bounding box center [662, 106] width 6 height 6
click at [661, 121] on div at bounding box center [662, 122] width 6 height 6
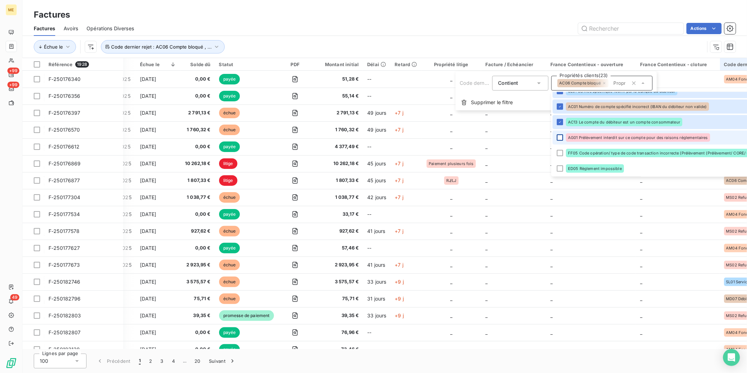
click at [557, 135] on html "ME +99 +99 49 Factures Factures Avoirs Opérations Diverses Actions Échue le Cod…" at bounding box center [373, 186] width 747 height 373
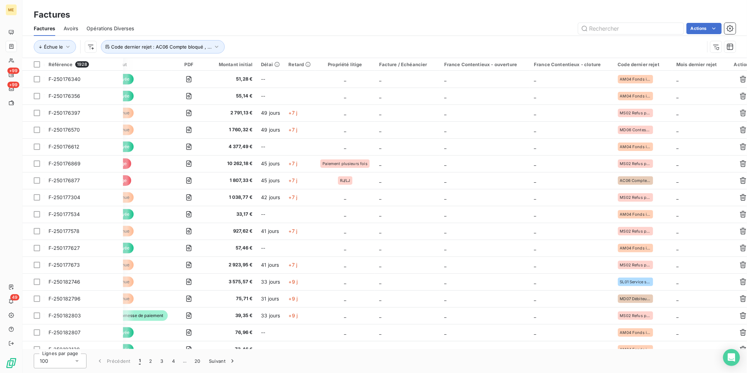
scroll to position [0, 235]
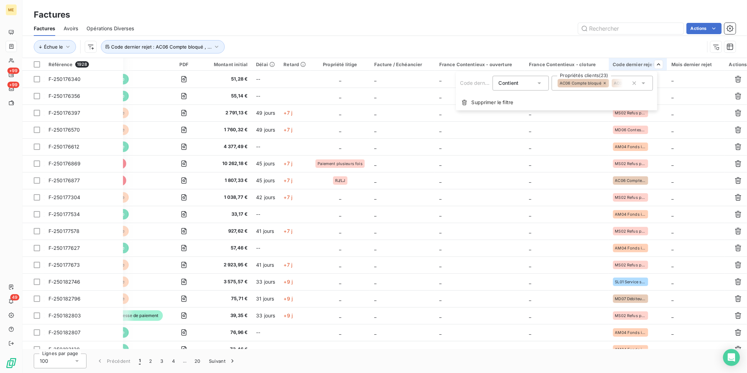
click at [644, 82] on icon at bounding box center [643, 82] width 7 height 7
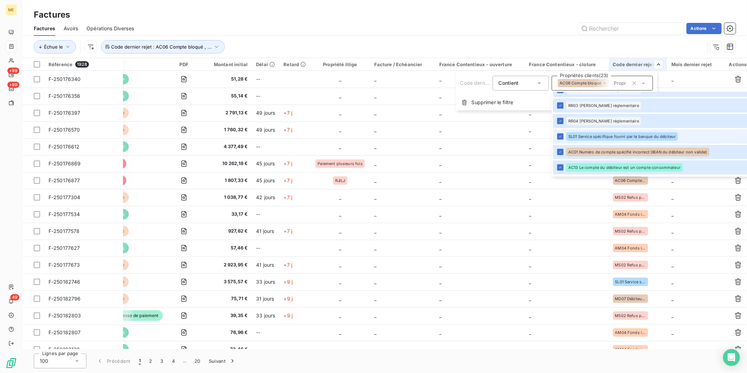
scroll to position [318, 0]
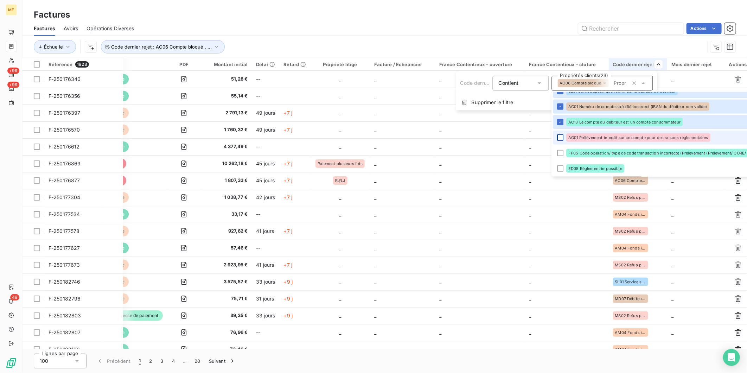
click at [560, 136] on div at bounding box center [560, 137] width 6 height 6
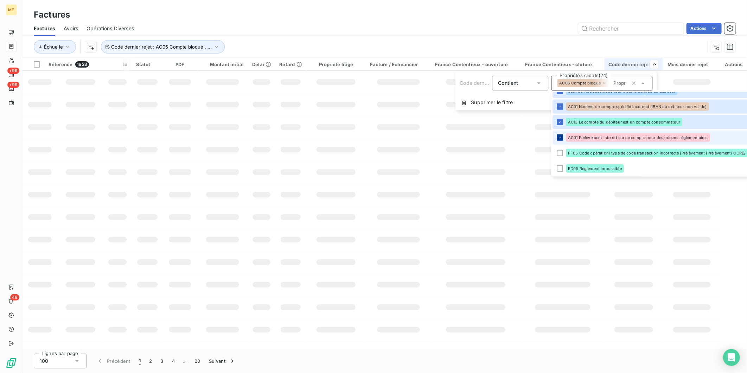
scroll to position [0, 124]
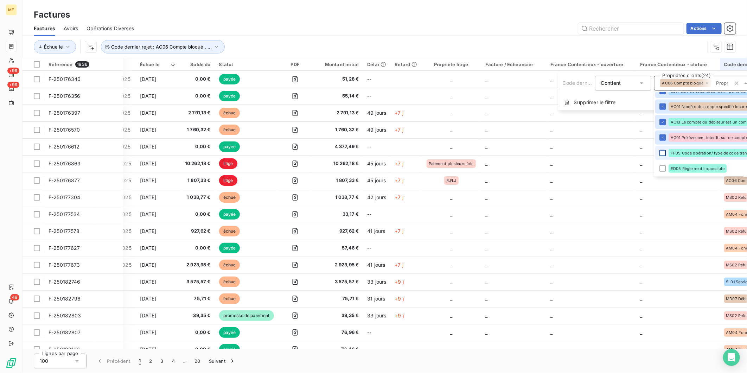
click at [560, 151] on html "ME +99 +99 49 Factures Factures Avoirs Opérations Diverses Actions Échue le Cod…" at bounding box center [373, 186] width 747 height 373
click at [665, 153] on div at bounding box center [662, 153] width 6 height 6
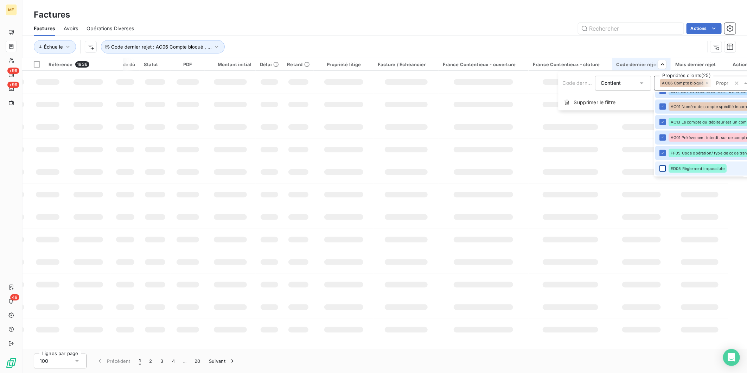
click at [663, 167] on div at bounding box center [662, 168] width 6 height 6
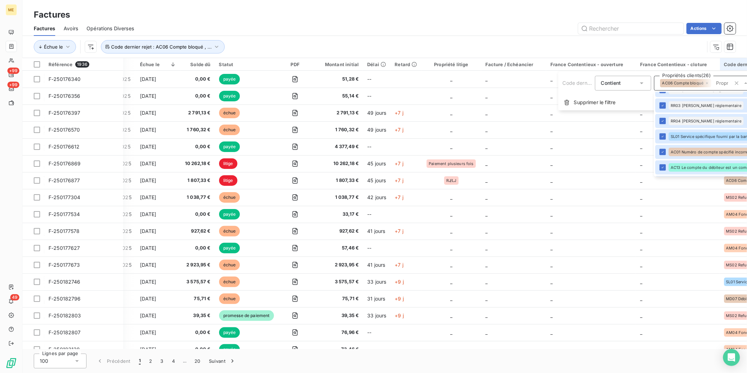
scroll to position [318, 0]
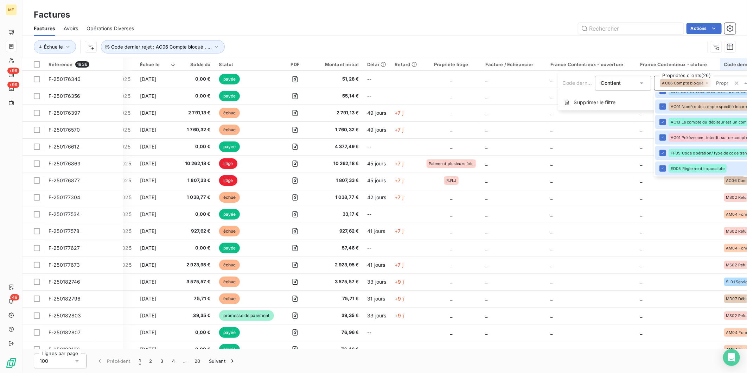
click at [494, 12] on html "ME +99 +99 49 Factures Factures Avoirs Opérations Diverses Actions Échue le Cod…" at bounding box center [373, 186] width 747 height 373
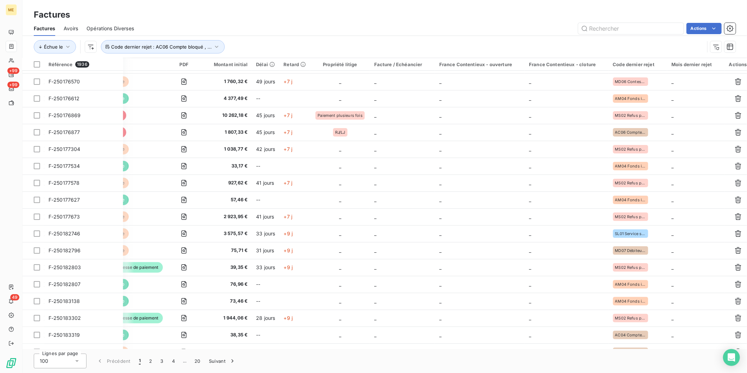
scroll to position [0, 235]
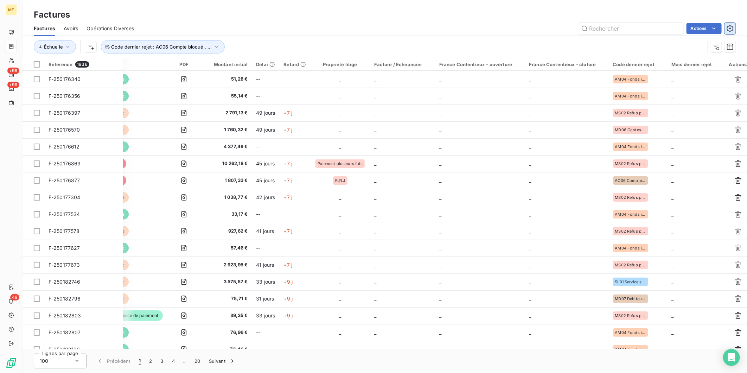
click at [730, 26] on icon "button" at bounding box center [729, 28] width 7 height 7
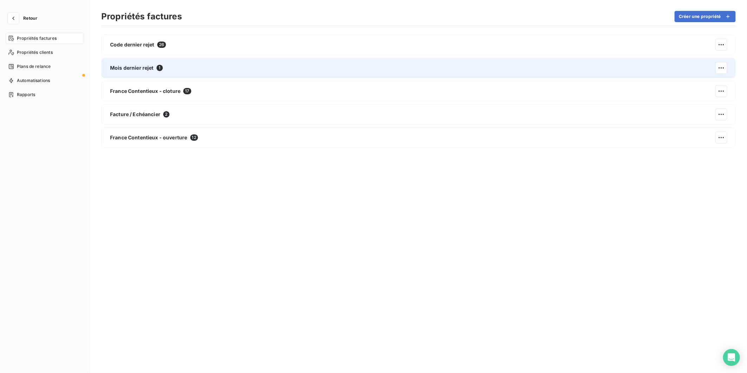
click at [181, 73] on div "Mois dernier rejet 1" at bounding box center [418, 68] width 634 height 20
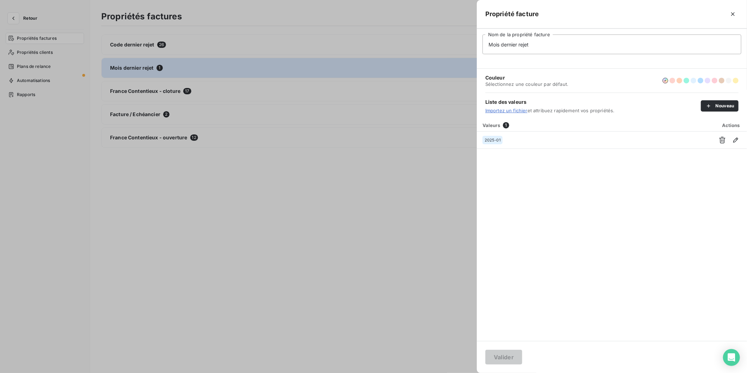
click at [381, 202] on div at bounding box center [373, 186] width 747 height 373
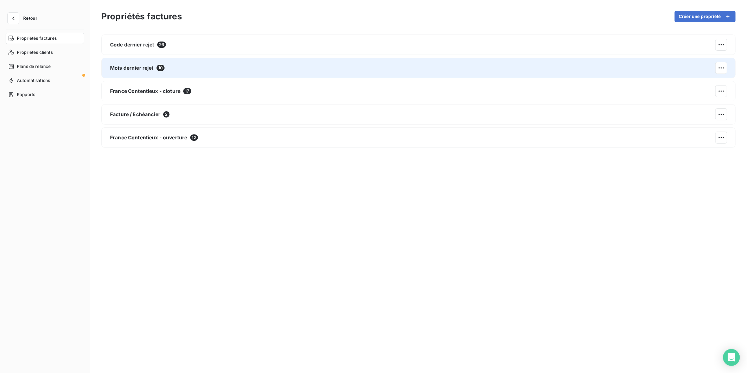
click at [398, 75] on div "[DEMOGRAPHIC_DATA] rejet 10" at bounding box center [418, 68] width 634 height 20
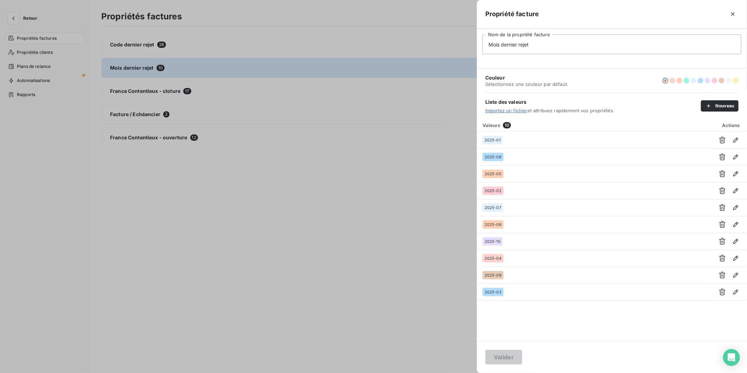
click at [377, 206] on div at bounding box center [373, 186] width 747 height 373
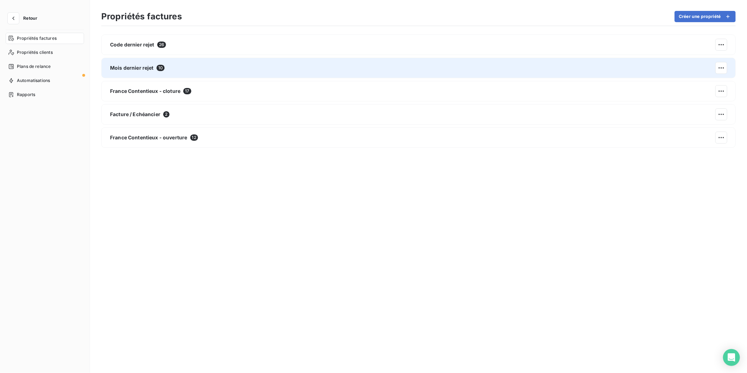
click at [165, 66] on div "[DEMOGRAPHIC_DATA] rejet 10" at bounding box center [418, 68] width 634 height 20
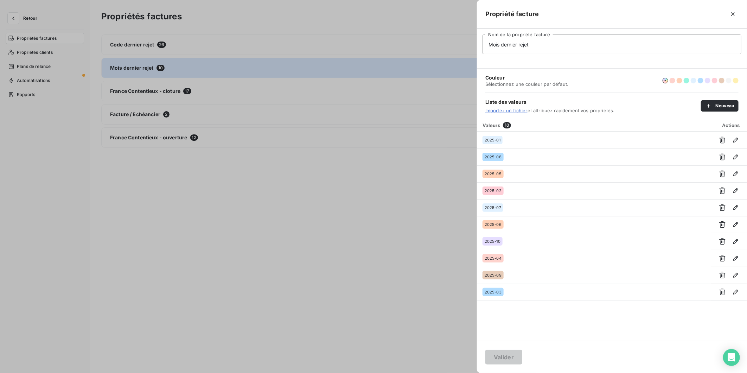
click at [295, 216] on div at bounding box center [373, 186] width 747 height 373
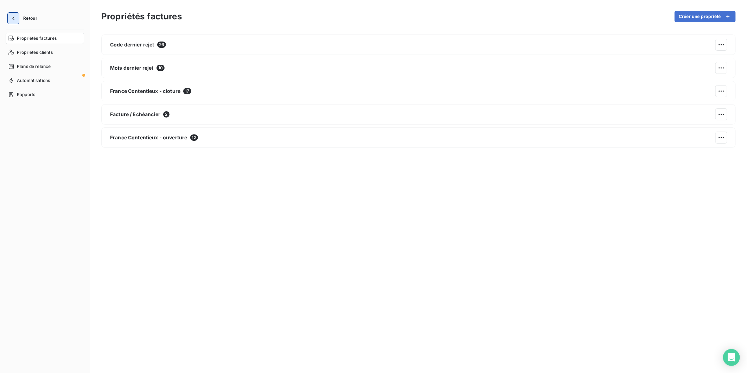
click at [13, 21] on icon "button" at bounding box center [13, 18] width 7 height 7
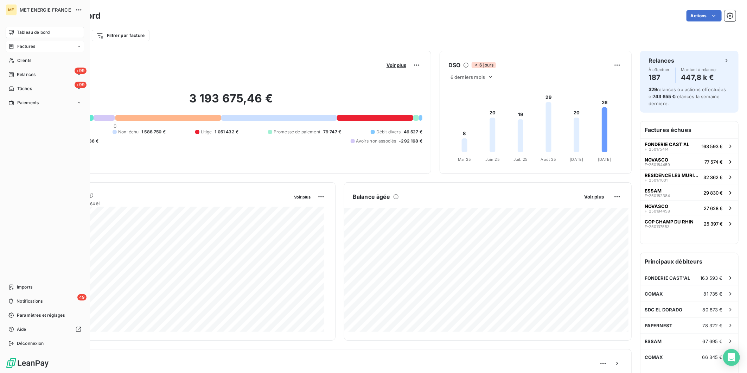
click at [27, 48] on span "Factures" at bounding box center [26, 46] width 18 height 6
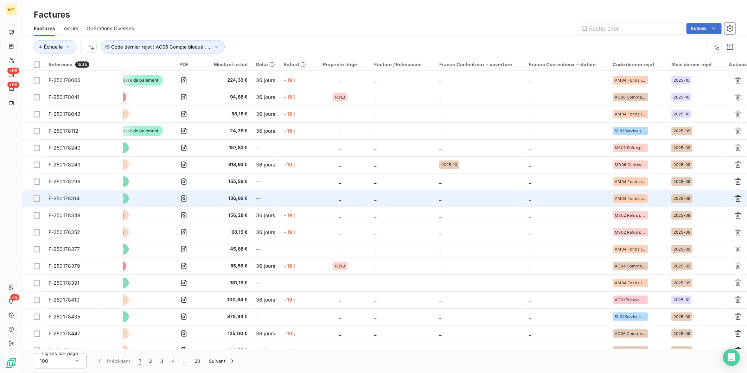
scroll to position [976, 235]
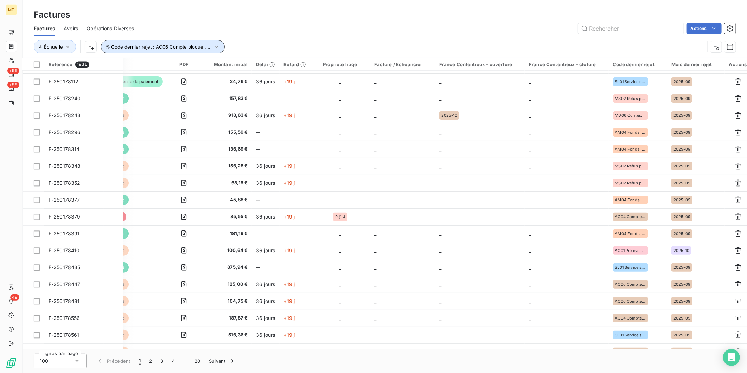
click at [213, 46] on icon "button" at bounding box center [216, 46] width 7 height 7
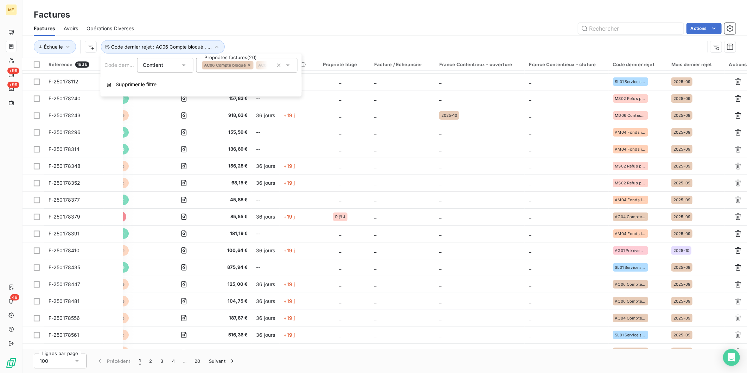
click at [288, 64] on icon at bounding box center [287, 65] width 7 height 7
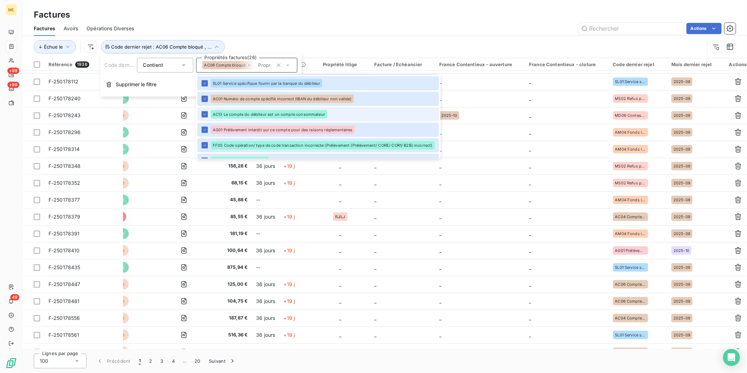
scroll to position [318, 0]
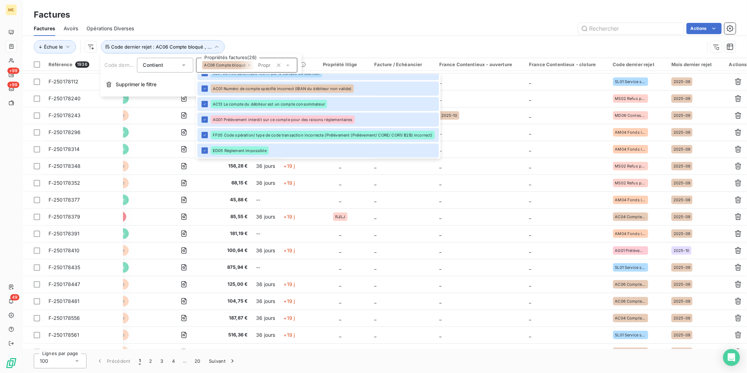
click at [283, 33] on div "Actions" at bounding box center [438, 28] width 593 height 11
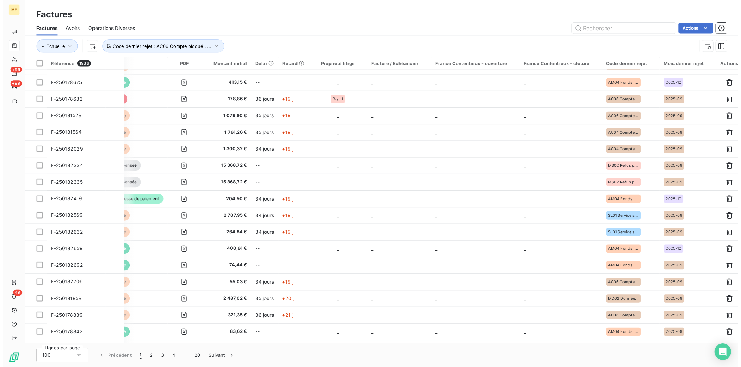
scroll to position [1289, 235]
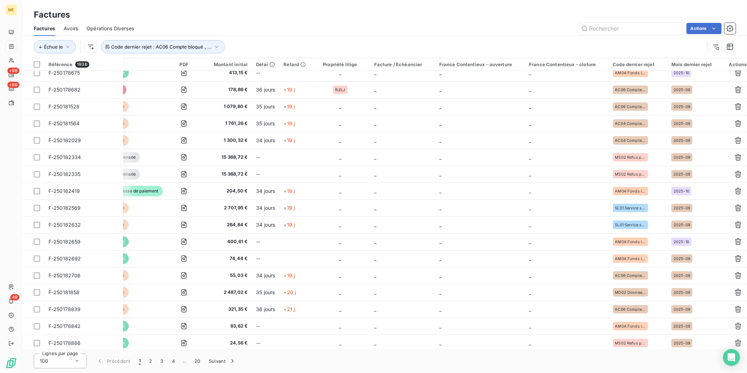
click at [78, 361] on icon at bounding box center [76, 360] width 7 height 7
click at [77, 361] on icon at bounding box center [77, 360] width 3 height 1
click at [199, 361] on button "20" at bounding box center [197, 360] width 14 height 15
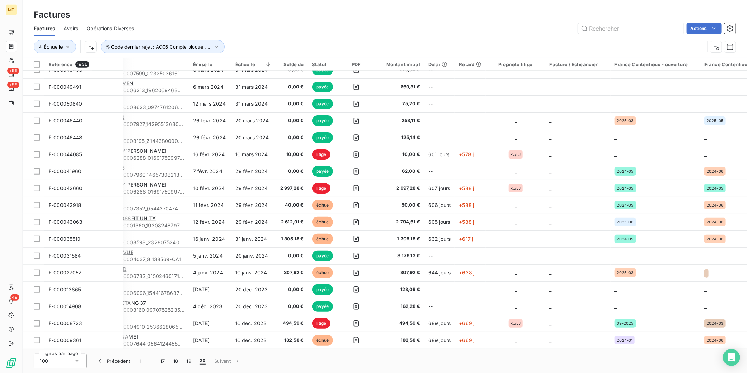
scroll to position [332, 205]
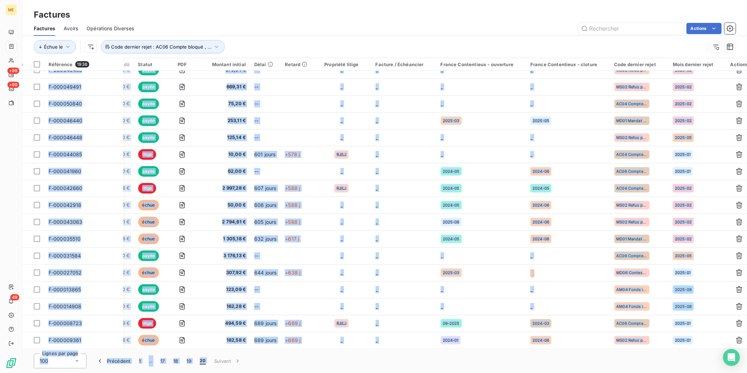
drag, startPoint x: 214, startPoint y: 349, endPoint x: 205, endPoint y: 348, distance: 9.5
click at [205, 348] on div "Factures Factures Avoirs Opérations Diverses Actions Échue le Code dernier reje…" at bounding box center [384, 186] width 724 height 373
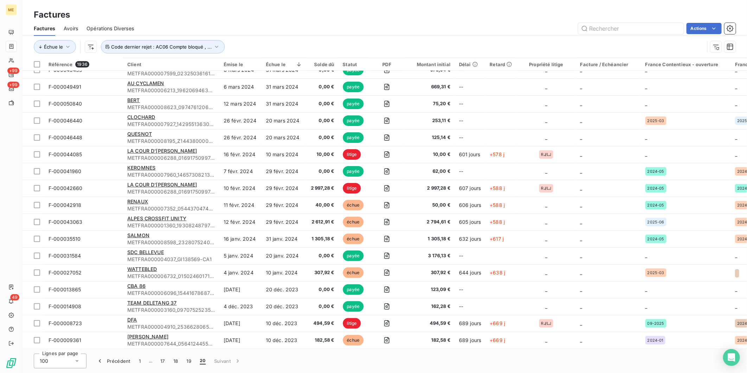
click at [391, 30] on div "Actions" at bounding box center [438, 28] width 593 height 11
click at [731, 47] on icon "button" at bounding box center [729, 46] width 7 height 7
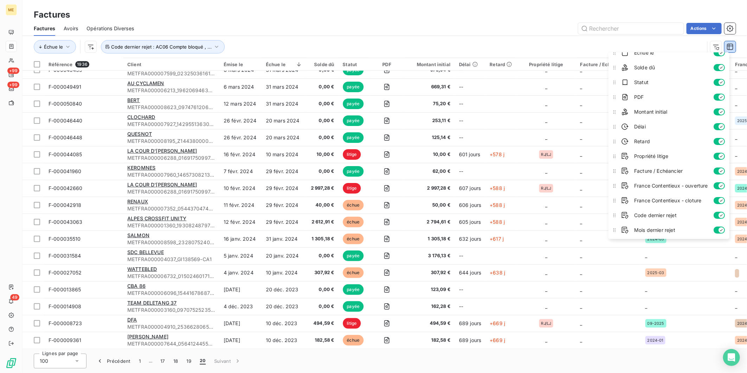
scroll to position [53, 0]
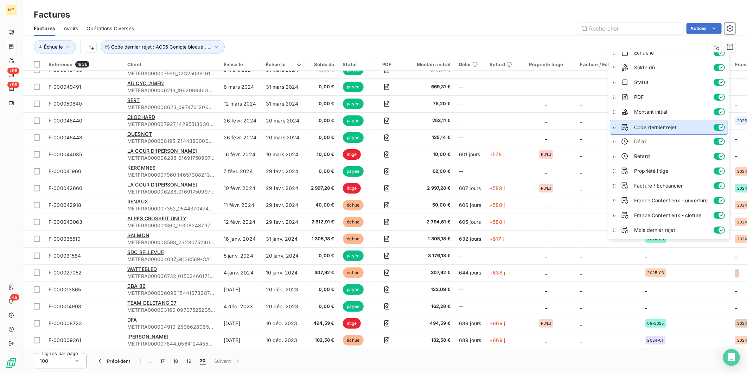
drag, startPoint x: 614, startPoint y: 217, endPoint x: 641, endPoint y: 129, distance: 91.7
click at [641, 129] on li "Code dernier rejet" at bounding box center [668, 127] width 118 height 15
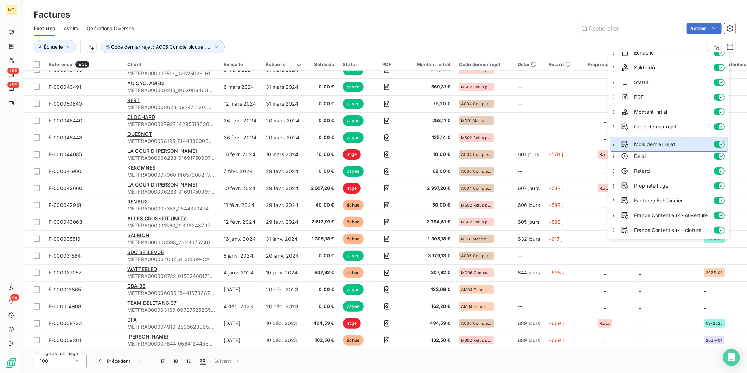
drag, startPoint x: 615, startPoint y: 230, endPoint x: 646, endPoint y: 144, distance: 90.9
click at [646, 144] on li "Mois dernier rejet" at bounding box center [668, 144] width 118 height 15
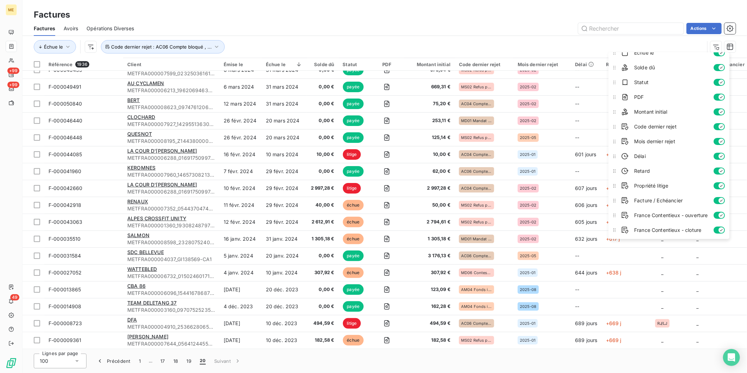
click at [498, 25] on div "Actions" at bounding box center [438, 28] width 593 height 11
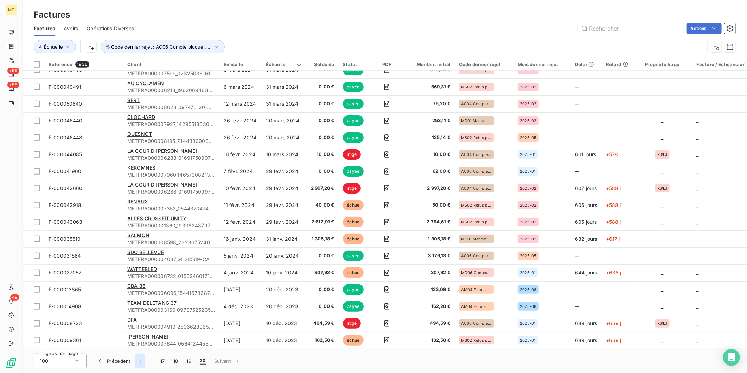
click at [138, 359] on button "1" at bounding box center [140, 360] width 10 height 15
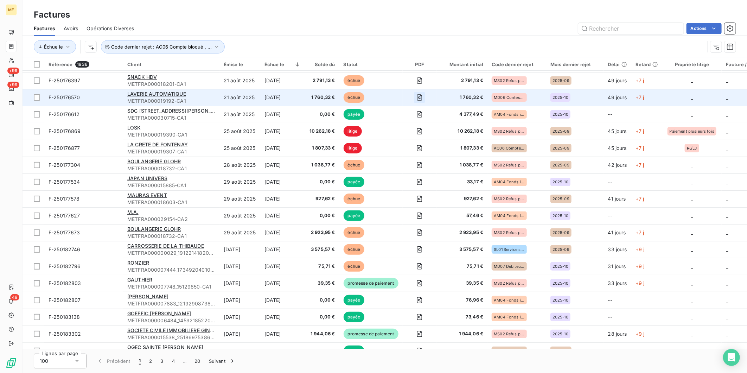
scroll to position [0, 0]
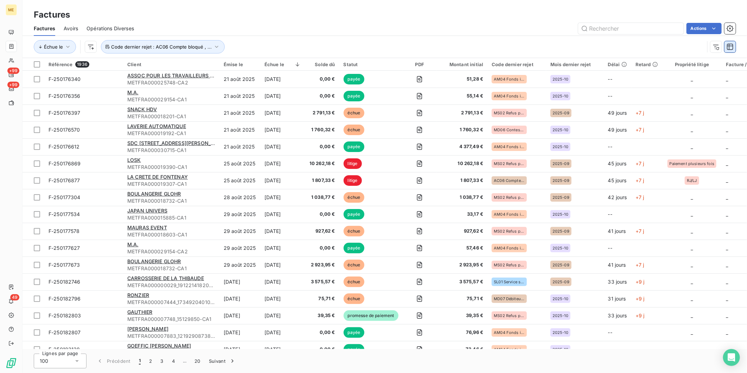
click at [728, 44] on icon "button" at bounding box center [730, 47] width 6 height 6
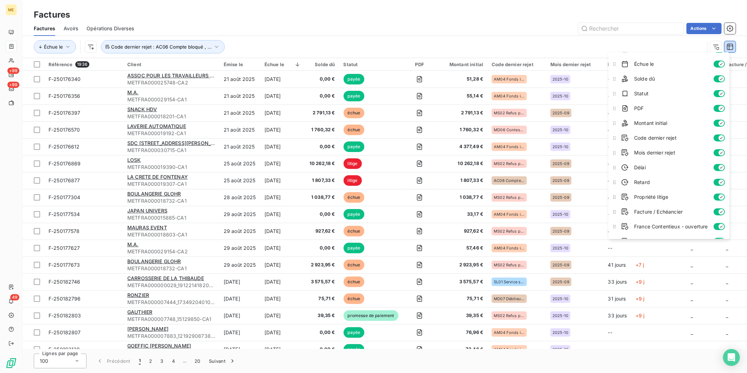
scroll to position [53, 0]
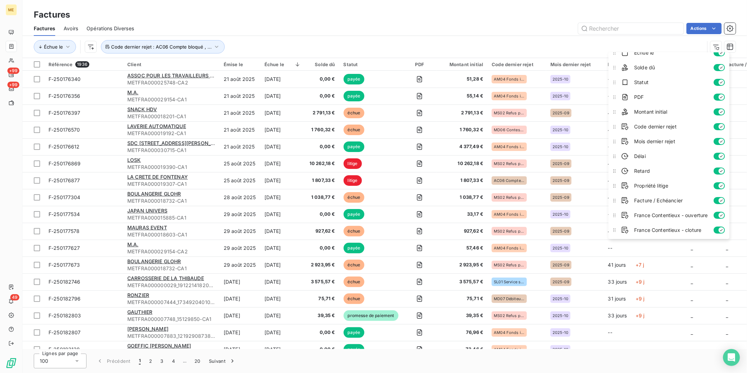
click at [717, 157] on button "button" at bounding box center [718, 156] width 11 height 7
click at [718, 168] on button "button" at bounding box center [718, 170] width 11 height 7
click at [719, 184] on icon "button" at bounding box center [721, 186] width 6 height 6
click at [719, 199] on icon "button" at bounding box center [721, 201] width 6 height 6
click at [719, 217] on icon "button" at bounding box center [721, 215] width 6 height 6
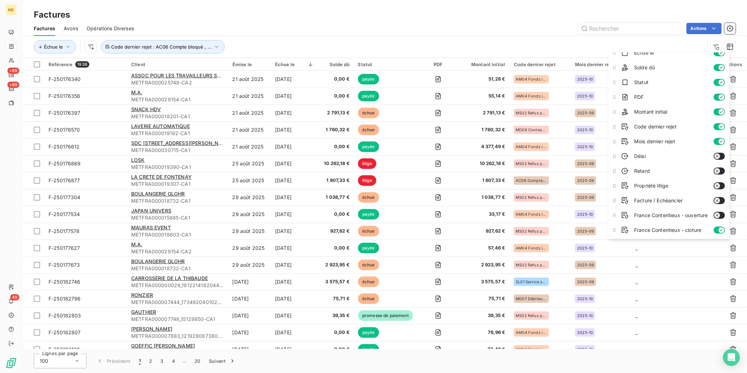
click at [721, 230] on icon "button" at bounding box center [720, 230] width 3 height 2
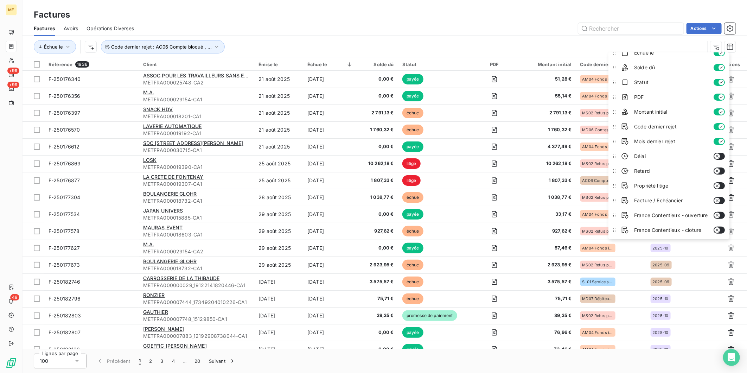
click at [719, 155] on icon "button" at bounding box center [717, 156] width 6 height 6
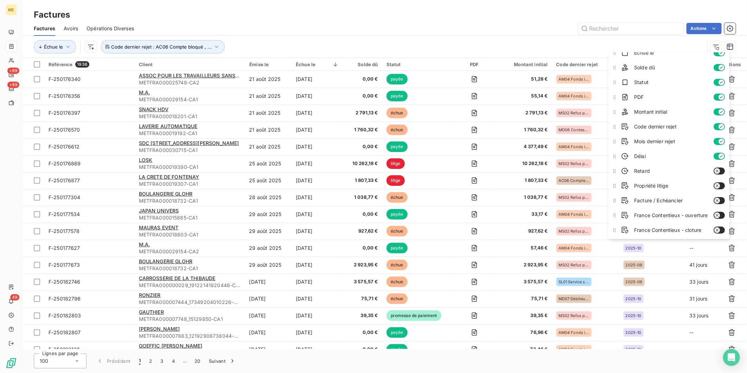
click at [719, 171] on icon "button" at bounding box center [717, 171] width 6 height 6
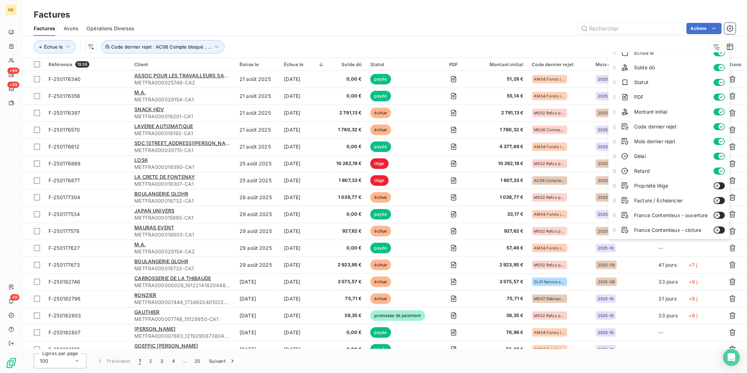
drag, startPoint x: 719, startPoint y: 185, endPoint x: 721, endPoint y: 197, distance: 12.8
click at [719, 185] on icon "button" at bounding box center [717, 186] width 6 height 6
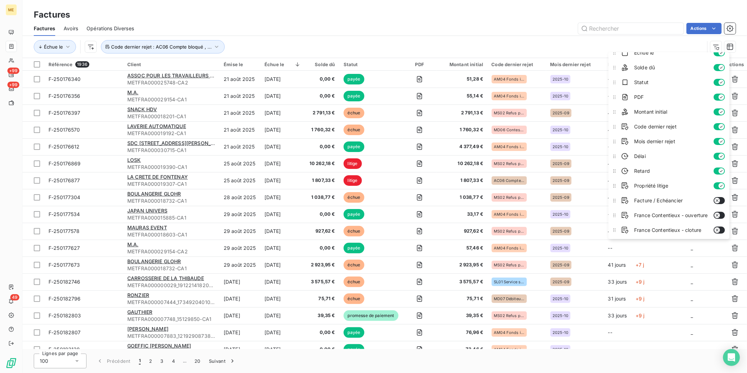
click at [721, 199] on button "button" at bounding box center [718, 200] width 11 height 7
click at [719, 217] on icon "button" at bounding box center [717, 215] width 6 height 6
click at [722, 228] on button "button" at bounding box center [718, 229] width 11 height 7
click at [452, 11] on div "Factures" at bounding box center [384, 14] width 724 height 13
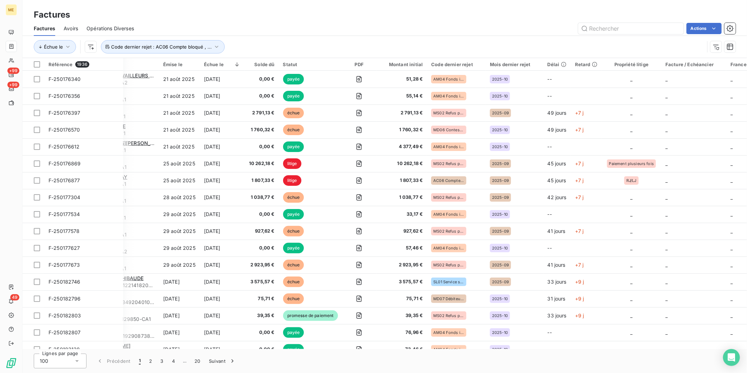
scroll to position [0, 0]
